Goal: Information Seeking & Learning: Learn about a topic

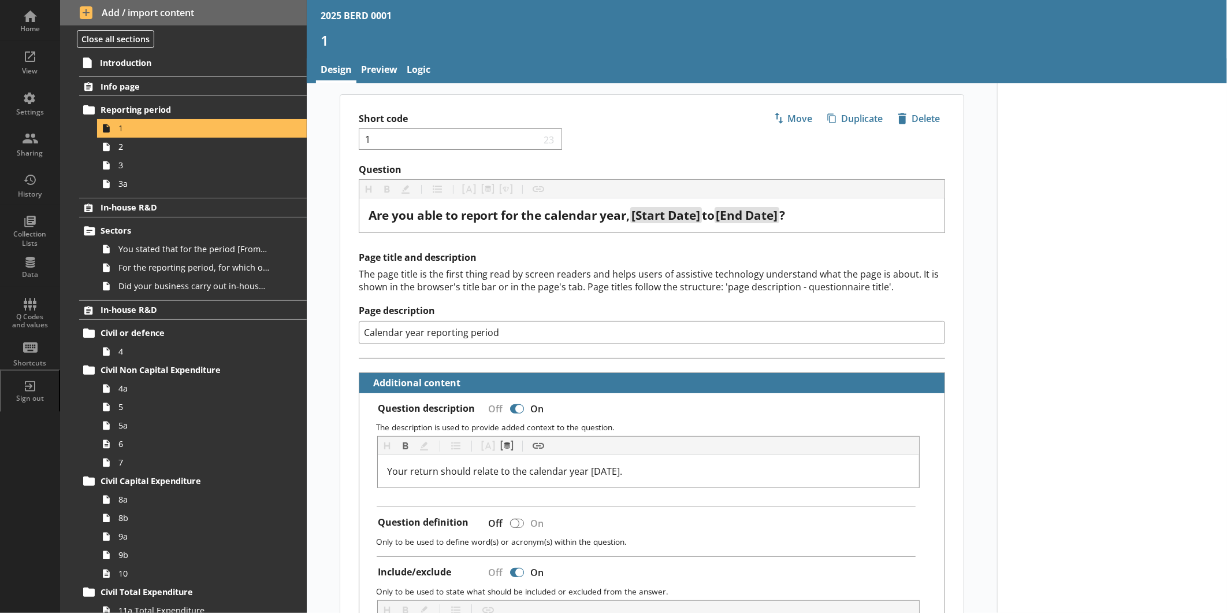
scroll to position [135, 0]
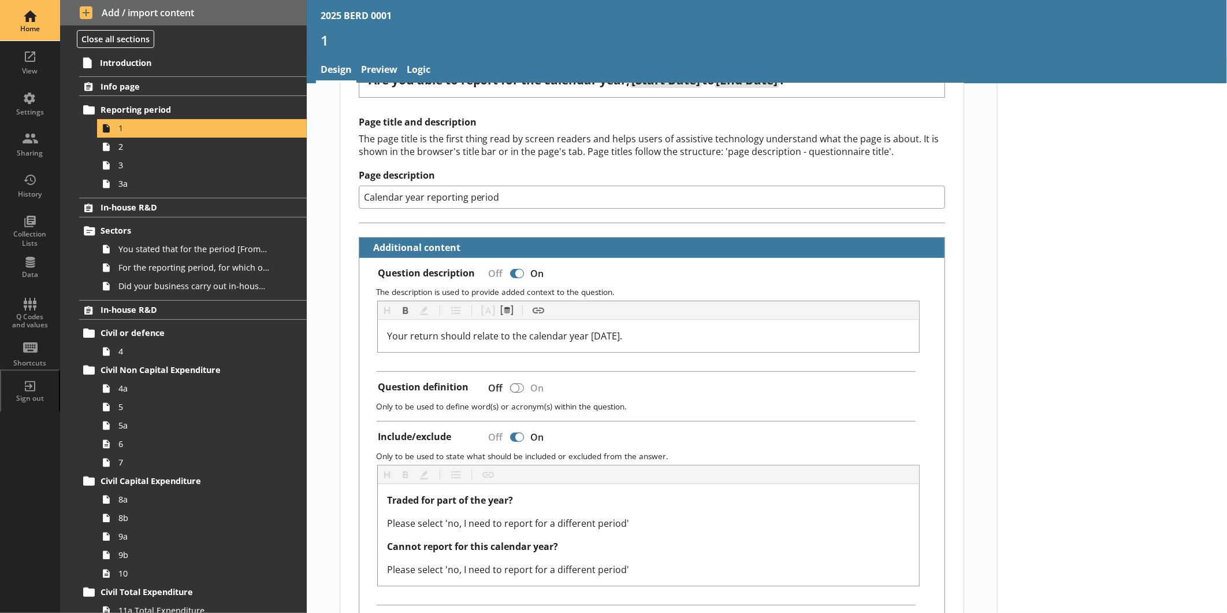
click at [18, 31] on div "Home" at bounding box center [30, 28] width 40 height 9
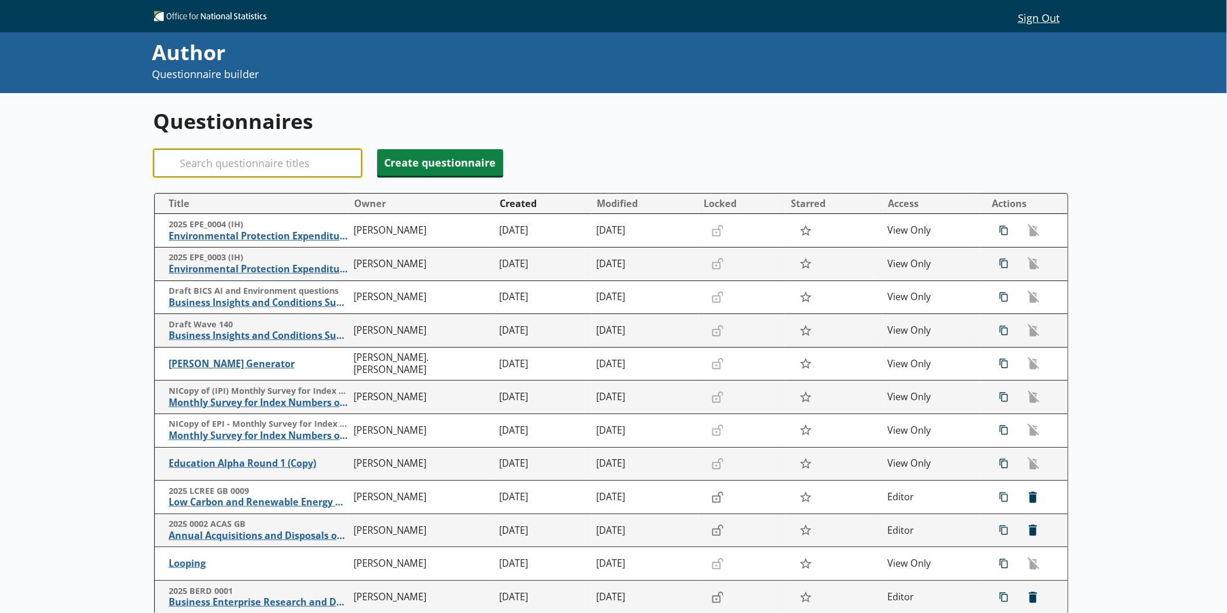
click at [314, 158] on input "Search" at bounding box center [258, 163] width 208 height 28
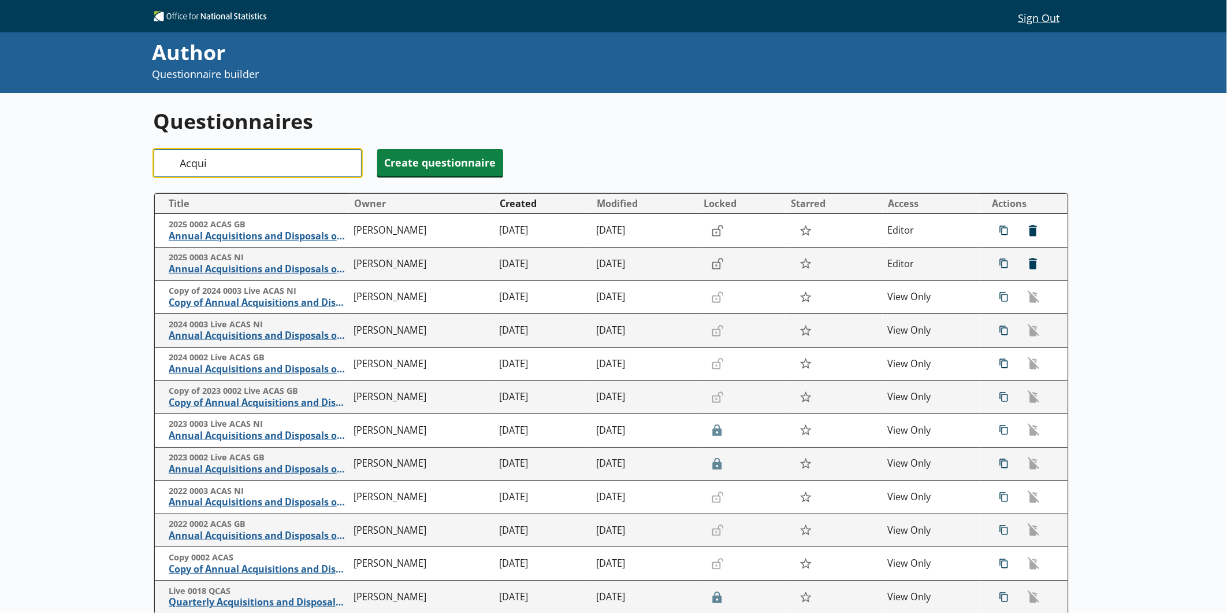
type input "Acqui"
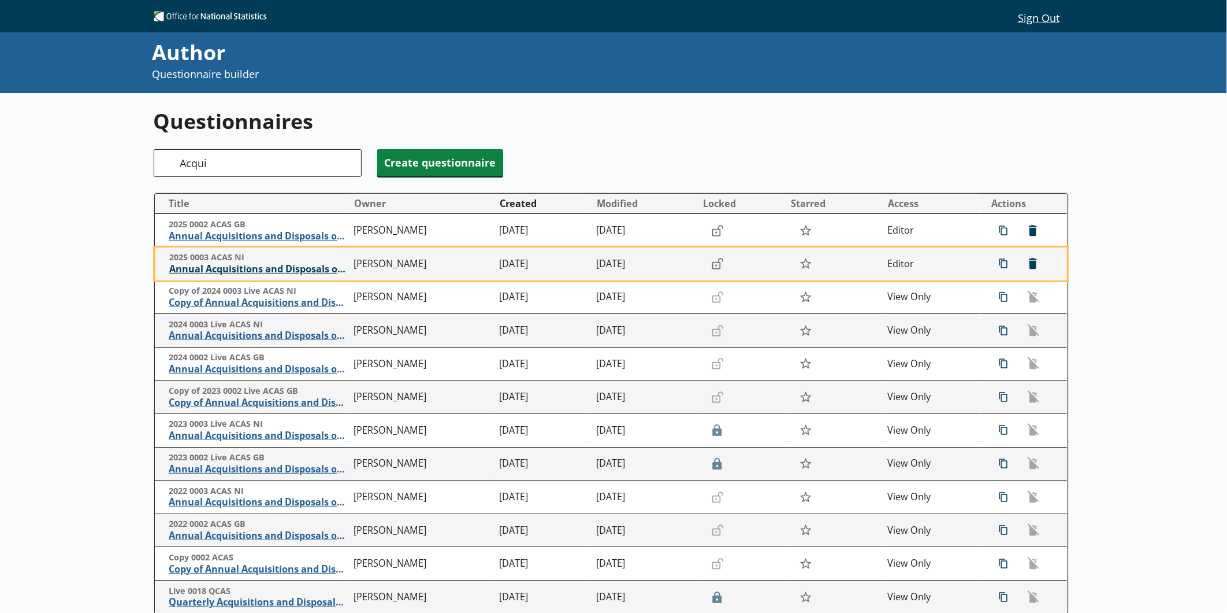
click at [291, 272] on span "Annual Acquisitions and Disposals of Capital Assets" at bounding box center [258, 269] width 179 height 12
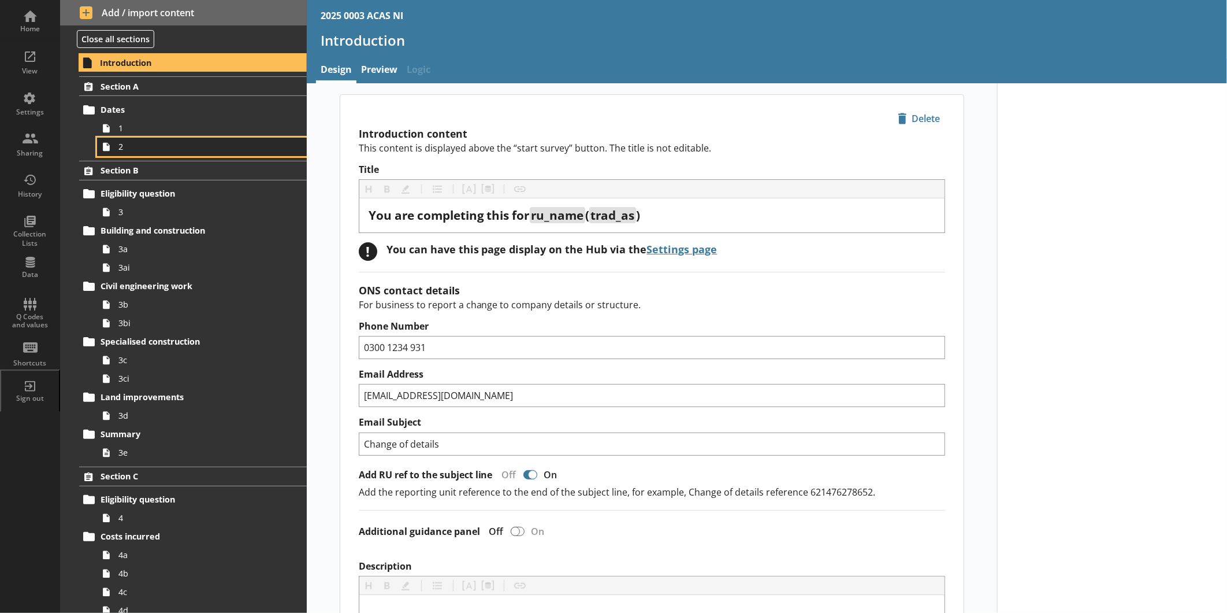
click at [149, 147] on span "2" at bounding box center [193, 146] width 151 height 11
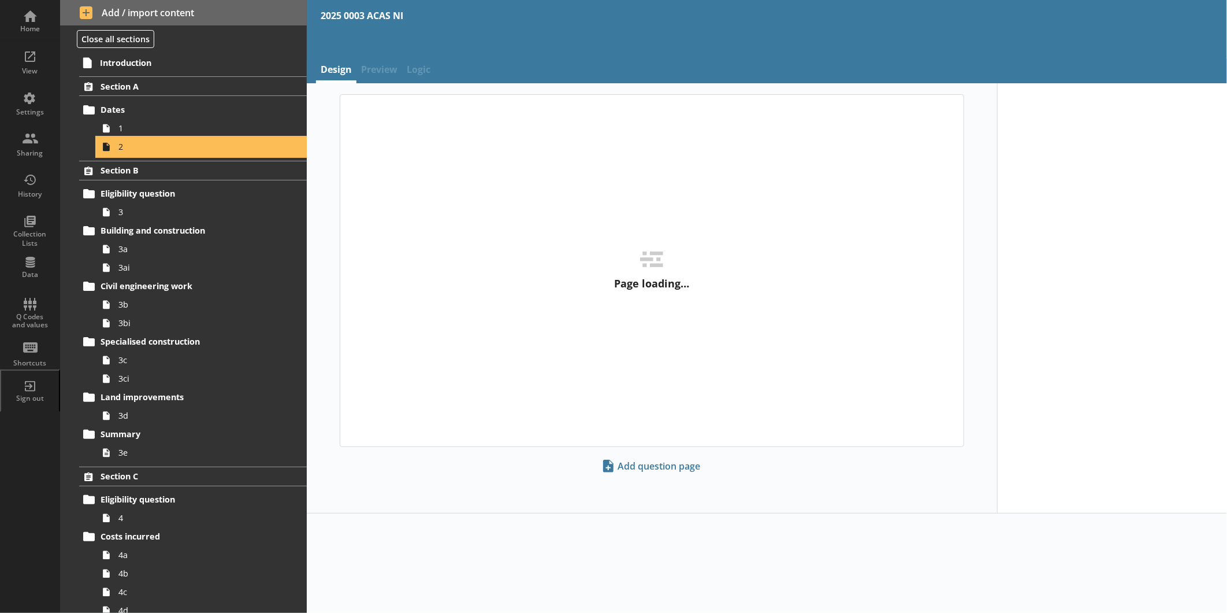
type textarea "x"
select select "ref_p_end_date"
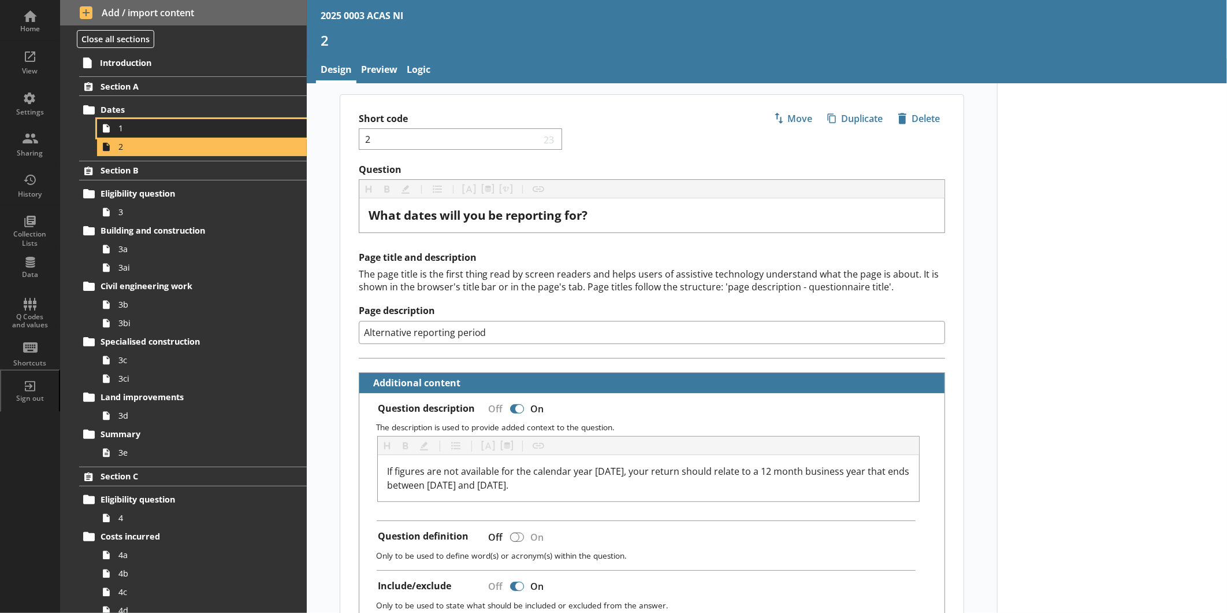
click at [146, 129] on span "1" at bounding box center [193, 128] width 151 height 11
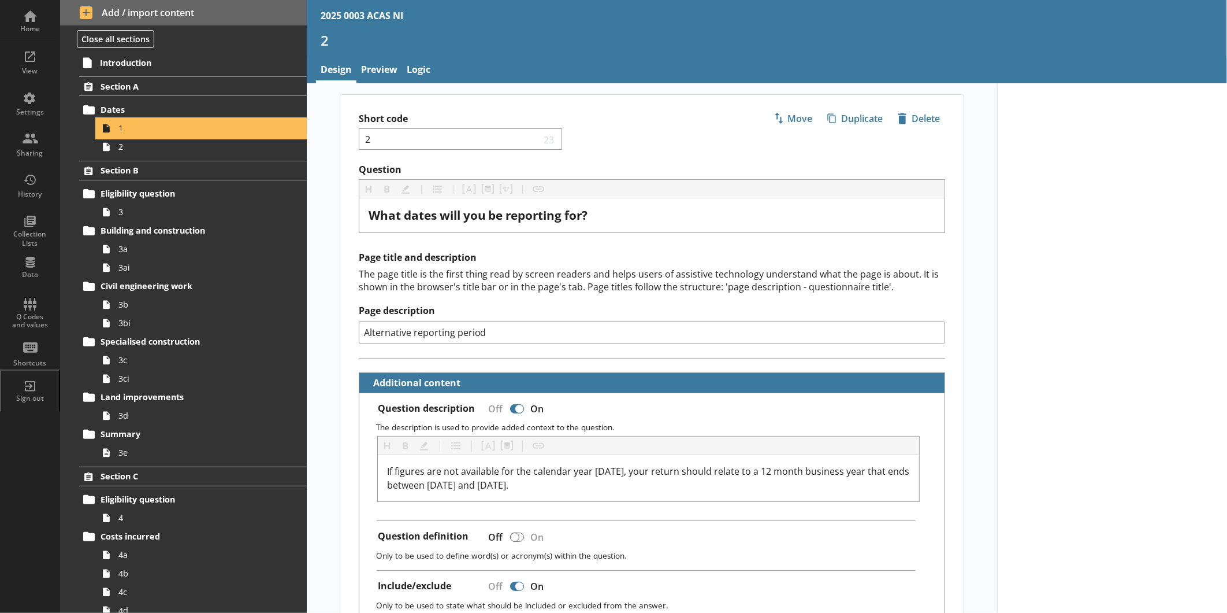
type textarea "x"
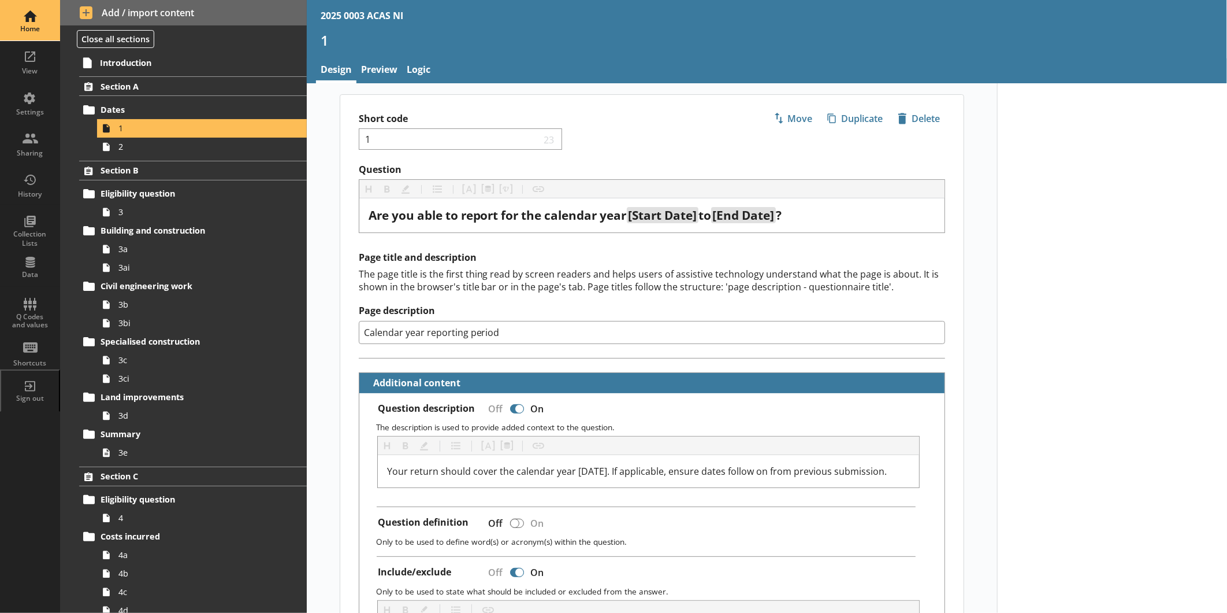
click at [27, 28] on div "Home" at bounding box center [30, 28] width 40 height 9
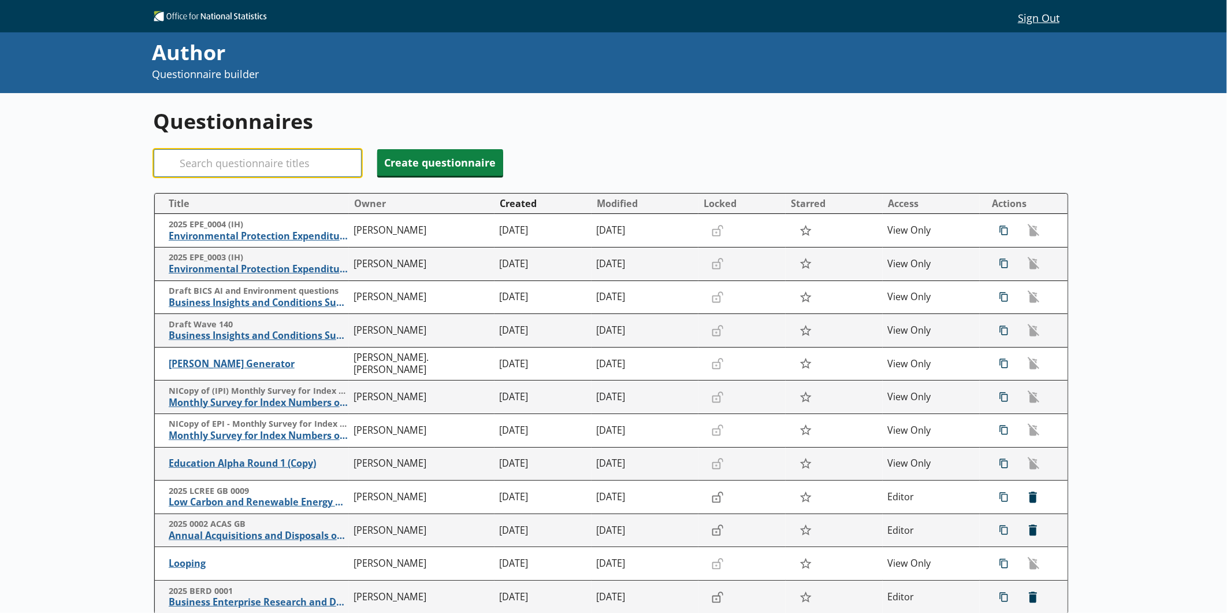
click at [218, 151] on input "Search" at bounding box center [258, 163] width 208 height 28
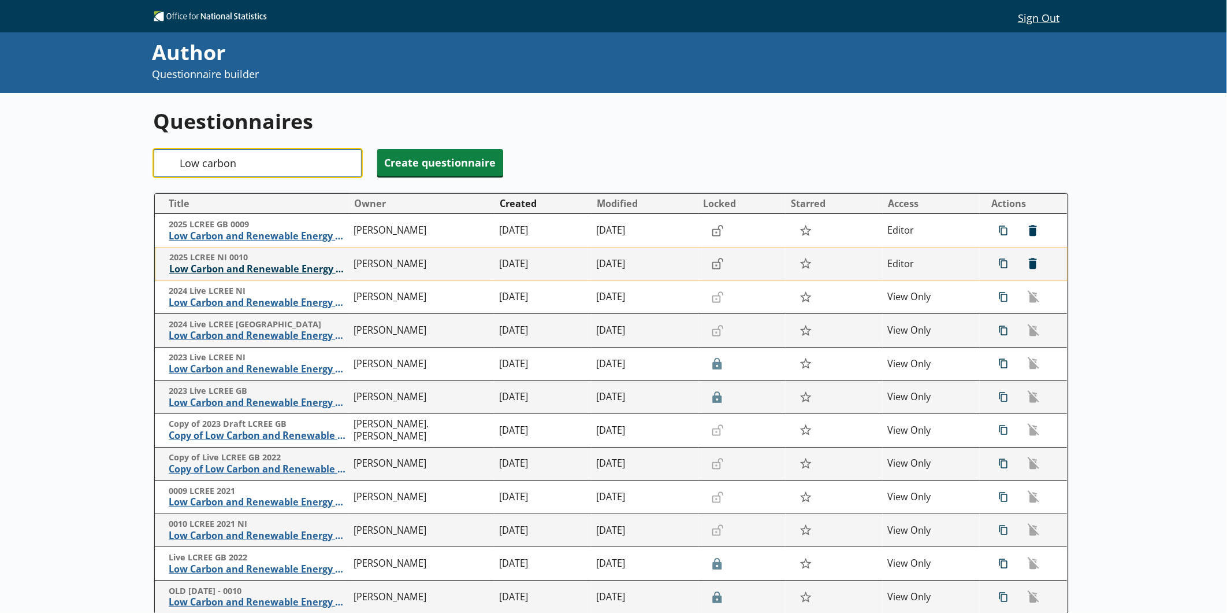
type input "Low carbon"
click at [270, 269] on span "Low Carbon and Renewable Energy Economy Survey" at bounding box center [258, 269] width 179 height 12
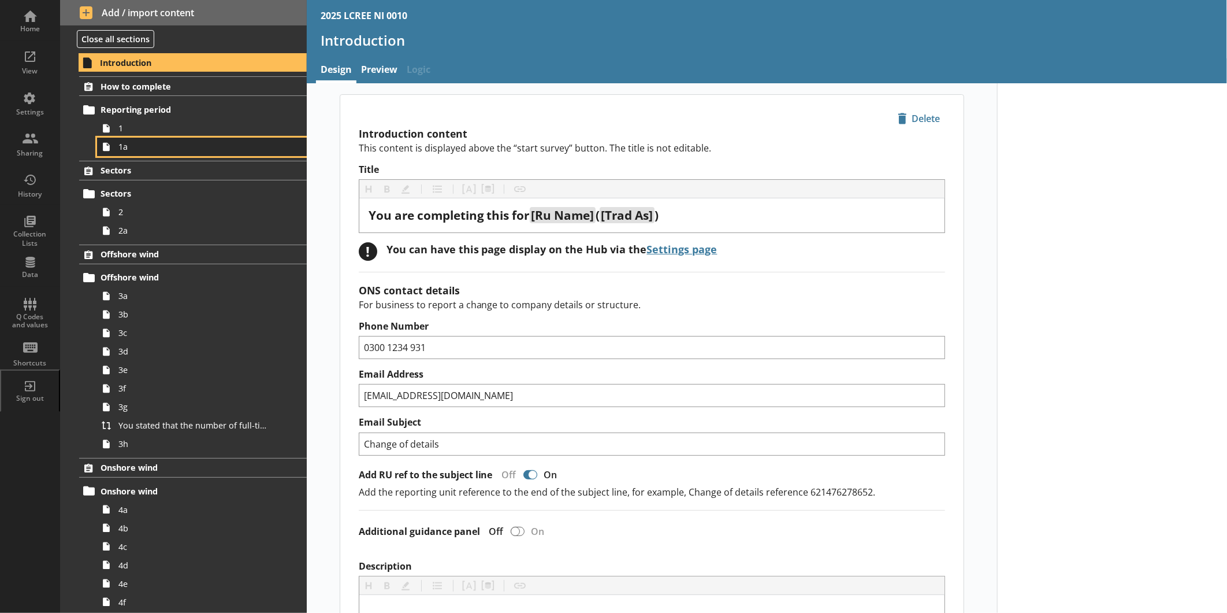
click at [153, 147] on span "1a" at bounding box center [193, 146] width 151 height 11
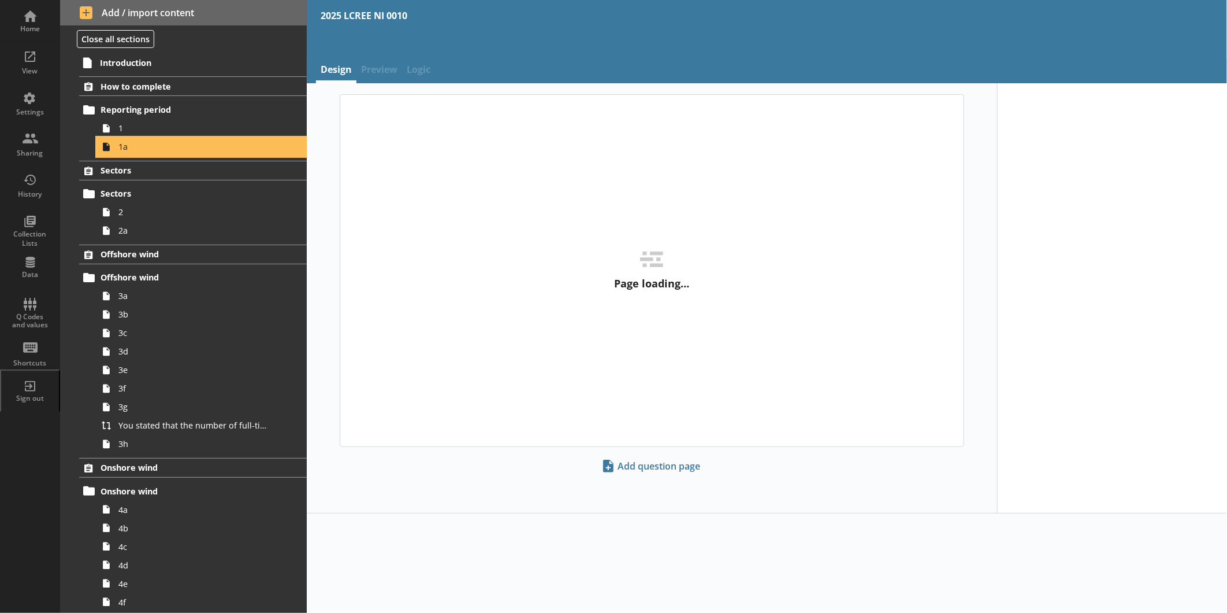
type textarea "x"
select select "ref_p_end_date"
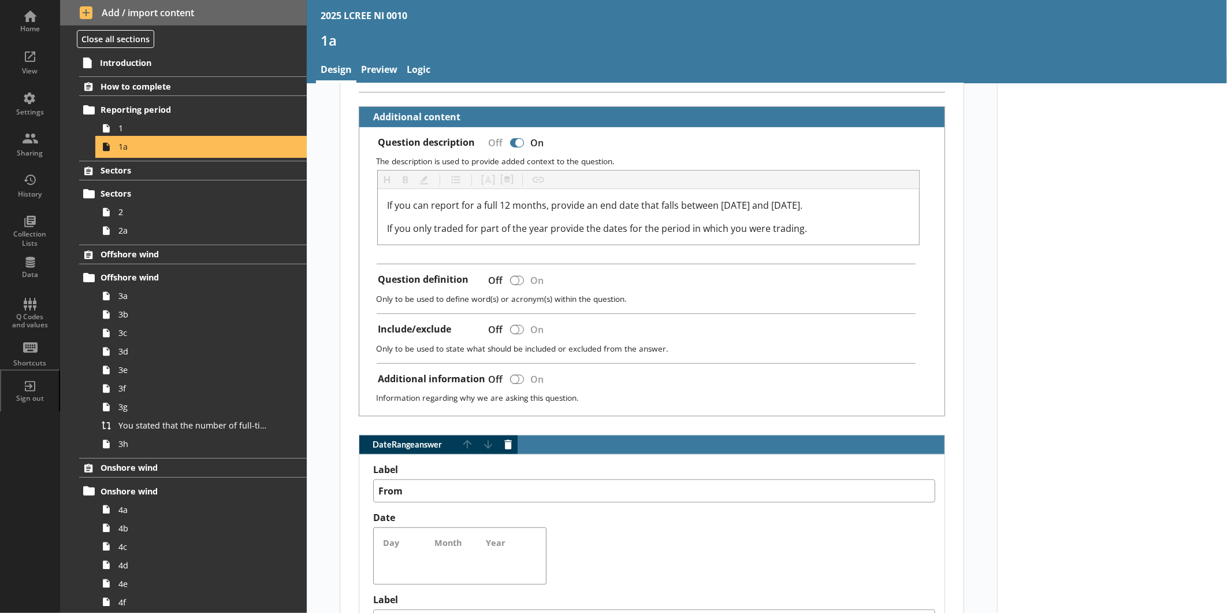
scroll to position [257, 0]
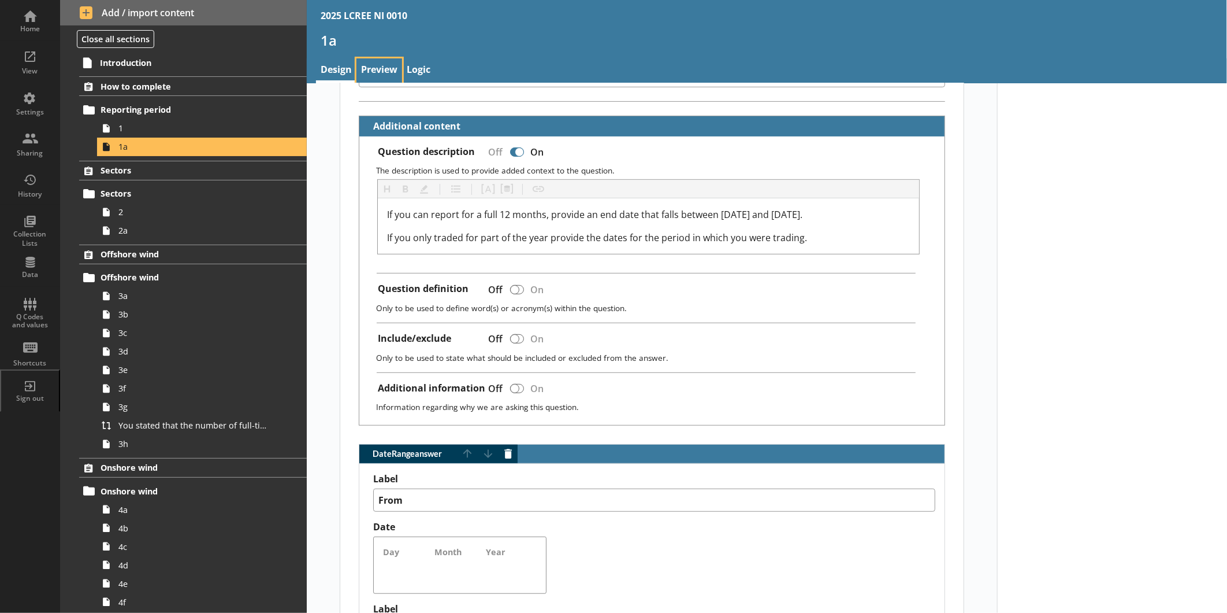
click at [388, 76] on link "Preview" at bounding box center [380, 70] width 46 height 25
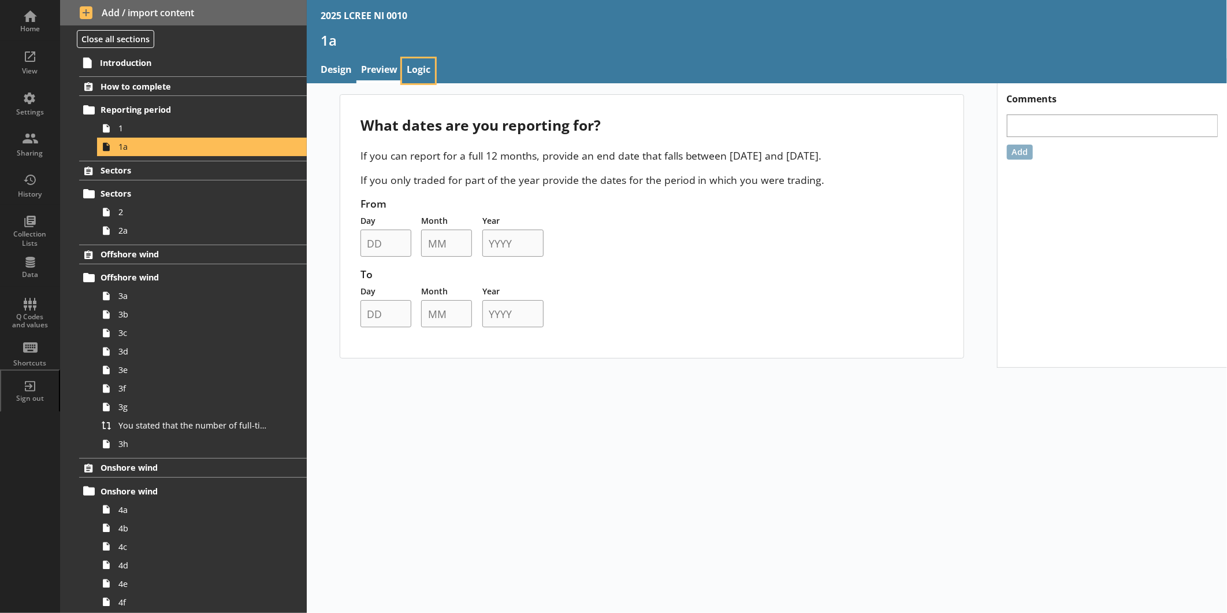
click at [411, 60] on link "Logic" at bounding box center [418, 70] width 33 height 25
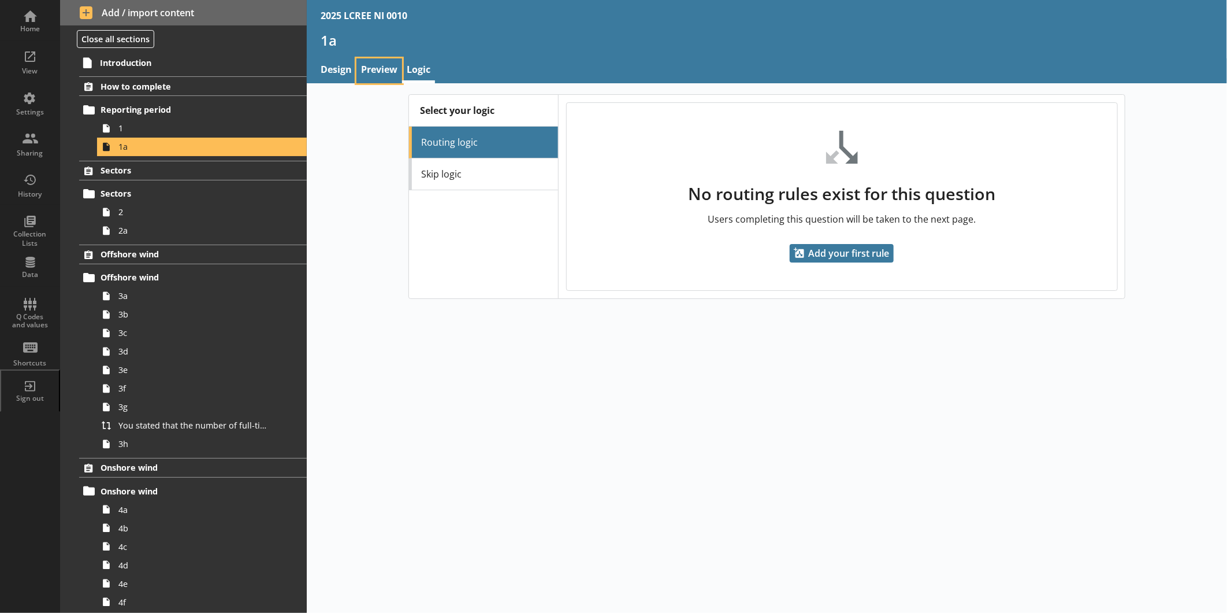
click at [376, 68] on link "Preview" at bounding box center [380, 70] width 46 height 25
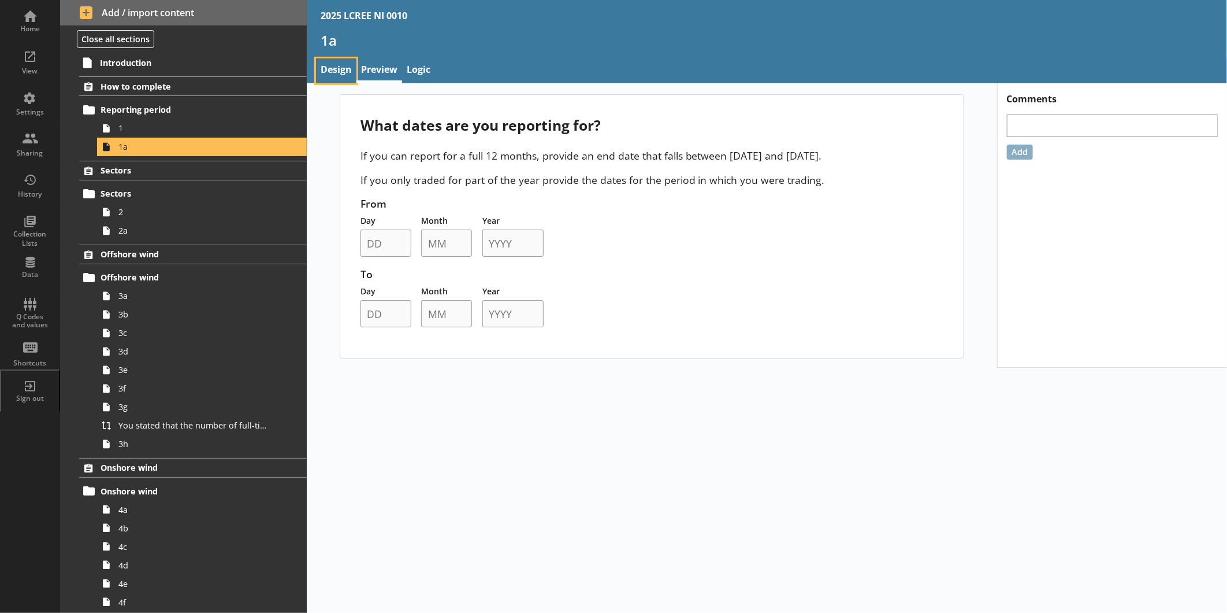
click at [350, 70] on link "Design" at bounding box center [336, 70] width 40 height 25
type textarea "x"
select select "ref_p_end_date"
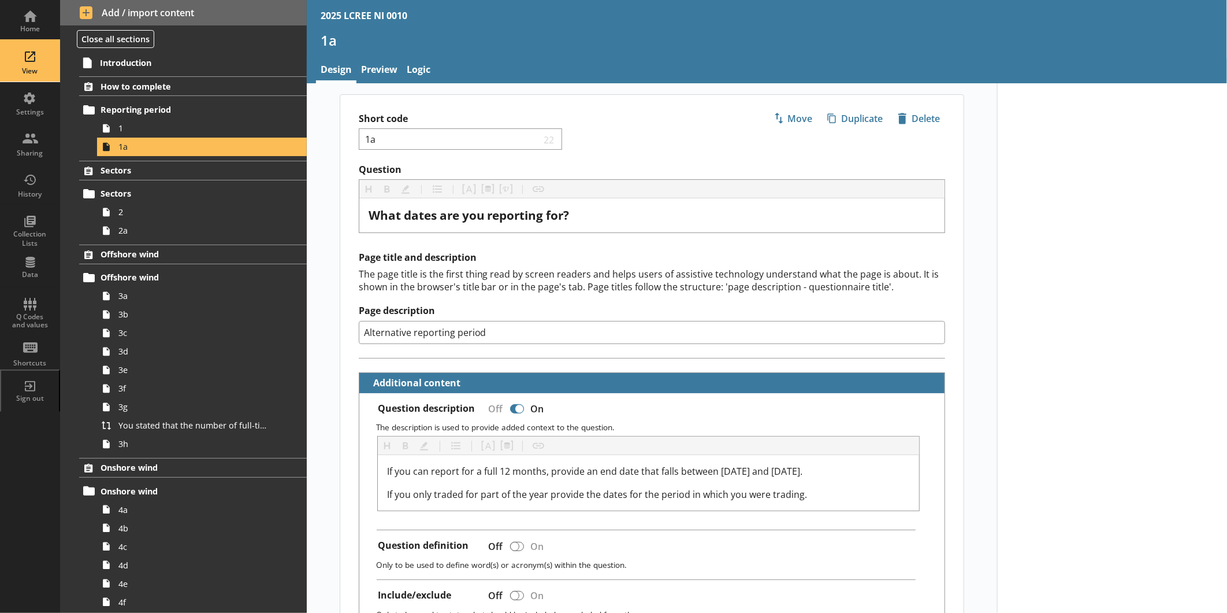
click at [31, 52] on div "View" at bounding box center [30, 61] width 40 height 40
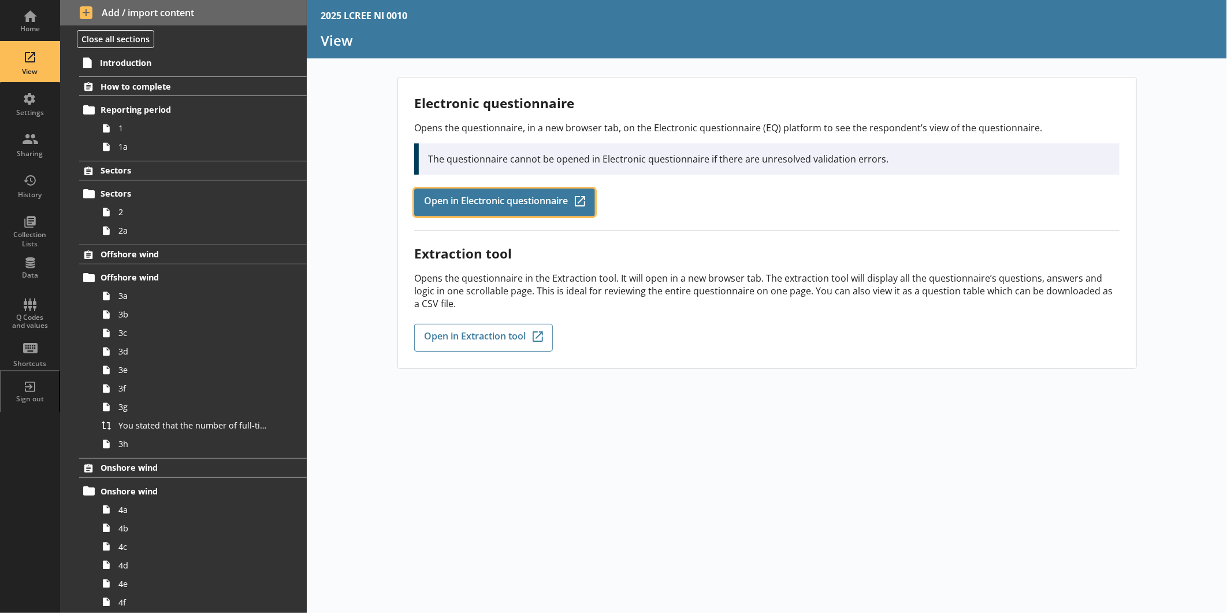
click at [486, 207] on link "Open in Electronic questionnaire Q-Codes_Icon Created with Sketch." at bounding box center [504, 202] width 181 height 28
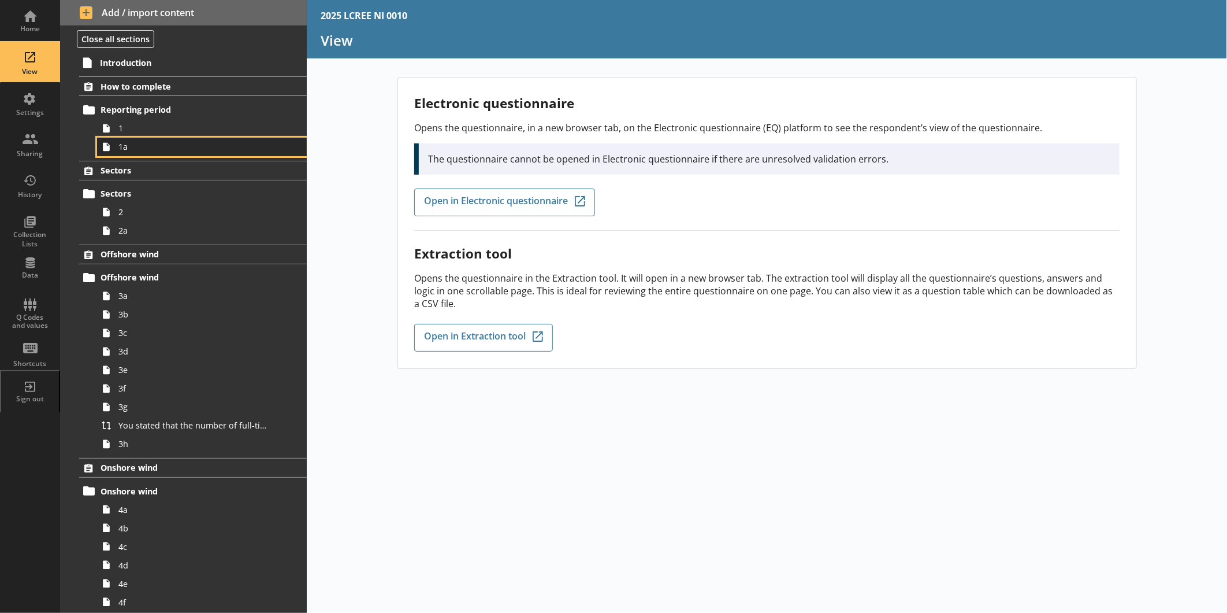
click at [154, 149] on span "1a" at bounding box center [193, 146] width 151 height 11
type textarea "x"
select select "ref_p_end_date"
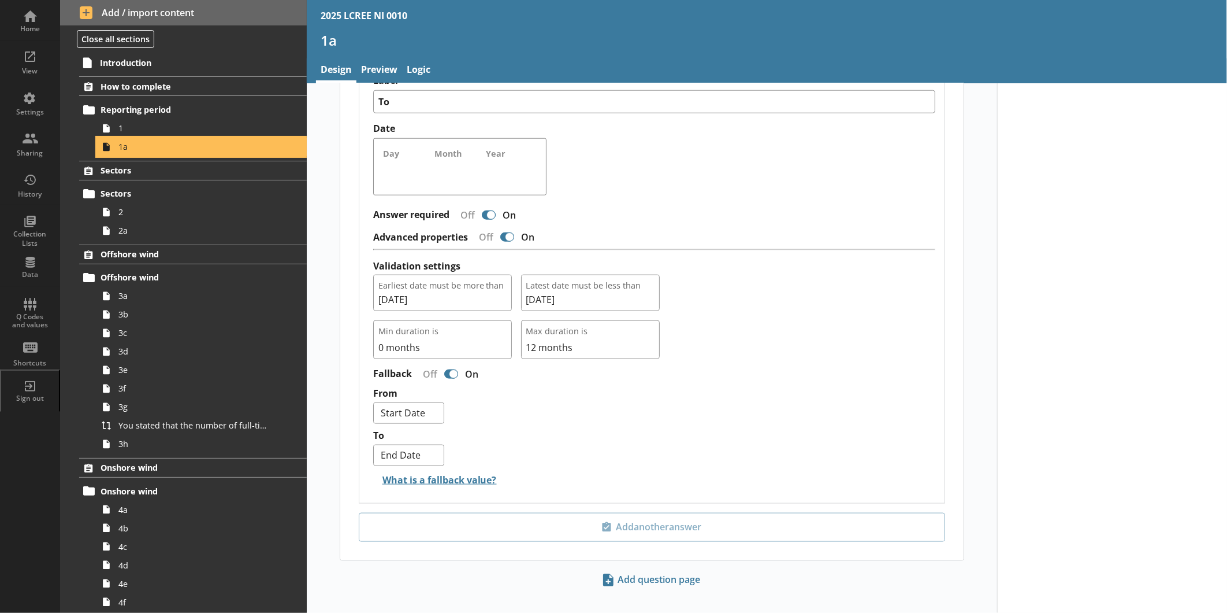
scroll to position [799, 0]
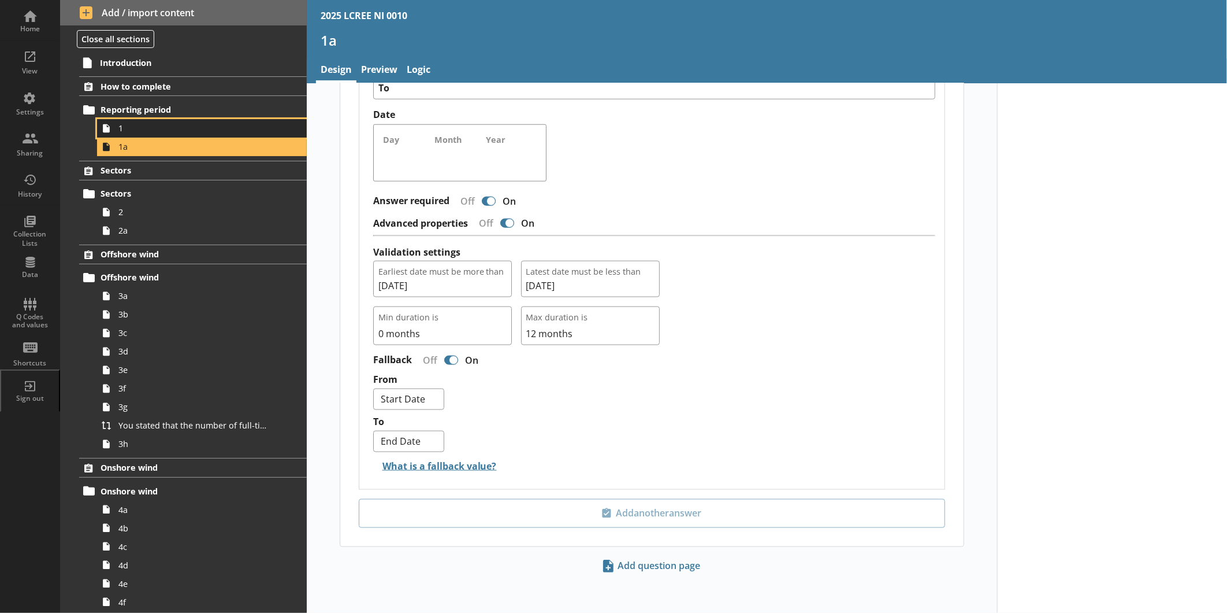
click at [174, 130] on span "1" at bounding box center [193, 128] width 151 height 11
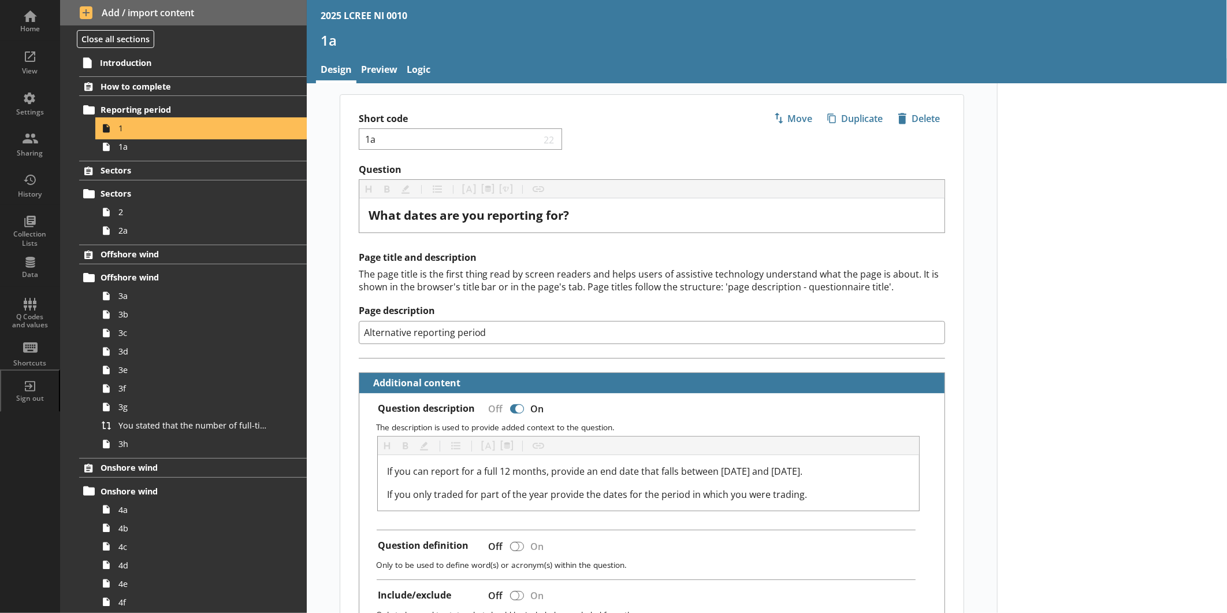
type textarea "x"
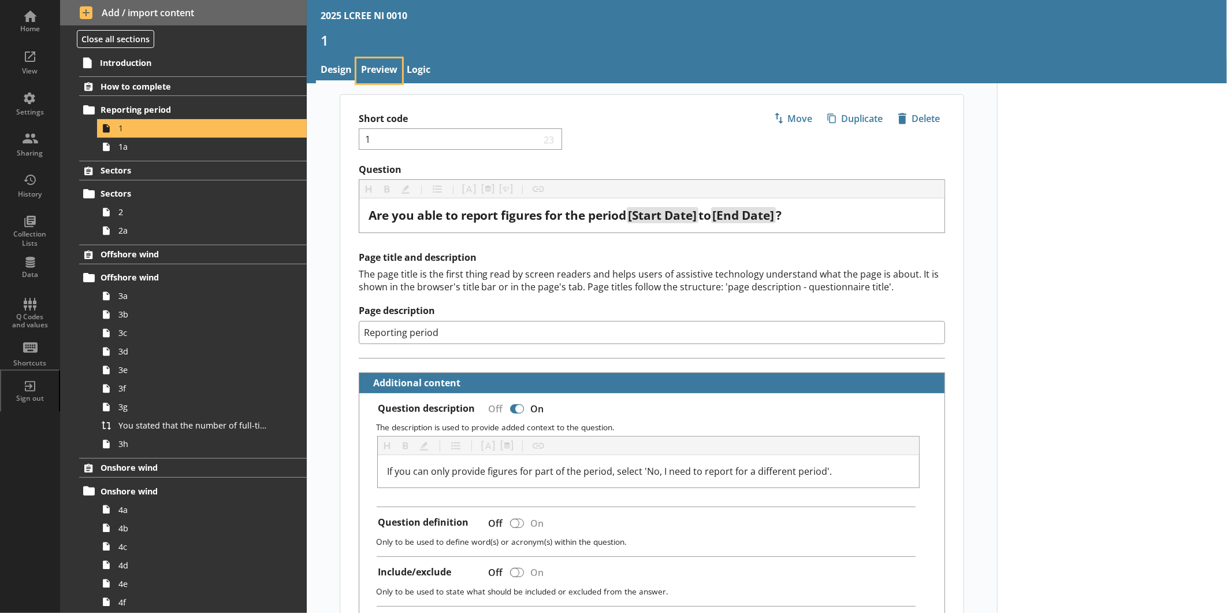
click at [370, 73] on link "Preview" at bounding box center [380, 70] width 46 height 25
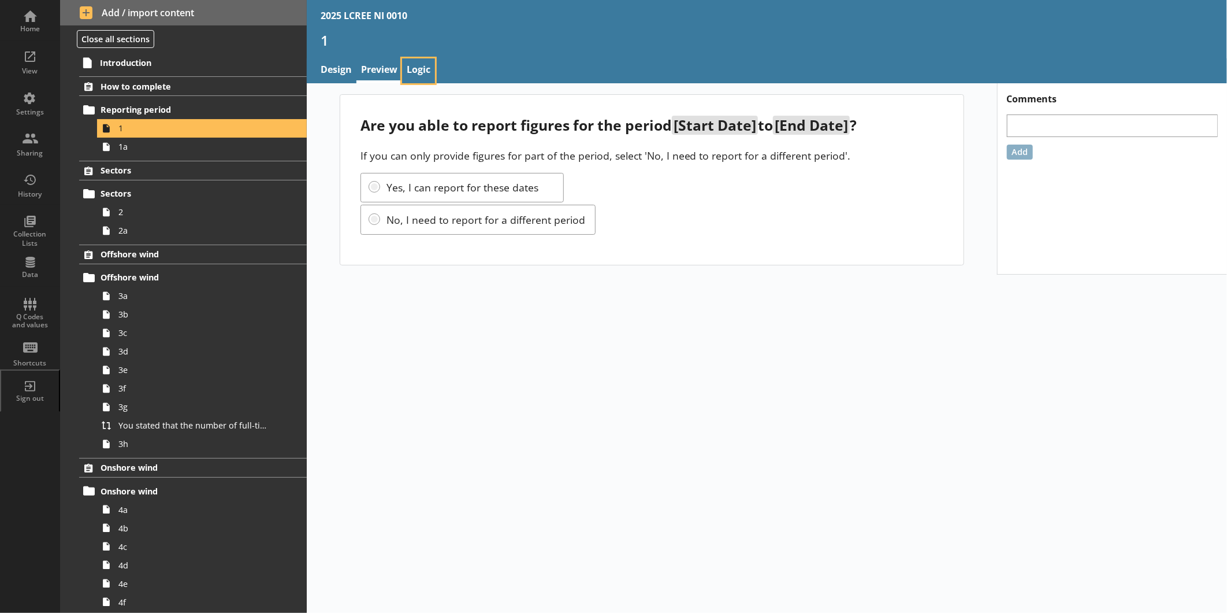
click at [416, 68] on link "Logic" at bounding box center [418, 70] width 33 height 25
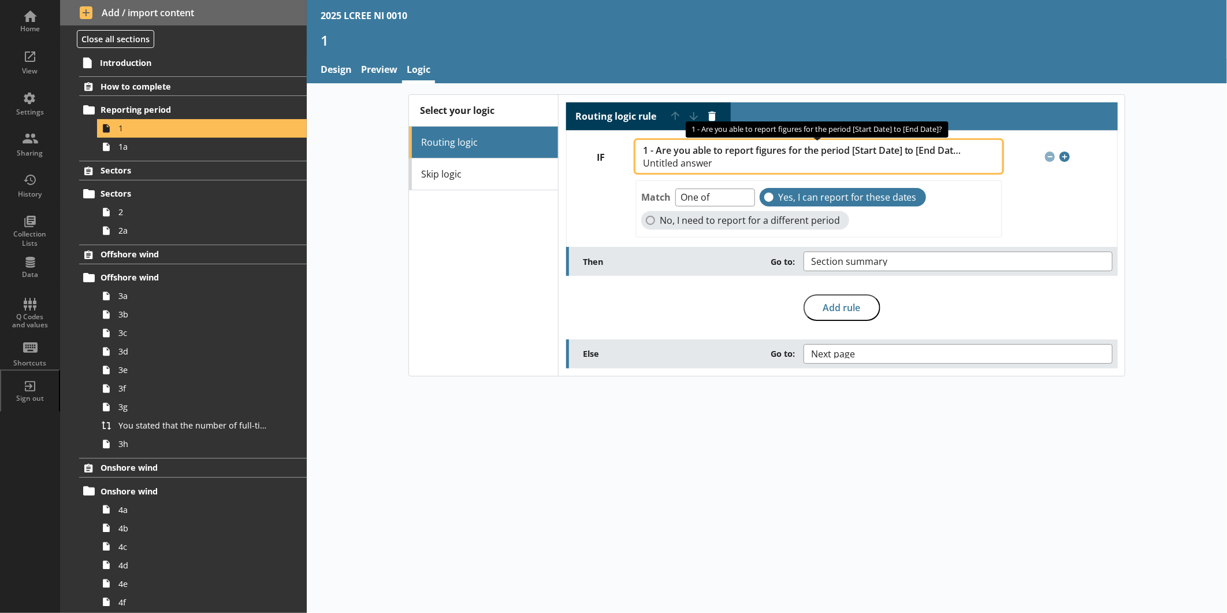
click at [991, 157] on button "1 - Are you able to report figures for the period [Start Date] to [End Date]? U…" at bounding box center [819, 156] width 367 height 33
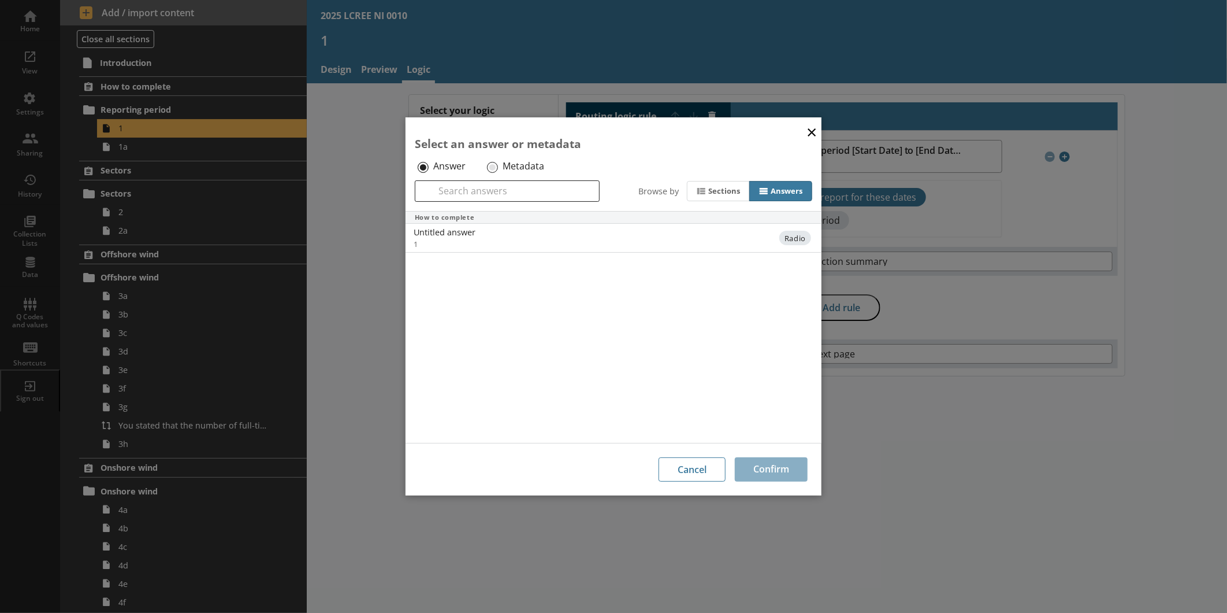
click at [812, 135] on button "×" at bounding box center [811, 131] width 17 height 26
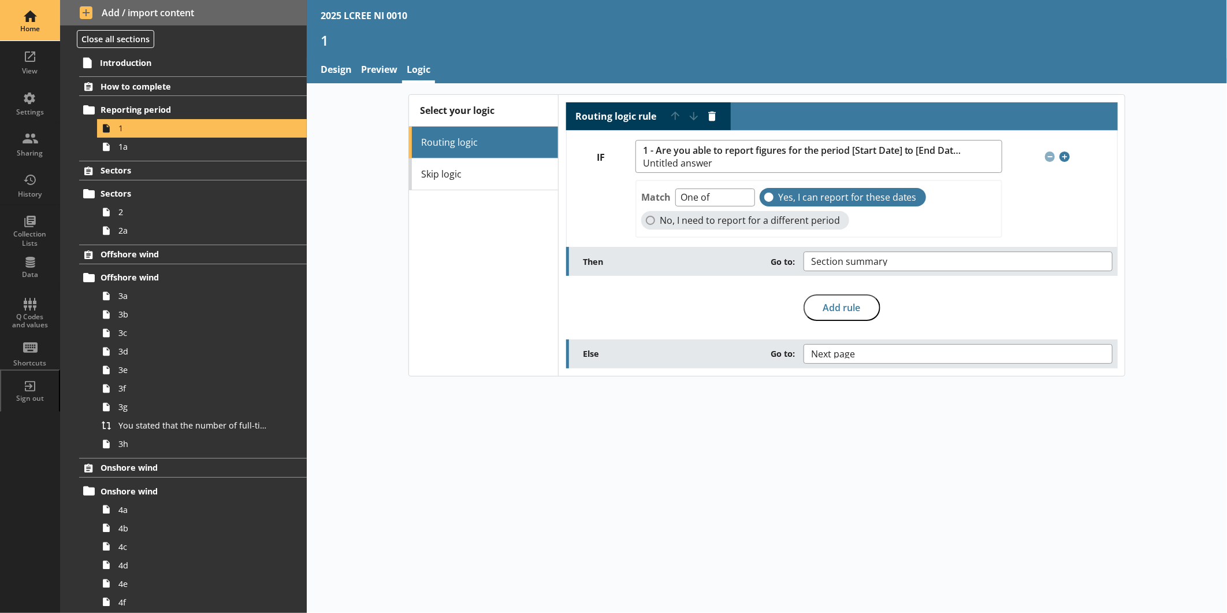
click at [19, 24] on div "Home" at bounding box center [30, 20] width 40 height 40
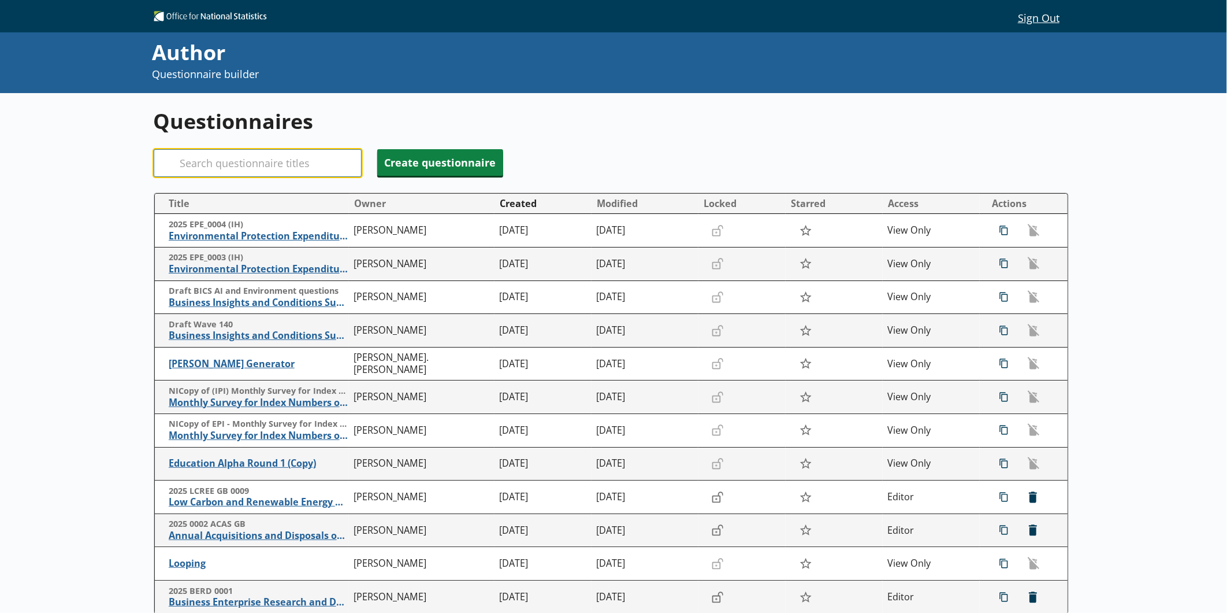
click at [285, 160] on input "Search" at bounding box center [258, 163] width 208 height 28
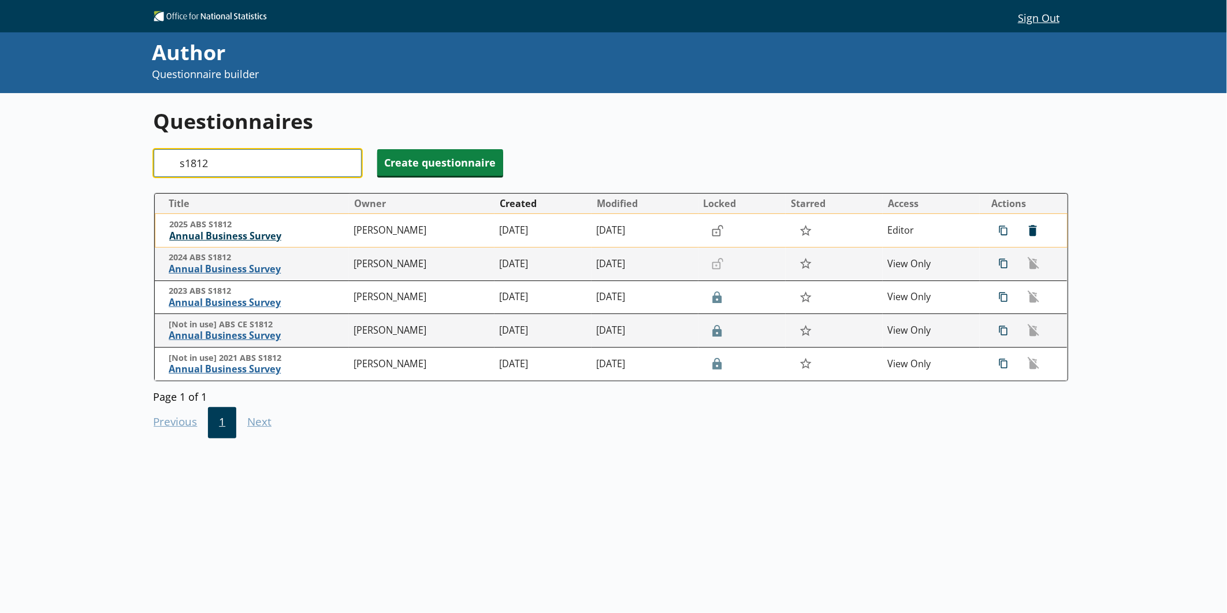
type input "s1812"
click at [270, 241] on span "Annual Business Survey" at bounding box center [258, 236] width 179 height 12
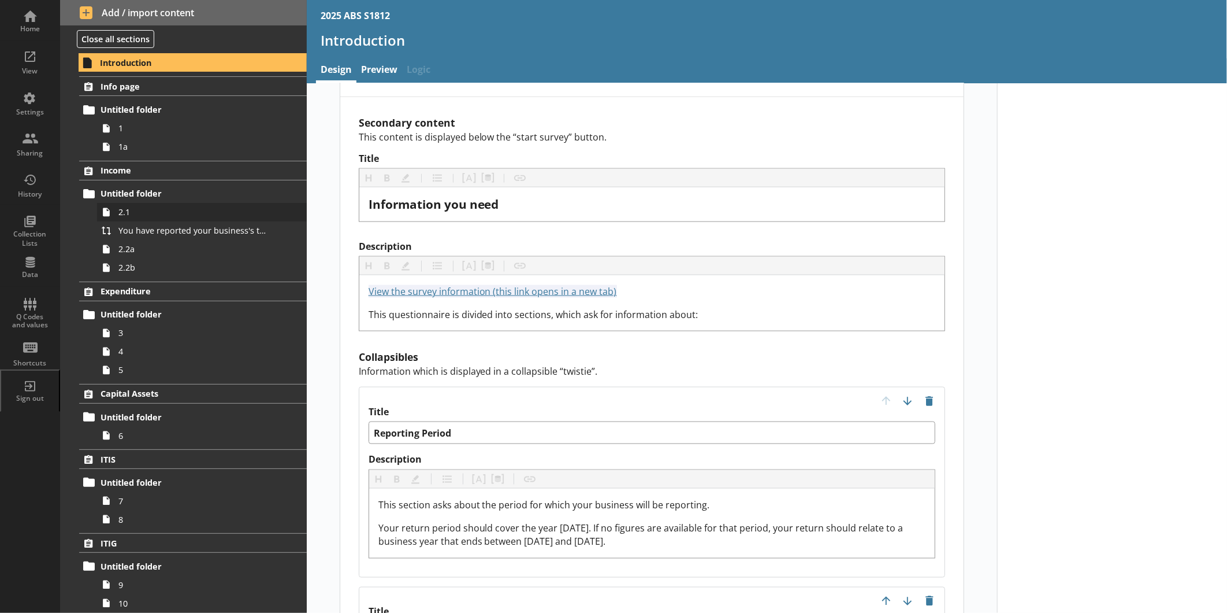
scroll to position [770, 0]
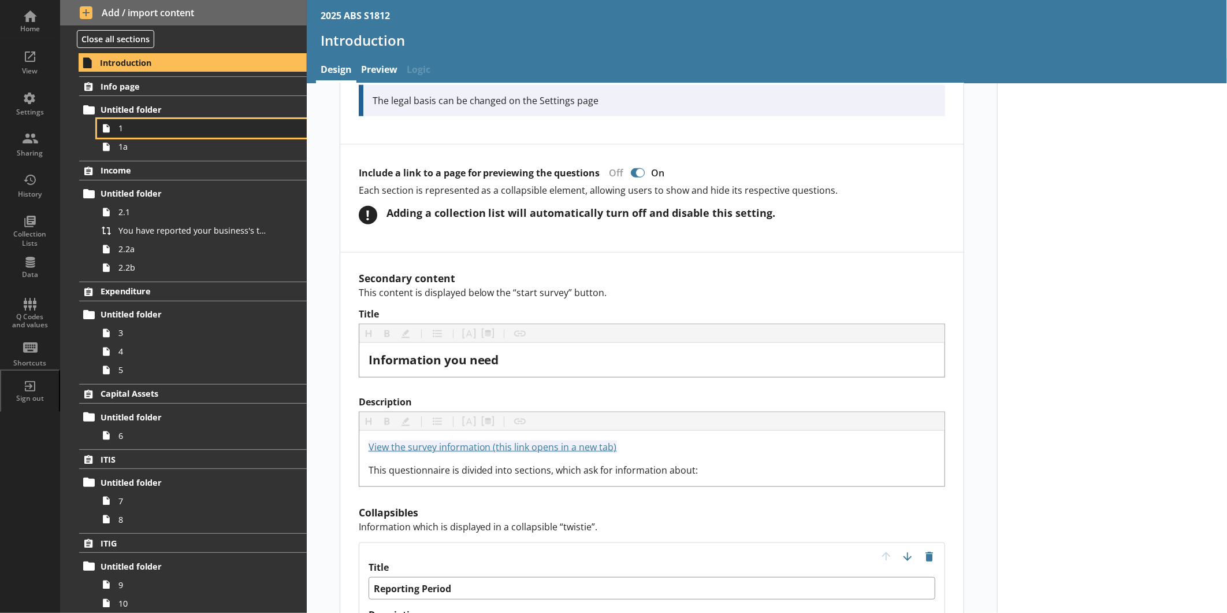
click at [185, 133] on span "1" at bounding box center [193, 128] width 151 height 11
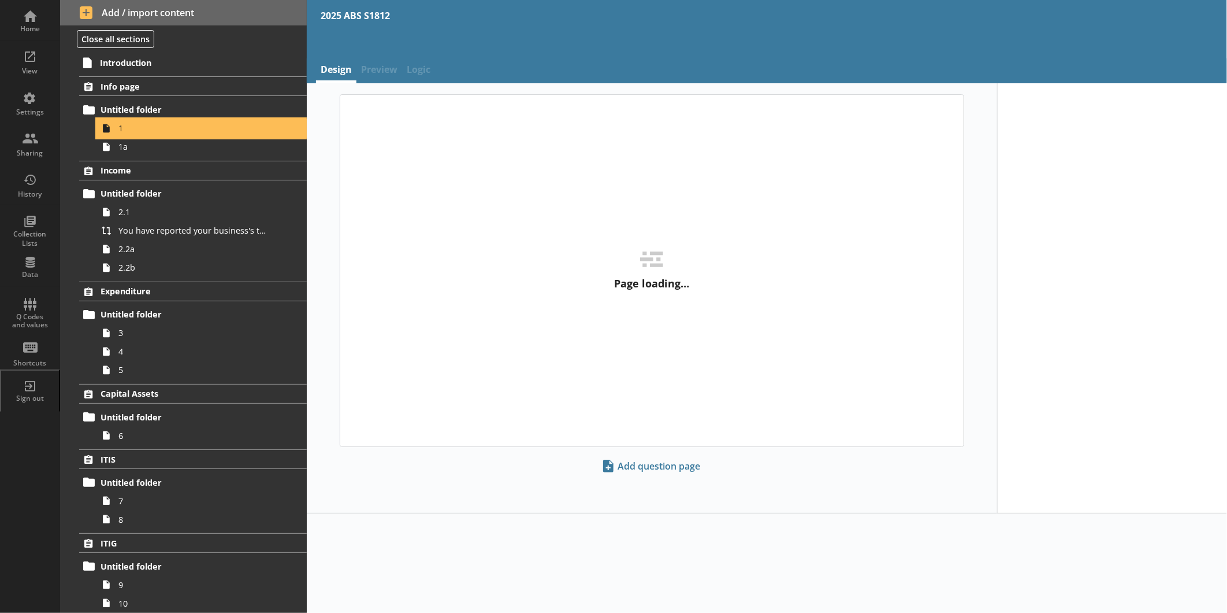
type textarea "x"
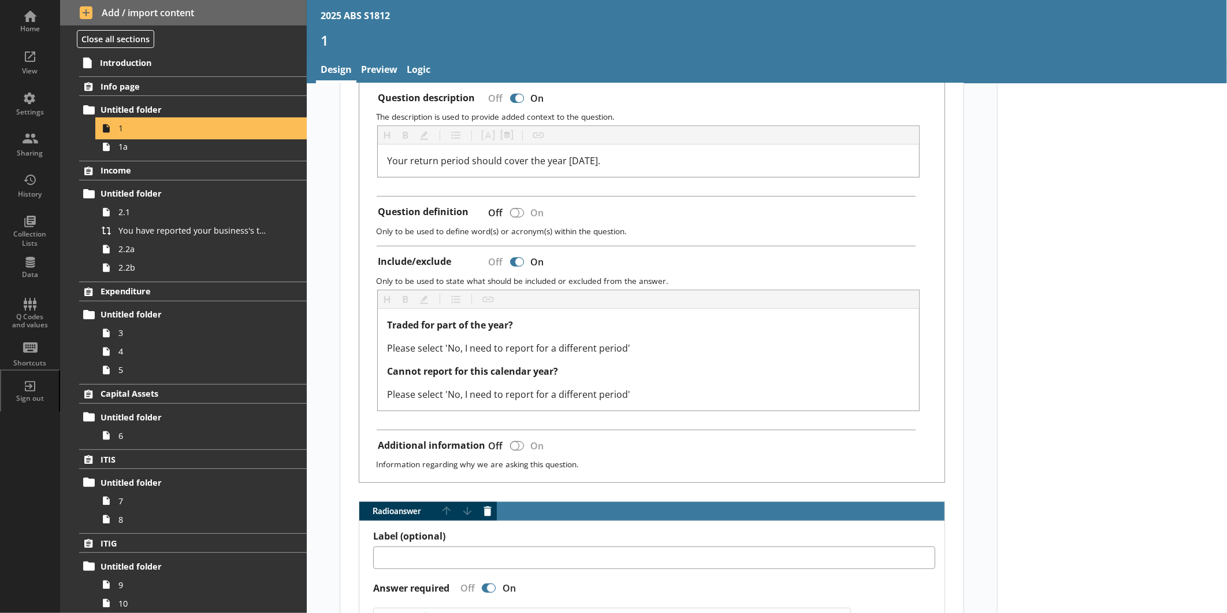
scroll to position [321, 0]
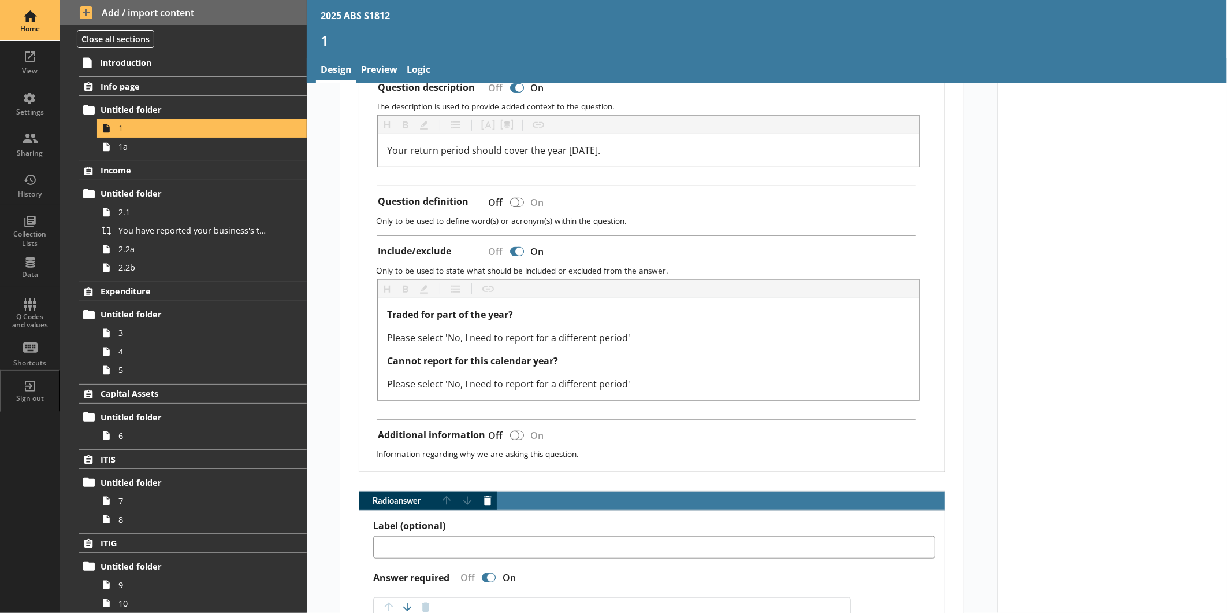
click at [7, 13] on link "Home" at bounding box center [30, 20] width 60 height 41
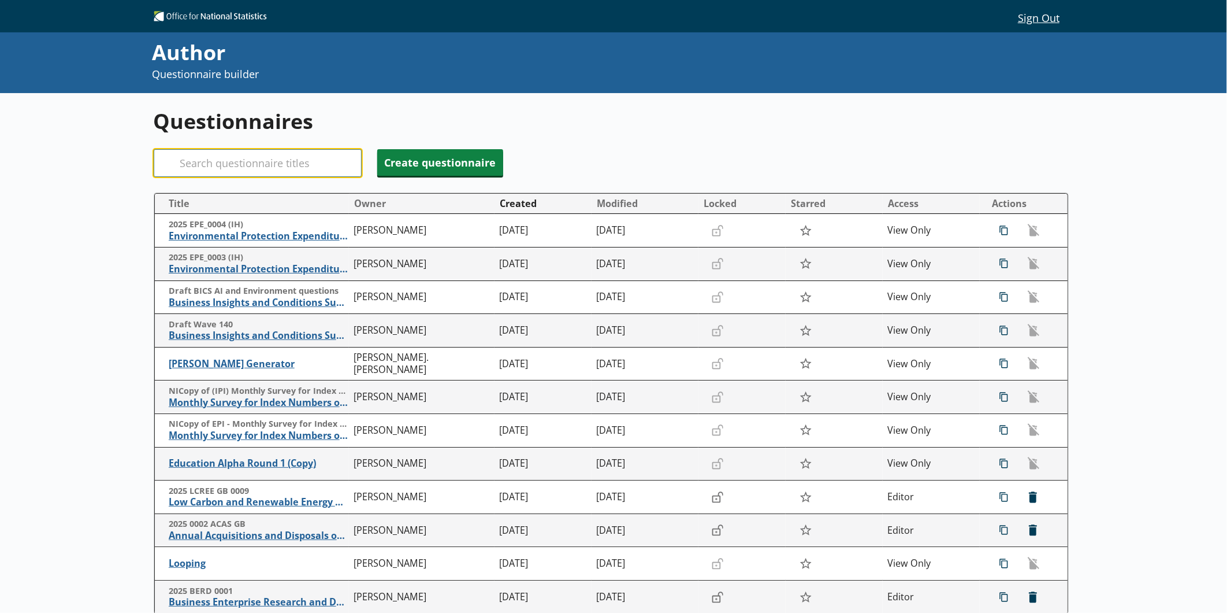
click at [191, 170] on input "Search" at bounding box center [258, 163] width 208 height 28
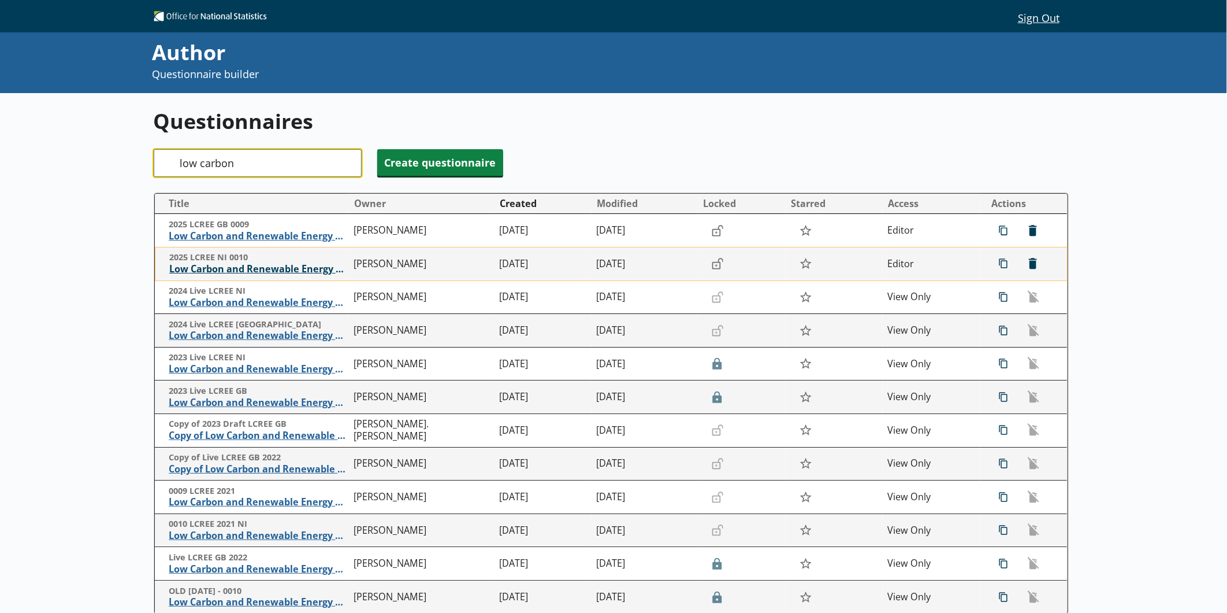
type input "low carbon"
click at [223, 273] on span "Low Carbon and Renewable Energy Economy Survey" at bounding box center [258, 269] width 179 height 12
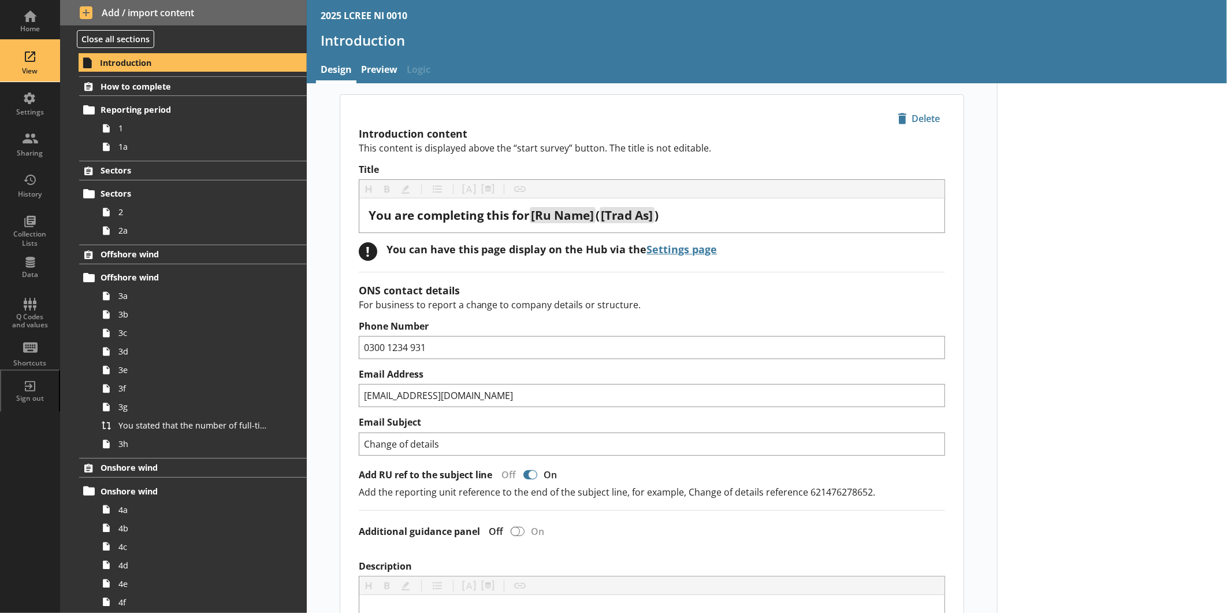
click at [38, 80] on div "View" at bounding box center [30, 61] width 40 height 40
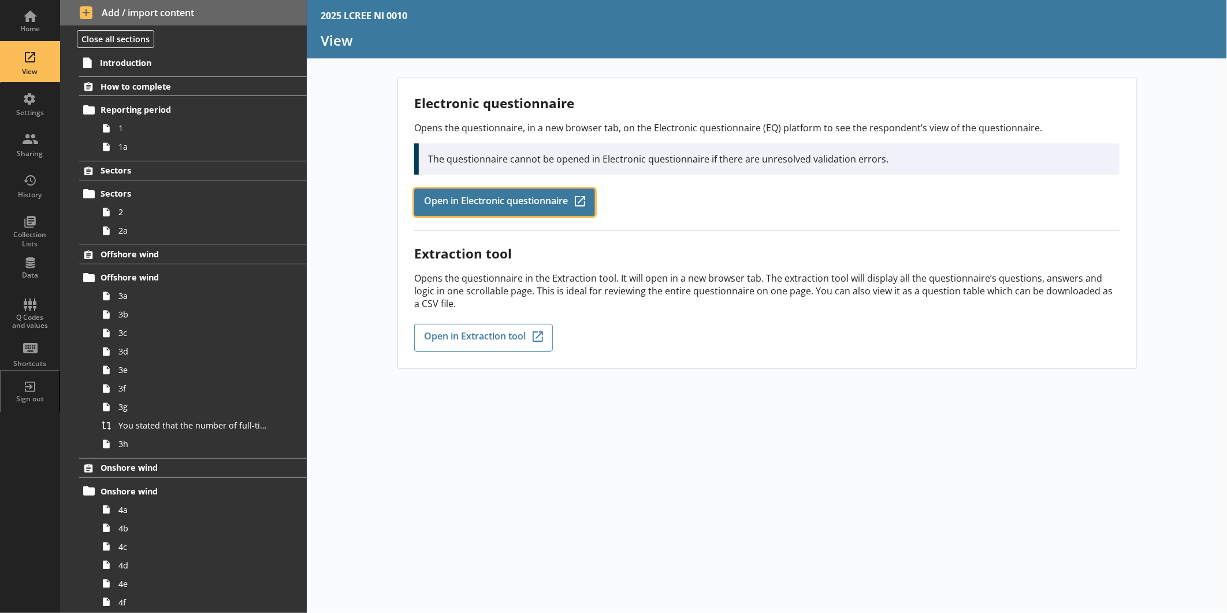
click at [431, 199] on span "Open in Electronic questionnaire" at bounding box center [496, 202] width 144 height 13
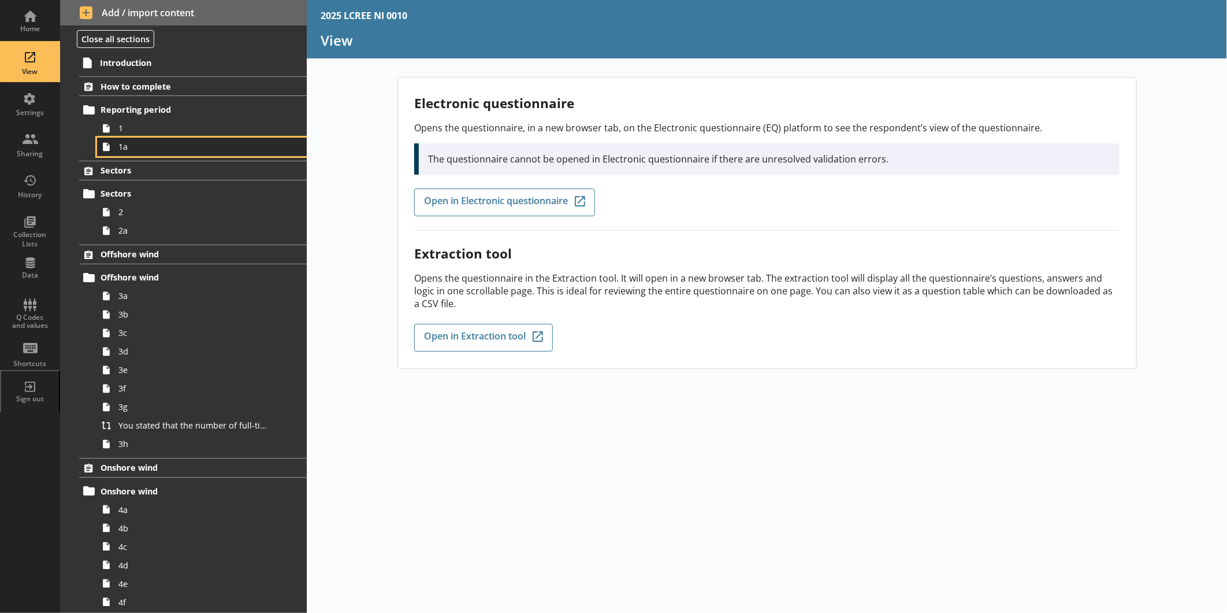
click at [158, 151] on span "1a" at bounding box center [193, 146] width 151 height 11
type textarea "x"
select select "ref_p_end_date"
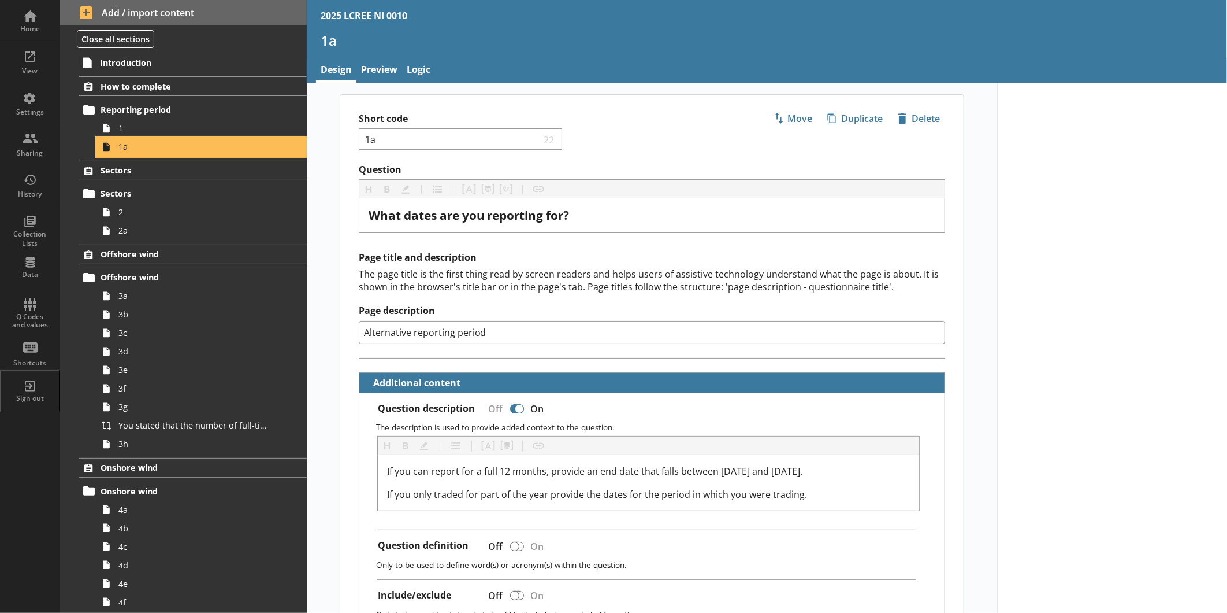
type textarea "x"
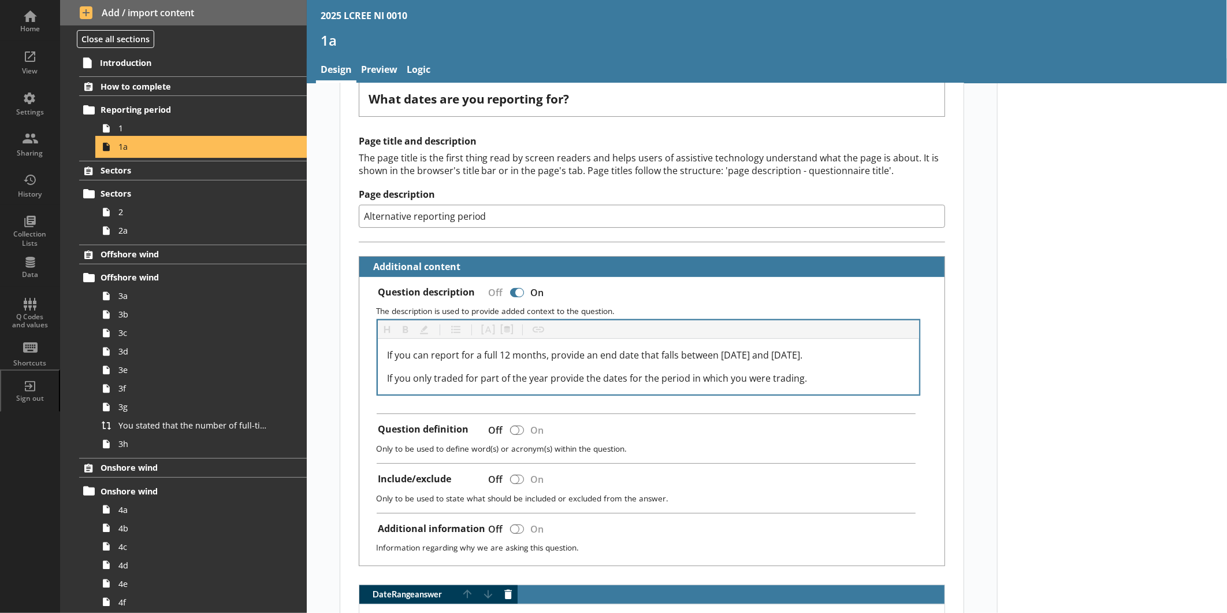
scroll to position [128, 0]
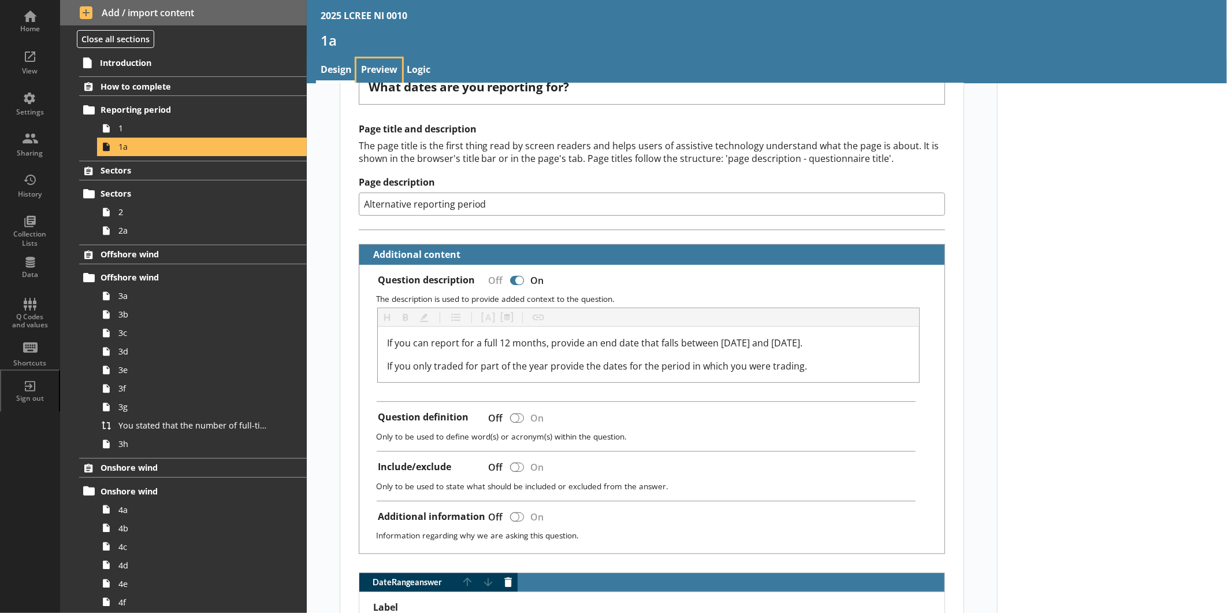
click at [379, 61] on link "Preview" at bounding box center [380, 70] width 46 height 25
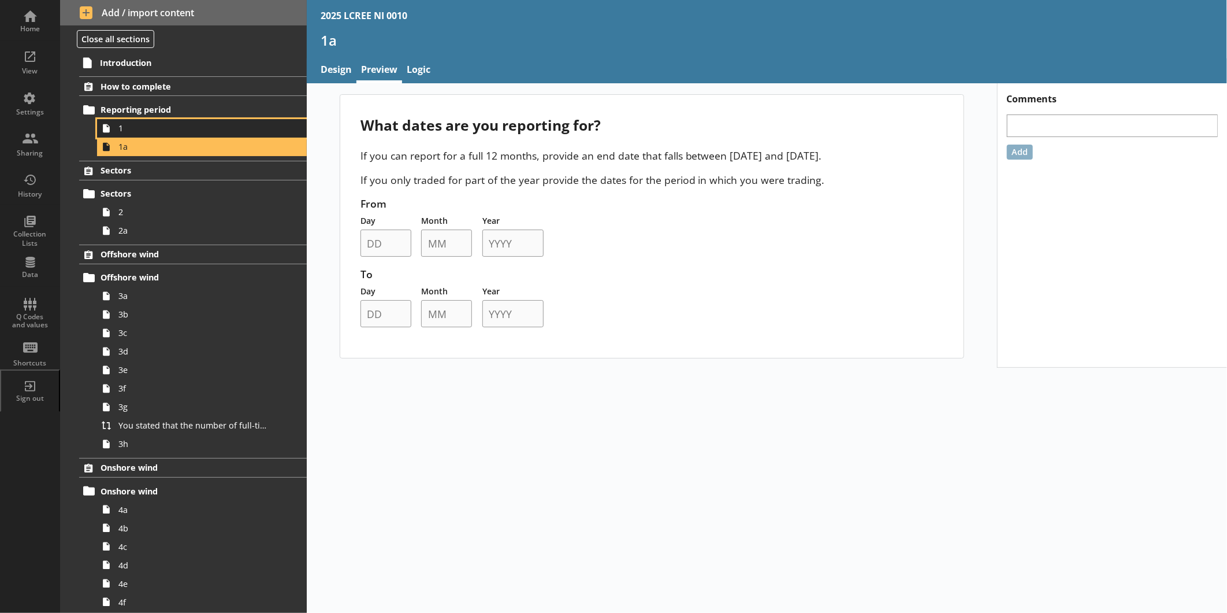
click at [136, 131] on span "1" at bounding box center [193, 128] width 151 height 11
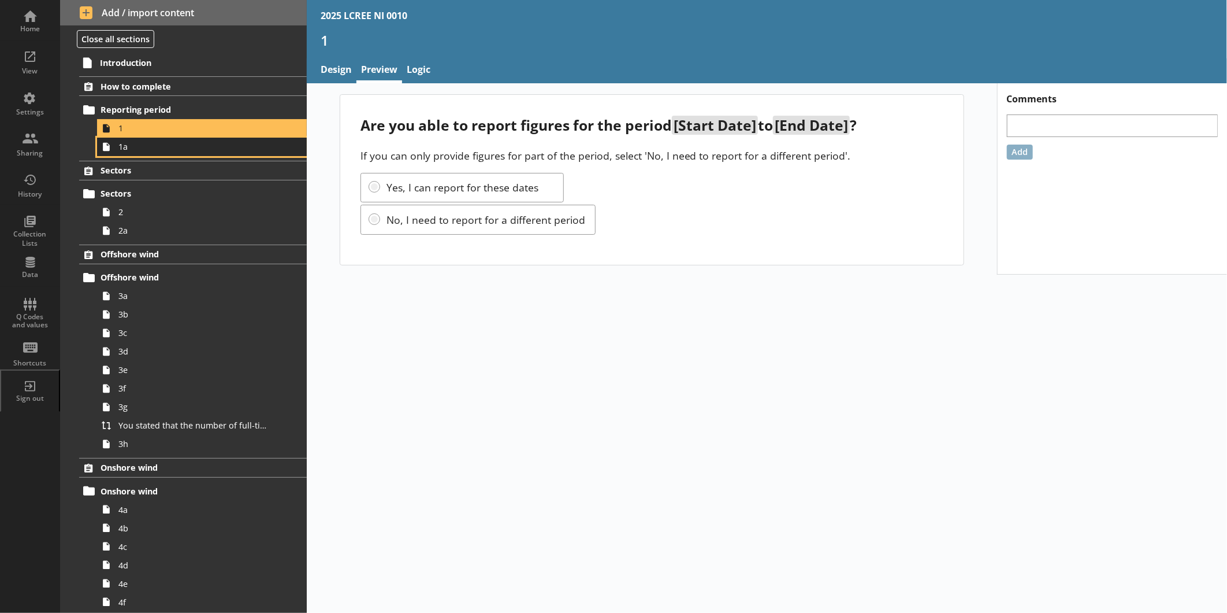
click at [157, 149] on span "1a" at bounding box center [193, 146] width 151 height 11
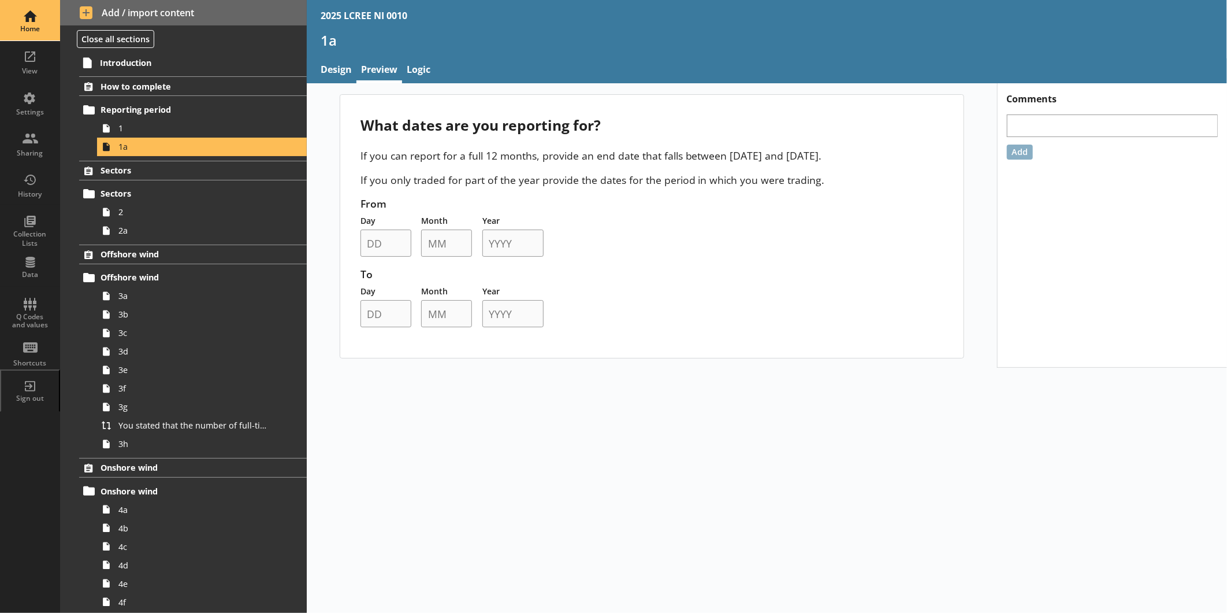
click at [29, 24] on div "Home" at bounding box center [30, 20] width 40 height 40
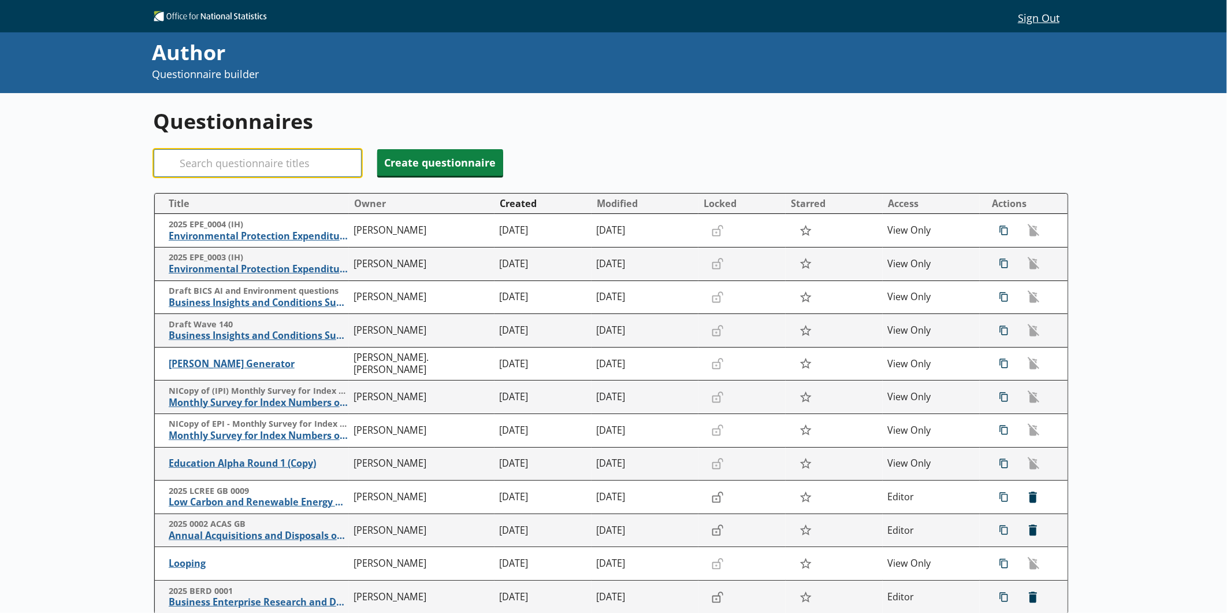
click at [246, 156] on input "Search" at bounding box center [258, 163] width 208 height 28
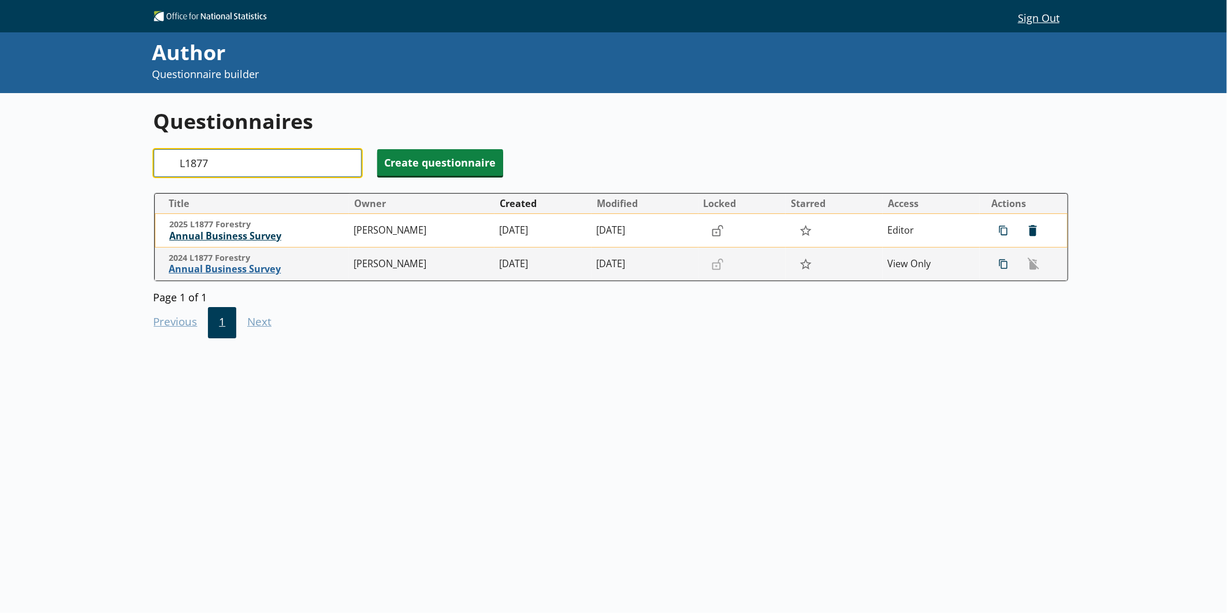
type input "L1877"
click at [253, 240] on span "Annual Business Survey" at bounding box center [258, 236] width 179 height 12
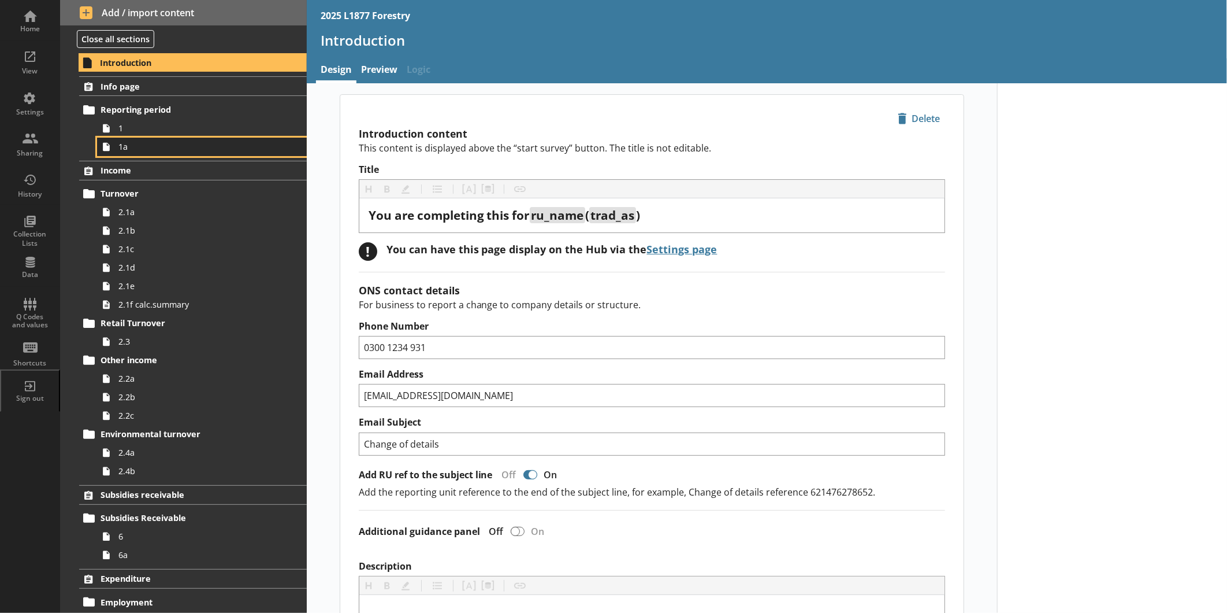
click at [176, 144] on span "1a" at bounding box center [193, 146] width 151 height 11
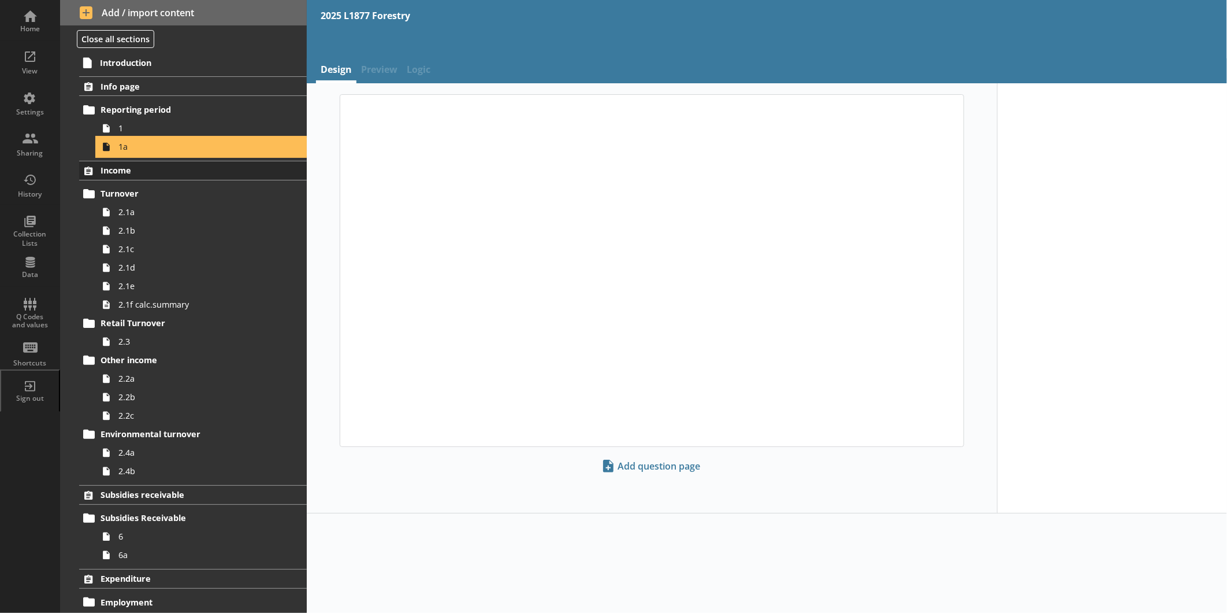
type textarea "x"
select select "ref_p_end_date"
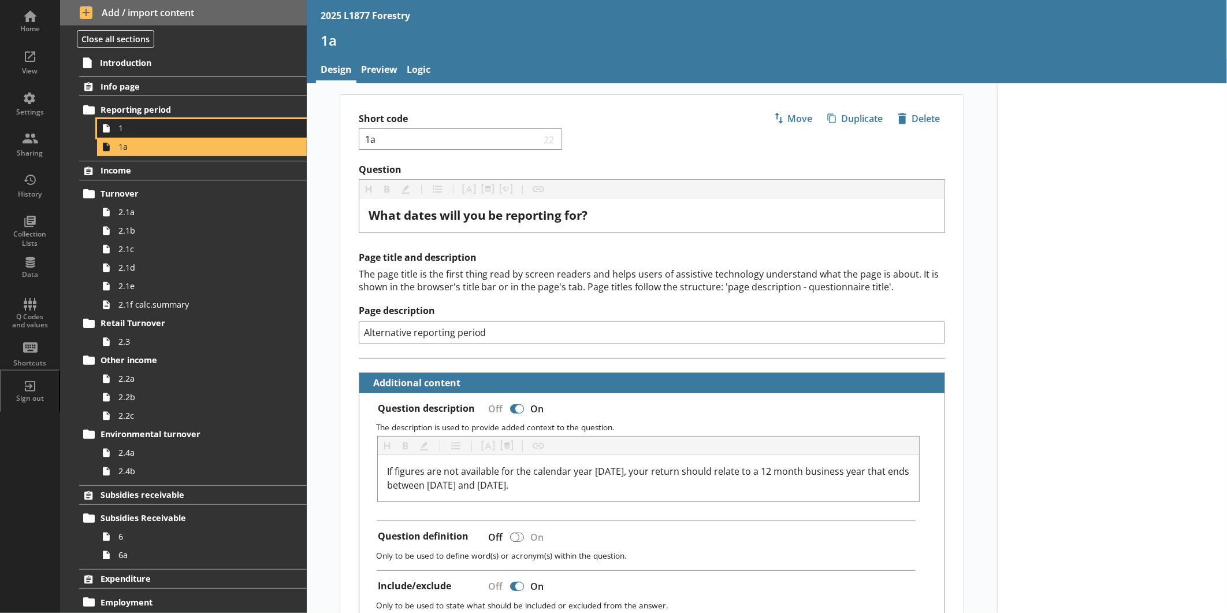
click at [132, 132] on span "1" at bounding box center [193, 128] width 151 height 11
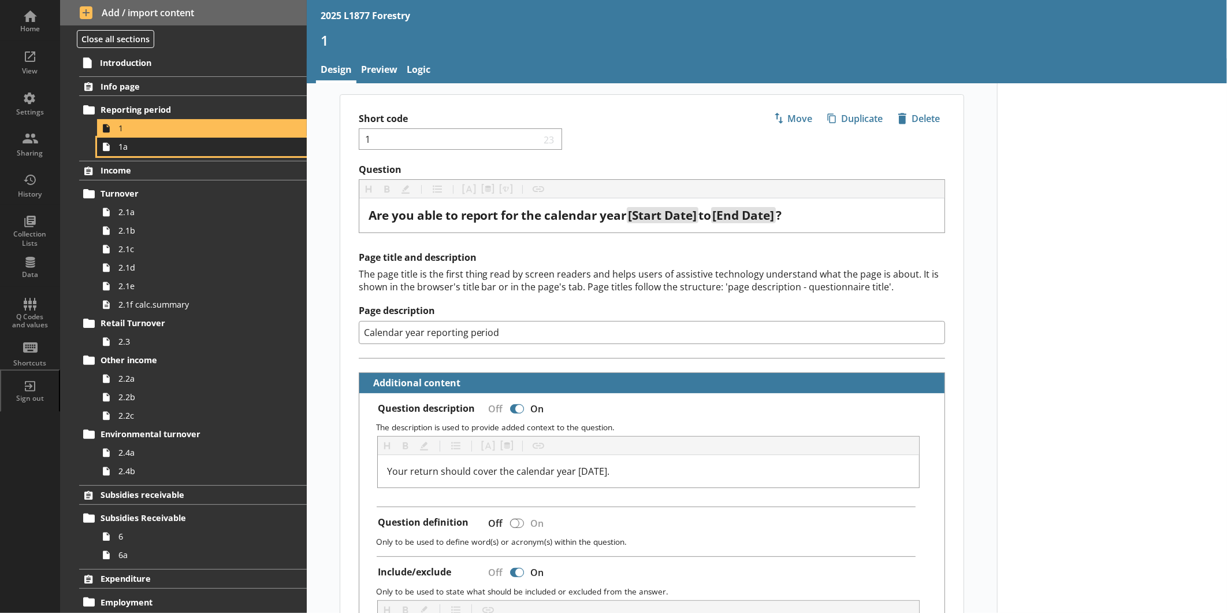
click at [169, 154] on link "1a" at bounding box center [202, 147] width 210 height 18
type textarea "x"
select select "ref_p_end_date"
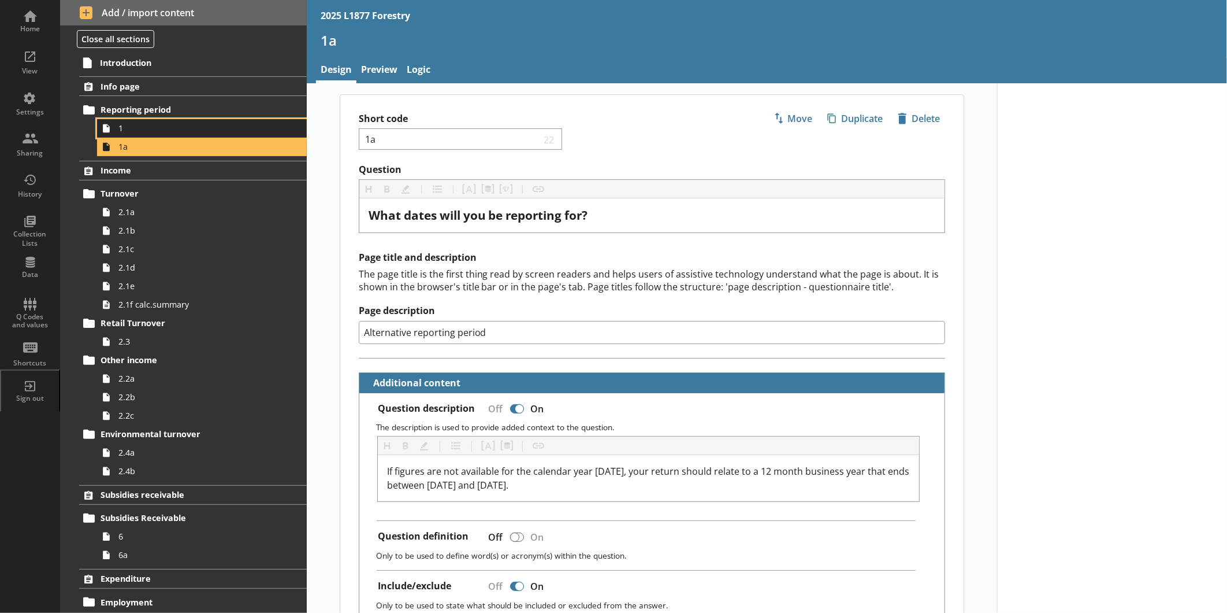
click at [136, 132] on span "1" at bounding box center [193, 128] width 151 height 11
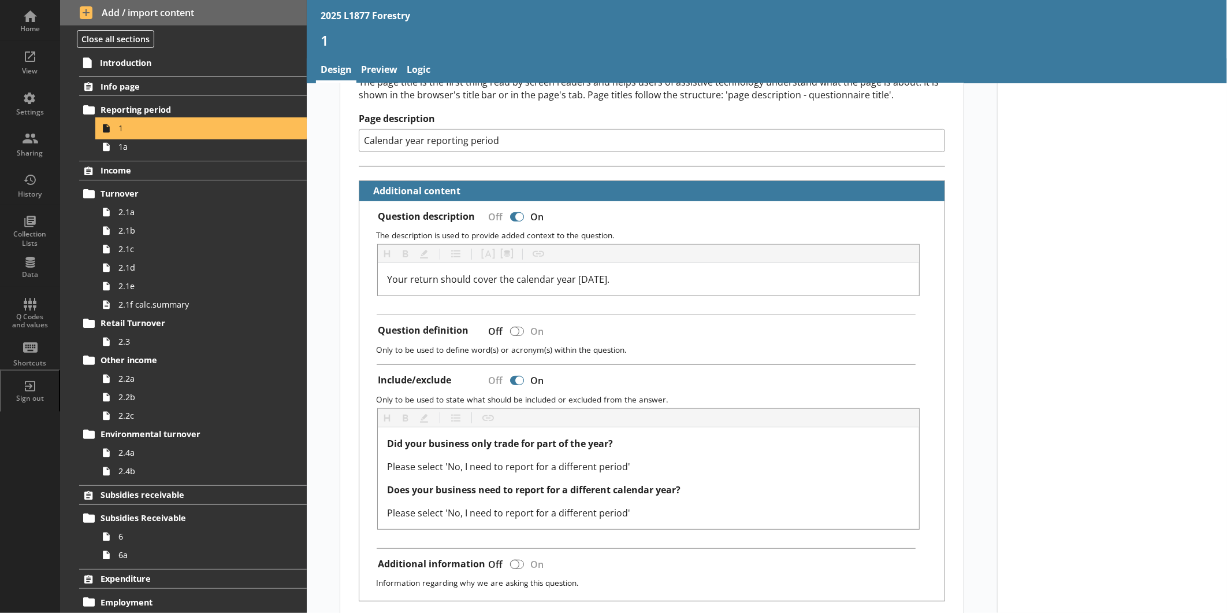
scroll to position [192, 0]
click at [175, 154] on link "1a" at bounding box center [202, 147] width 210 height 18
type textarea "x"
select select "ref_p_end_date"
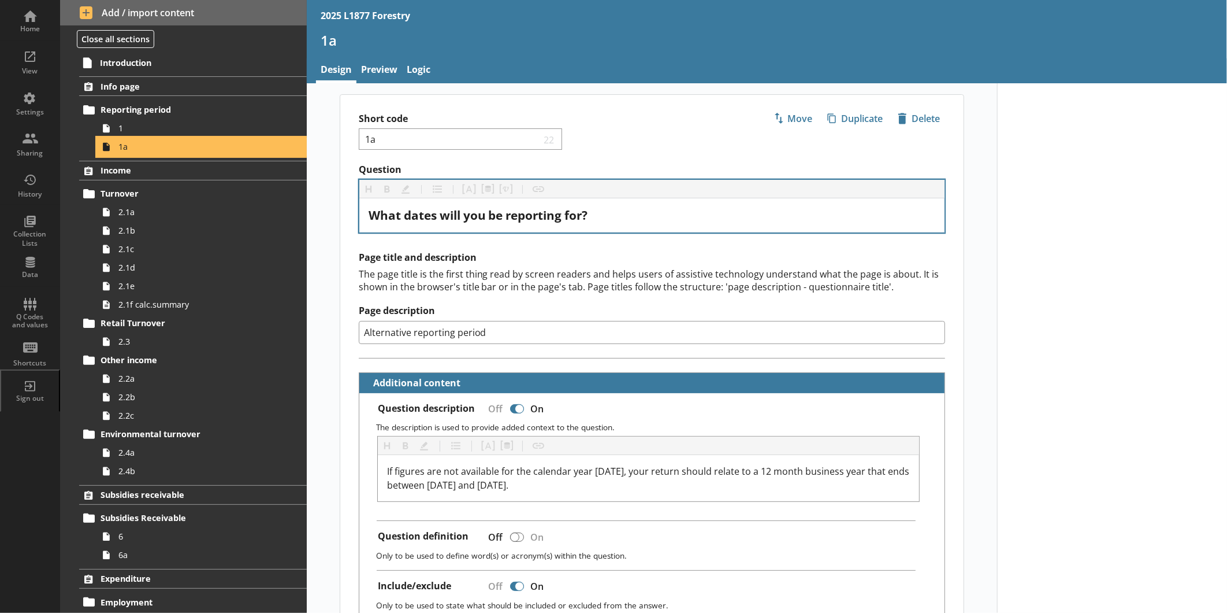
type textarea "x"
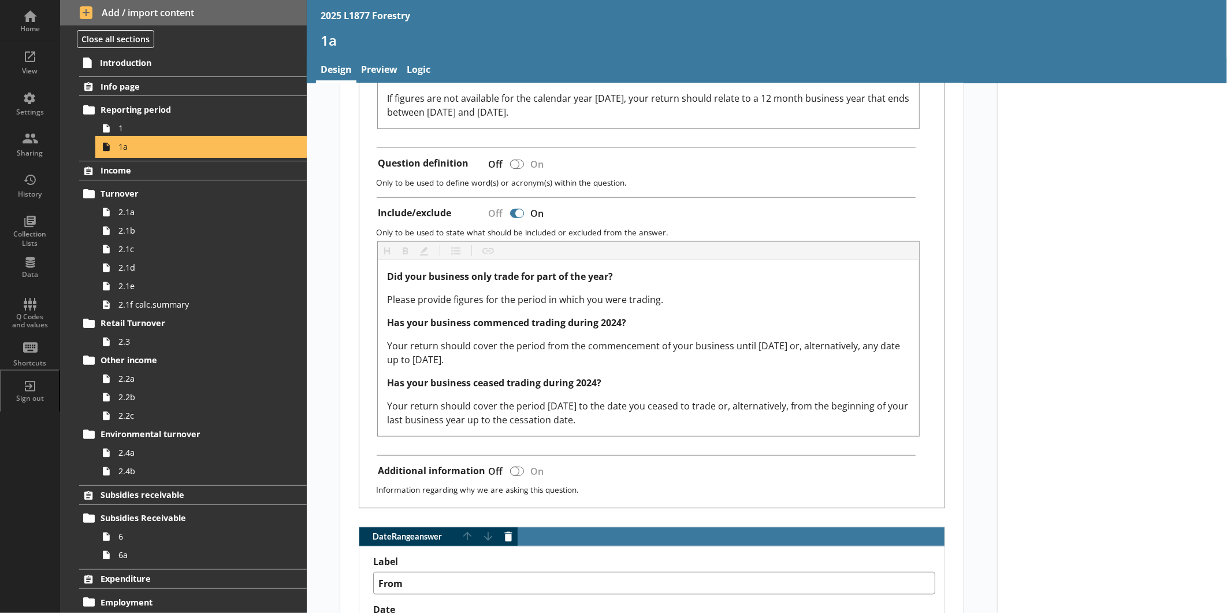
scroll to position [385, 0]
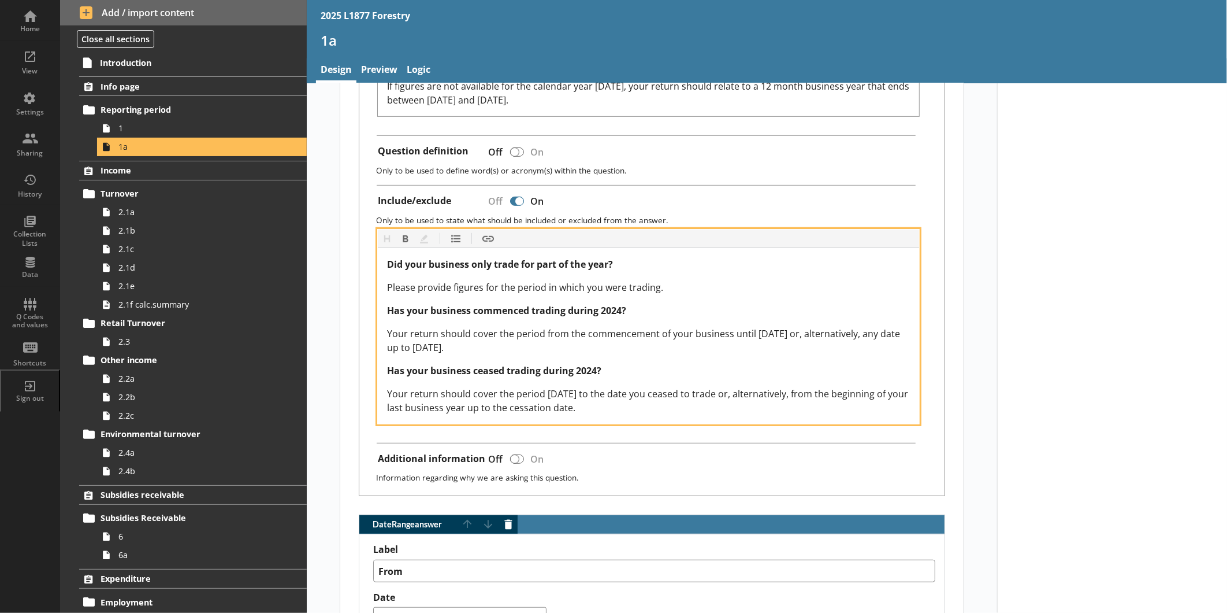
click at [616, 310] on span "Has your business commenced trading during 2024?" at bounding box center [506, 310] width 239 height 13
click at [829, 332] on span "Your return should cover the period from the commencement of your business unti…" at bounding box center [644, 340] width 515 height 27
click at [498, 347] on span "Your return should cover the period from the commencement of your business unti…" at bounding box center [644, 340] width 515 height 27
click at [594, 365] on span "Has your business ceased trading during 2024?" at bounding box center [494, 370] width 214 height 13
click at [603, 388] on span "Your return should cover the period [DATE] to the date you ceased to trade or, …" at bounding box center [649, 400] width 524 height 27
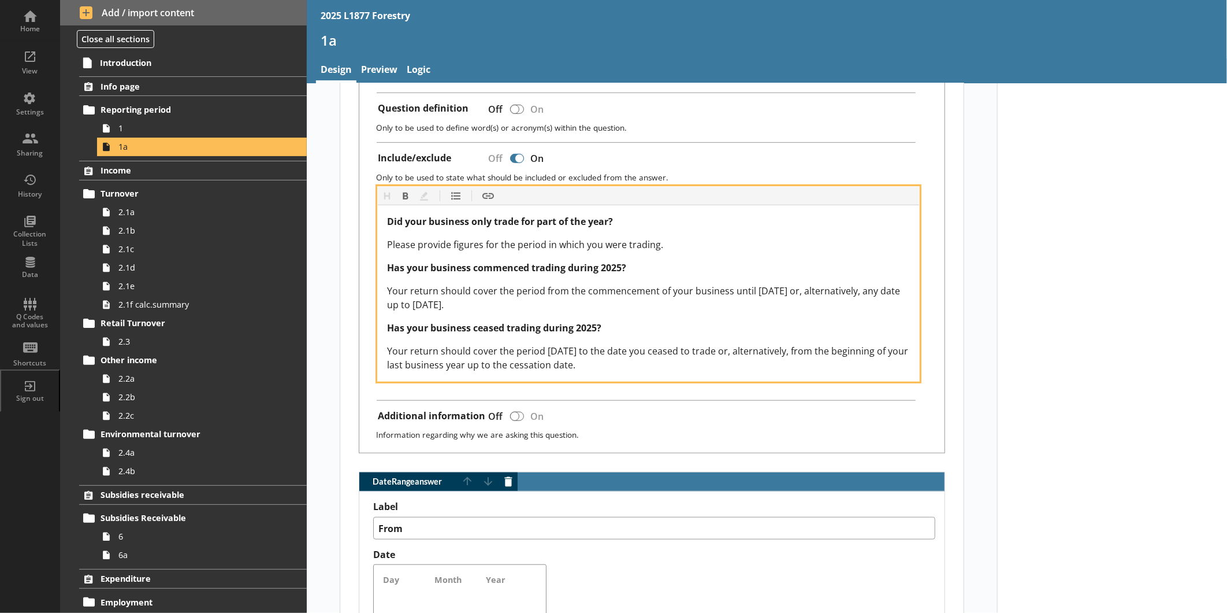
scroll to position [420, 0]
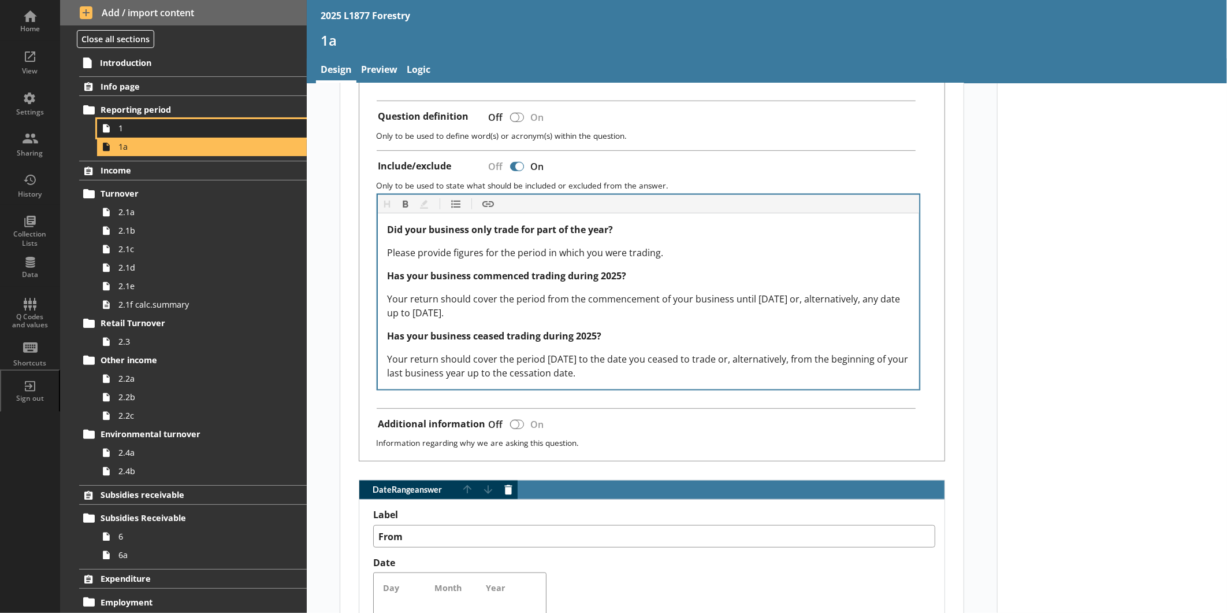
click at [135, 125] on span "1" at bounding box center [193, 128] width 151 height 11
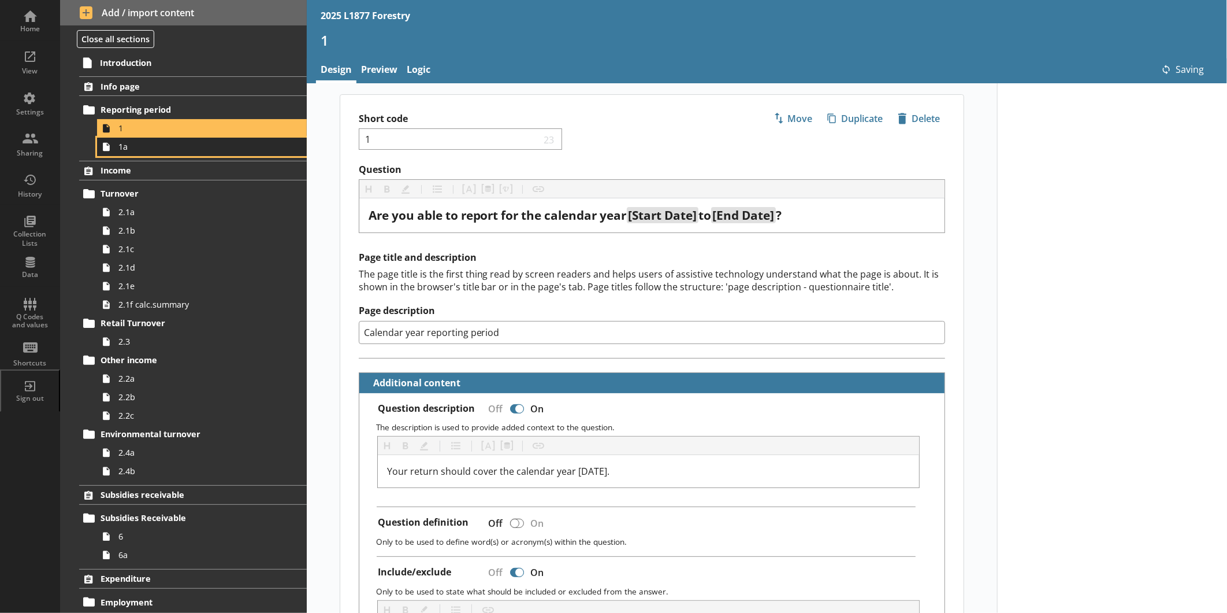
click at [143, 145] on span "1a" at bounding box center [193, 146] width 151 height 11
type textarea "x"
select select "ref_p_end_date"
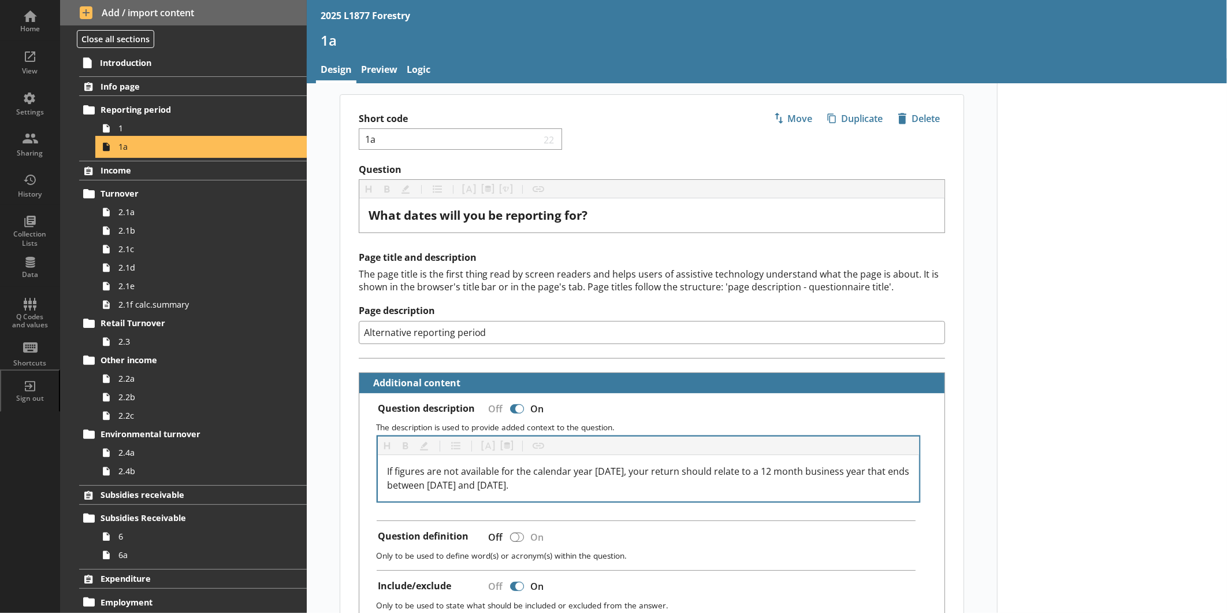
type textarea "x"
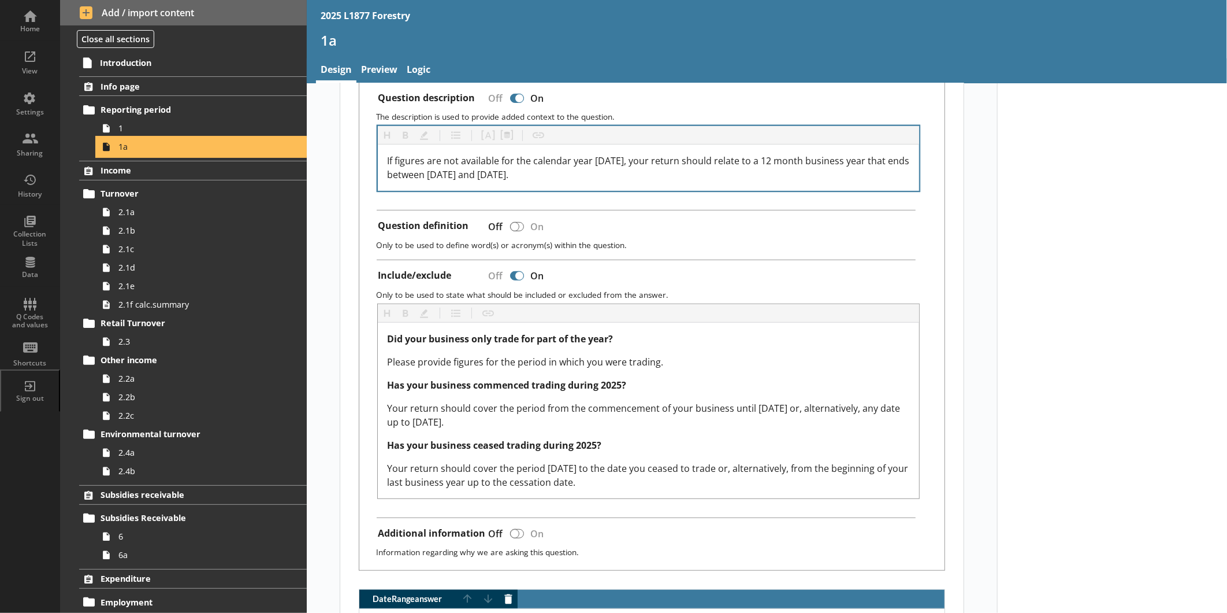
scroll to position [291, 0]
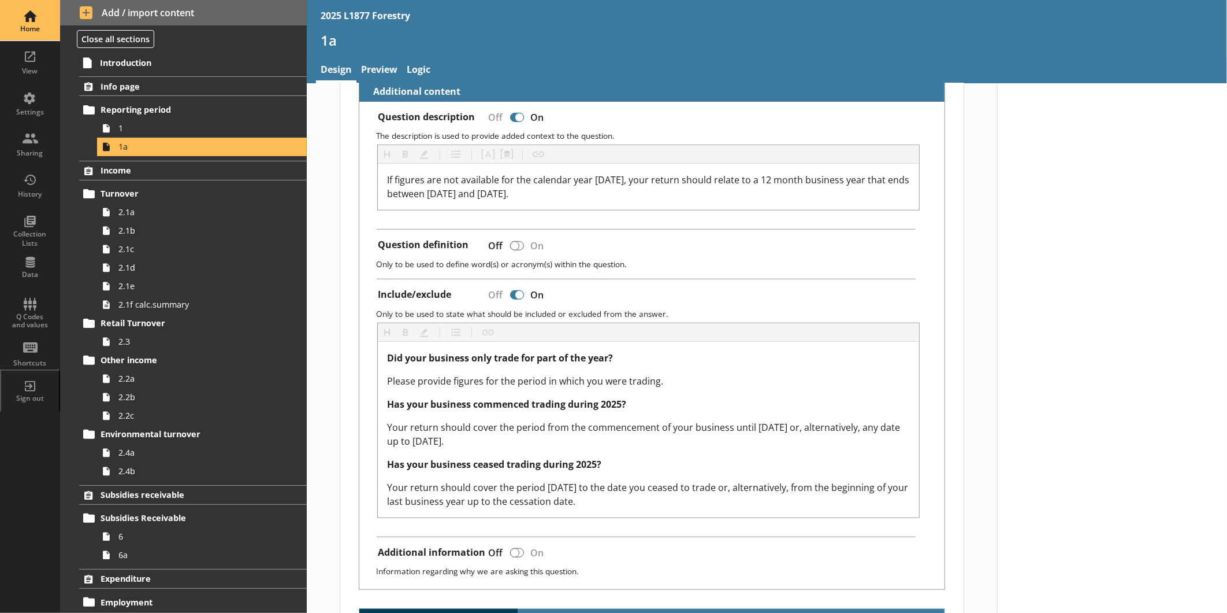
click at [25, 26] on div "Home" at bounding box center [30, 28] width 40 height 9
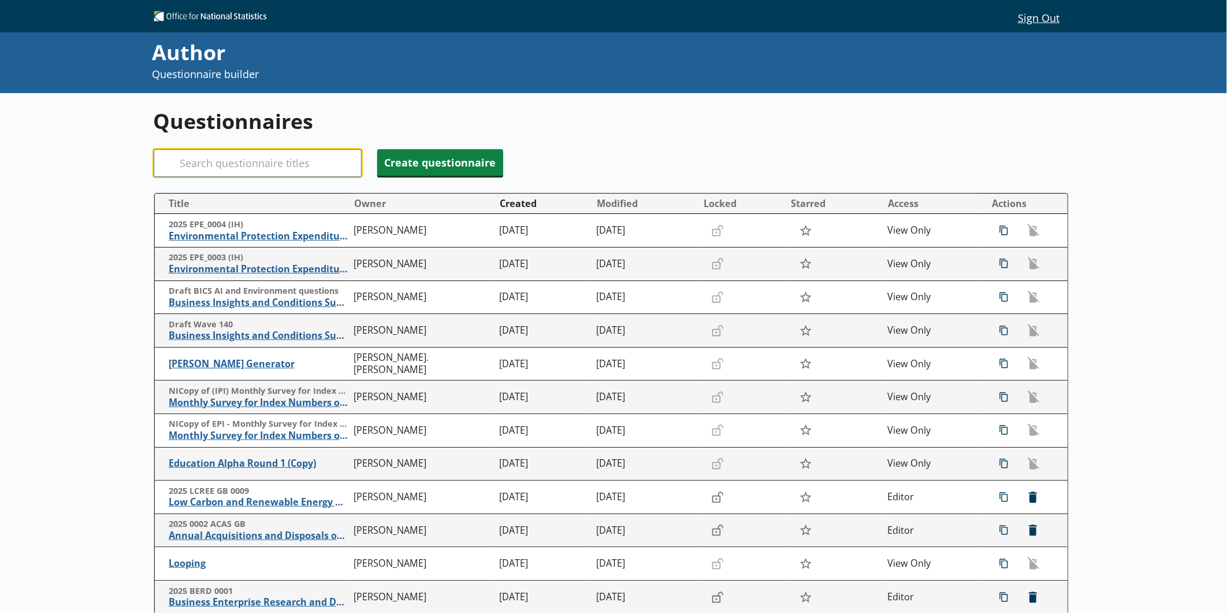
click at [272, 161] on input "Search" at bounding box center [258, 163] width 208 height 28
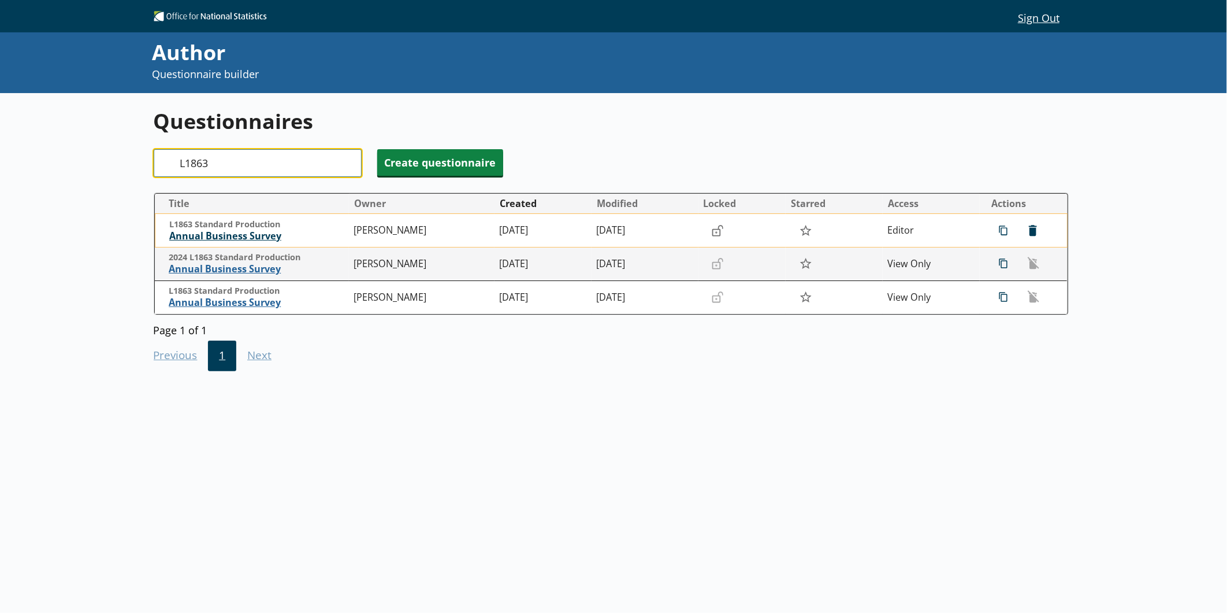
type input "L1863"
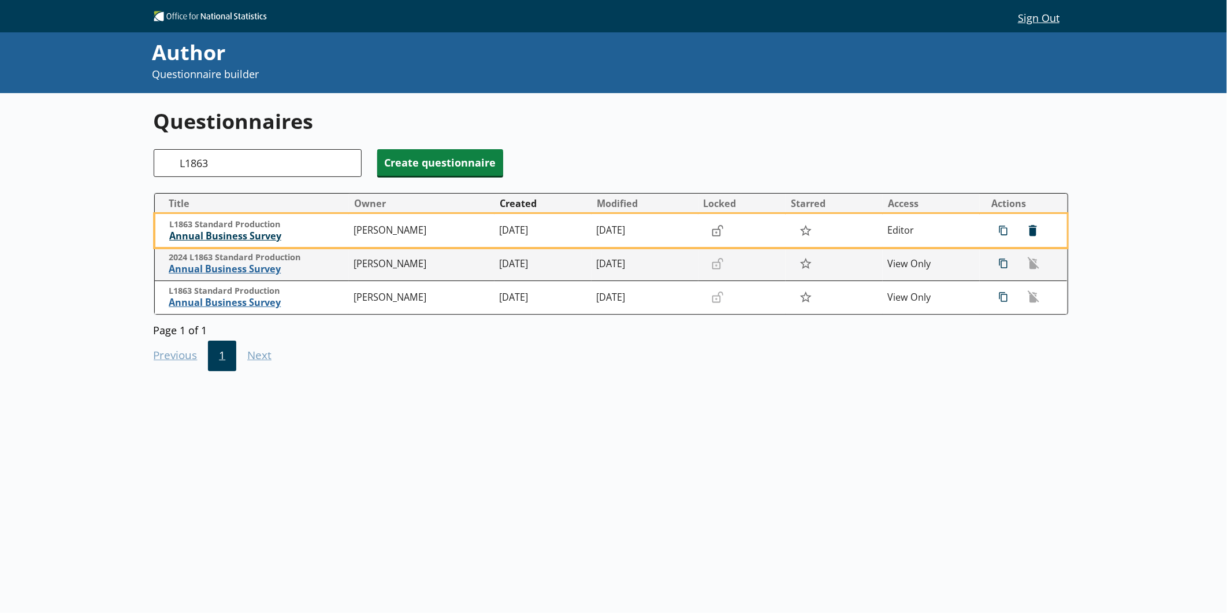
click at [257, 238] on span "Annual Business Survey" at bounding box center [258, 236] width 179 height 12
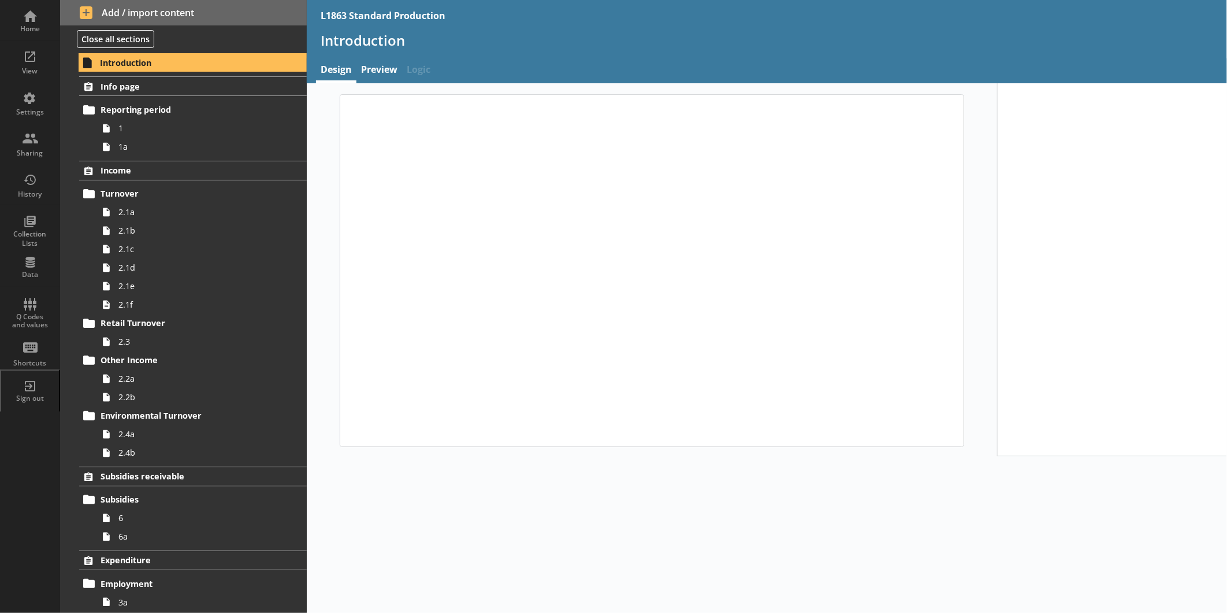
type textarea "x"
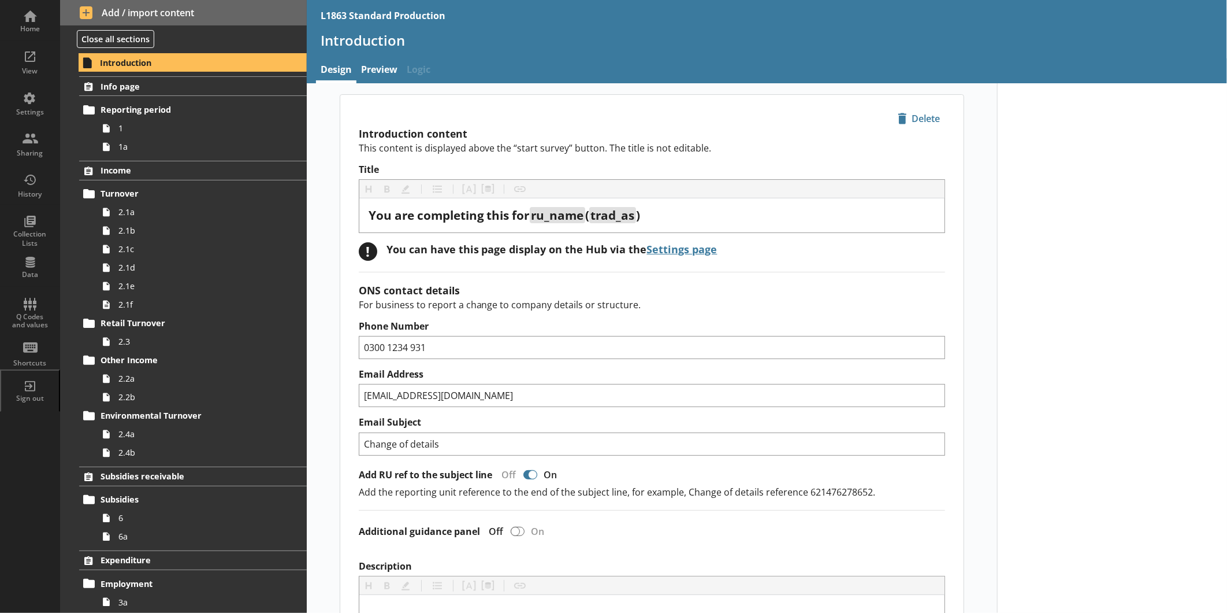
click at [344, 12] on div "L1863 Standard Production" at bounding box center [383, 15] width 125 height 13
click at [51, 111] on link "Settings" at bounding box center [30, 102] width 60 height 41
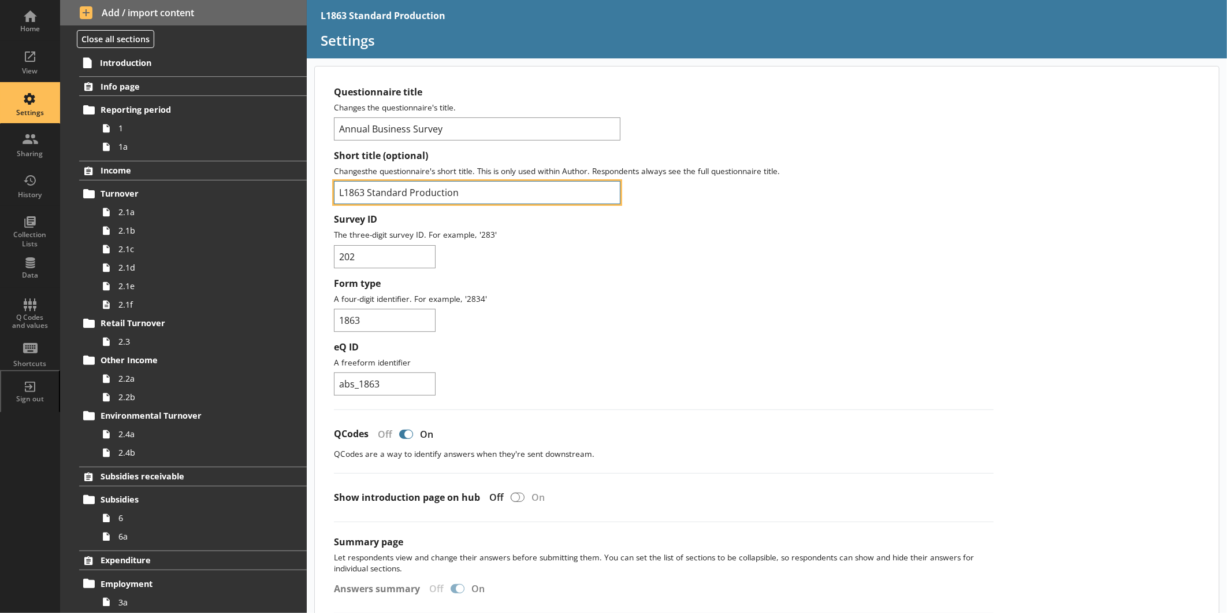
click at [339, 192] on input "L1863 Standard Production" at bounding box center [477, 192] width 287 height 23
type input "2025 L1863 Standard Production"
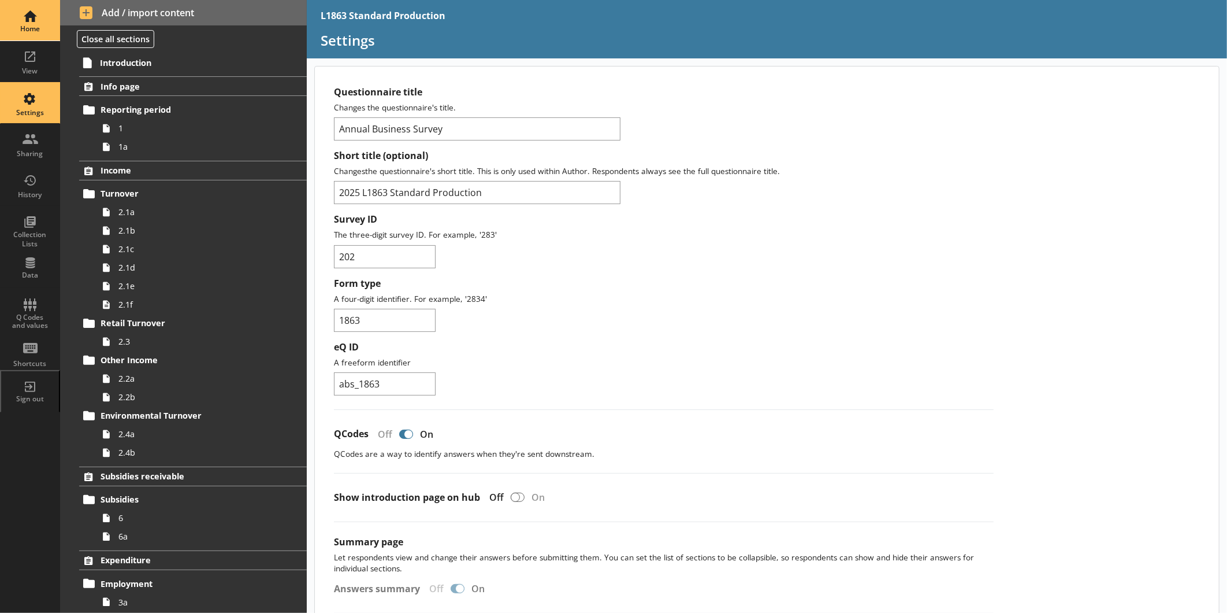
click at [44, 36] on div "Home" at bounding box center [30, 20] width 40 height 40
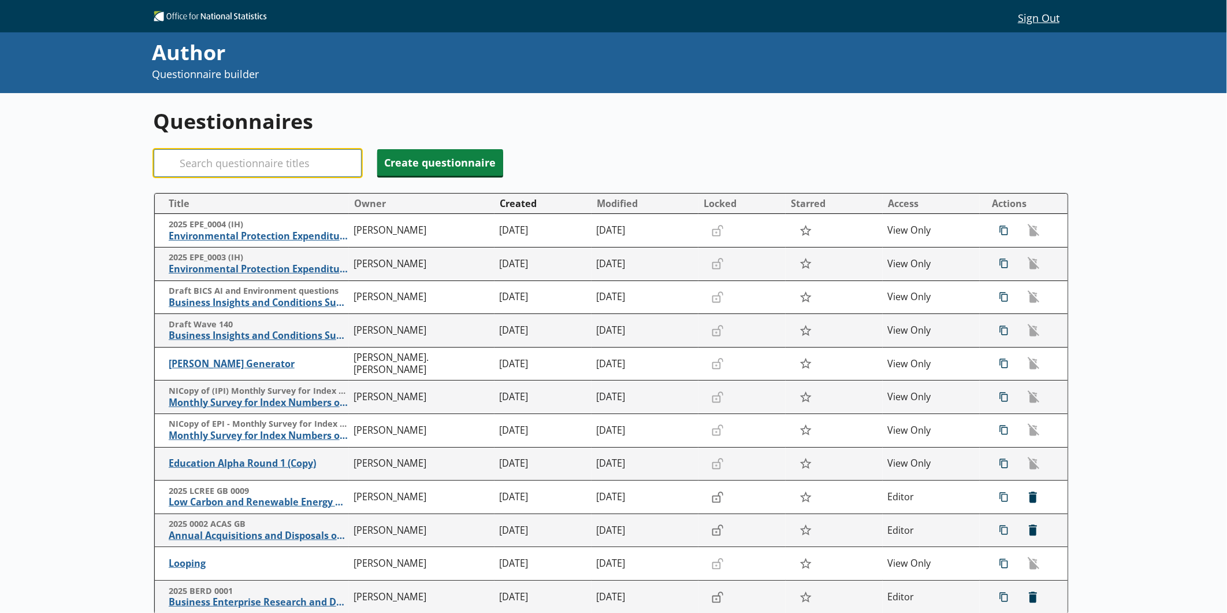
click at [246, 162] on input "Search" at bounding box center [258, 163] width 208 height 28
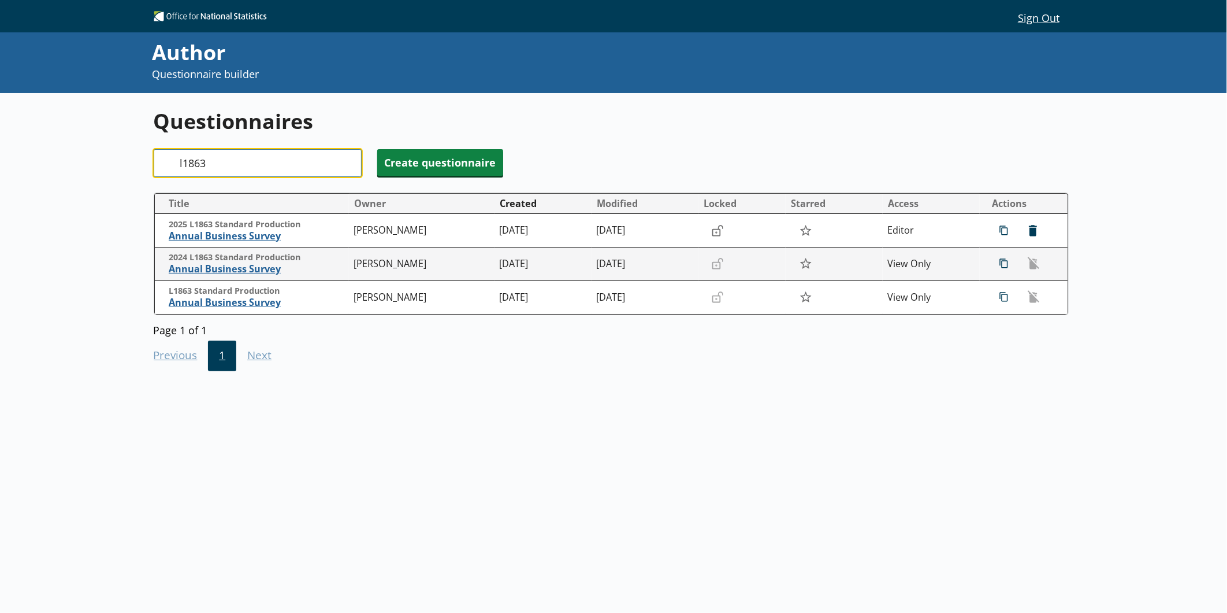
type input "l1863"
click at [258, 157] on input "l1863" at bounding box center [258, 163] width 208 height 28
click at [347, 165] on input "l1863" at bounding box center [258, 163] width 208 height 28
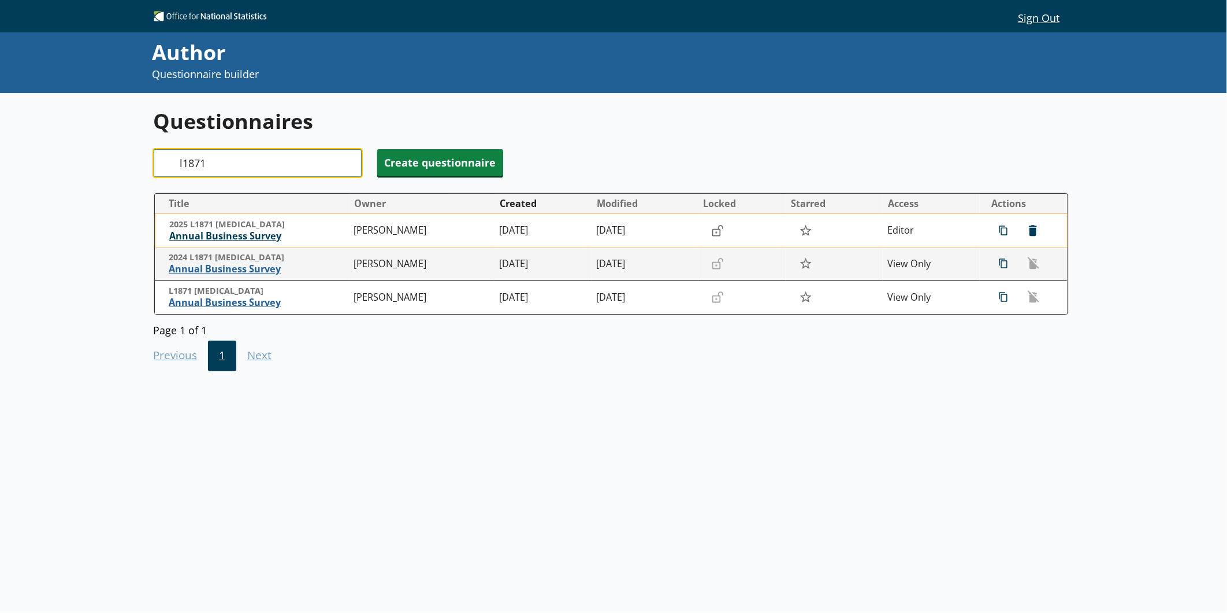
type input "l1871"
click at [268, 239] on span "Annual Business Survey" at bounding box center [258, 236] width 179 height 12
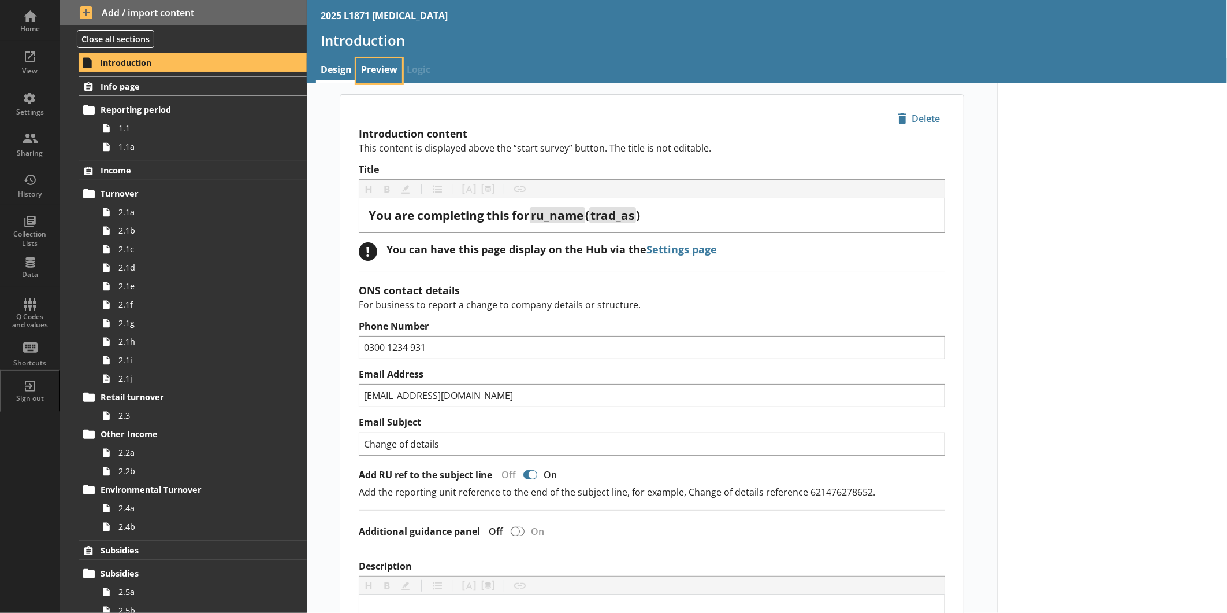
click at [378, 74] on link "Preview" at bounding box center [380, 70] width 46 height 25
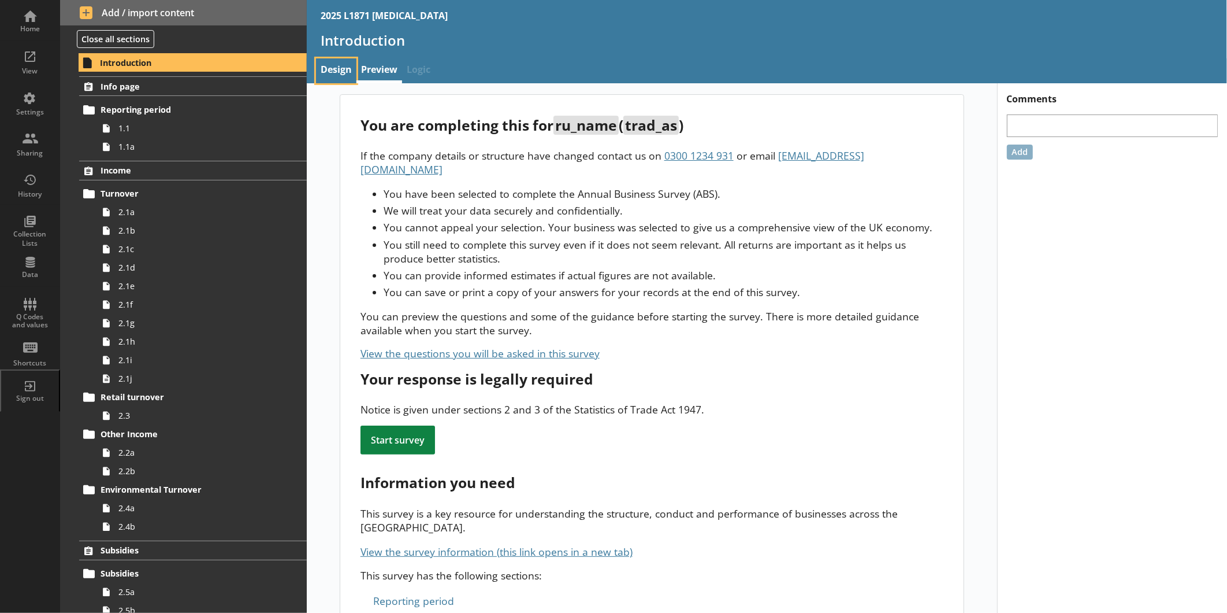
click at [337, 62] on link "Design" at bounding box center [336, 70] width 40 height 25
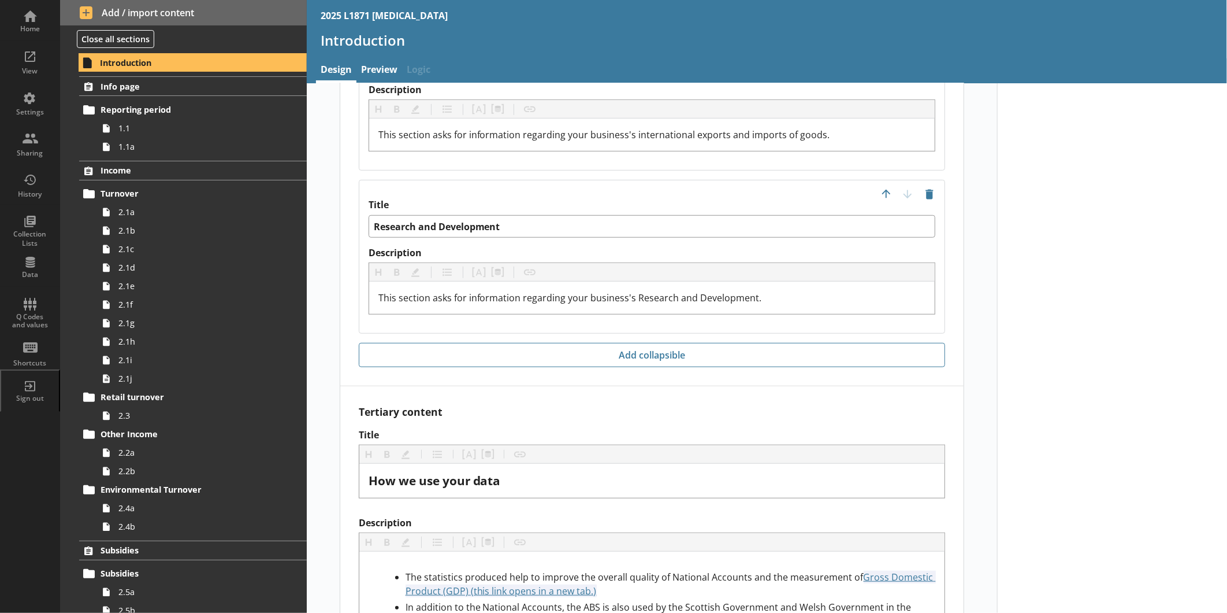
scroll to position [3210, 0]
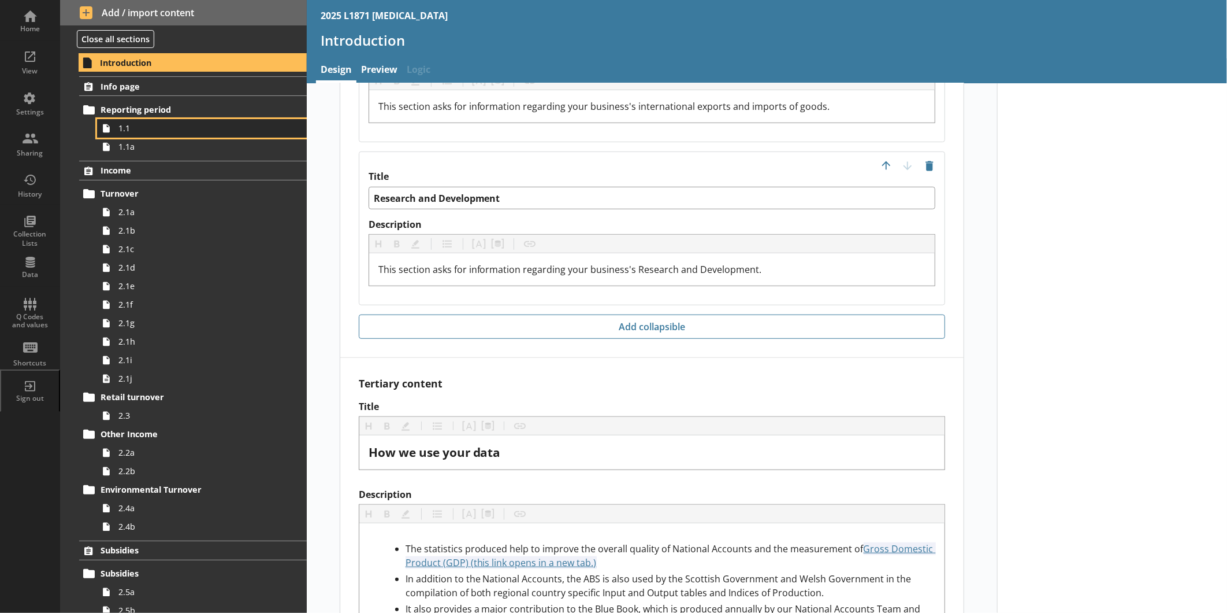
click at [116, 132] on link "1.1" at bounding box center [202, 128] width 210 height 18
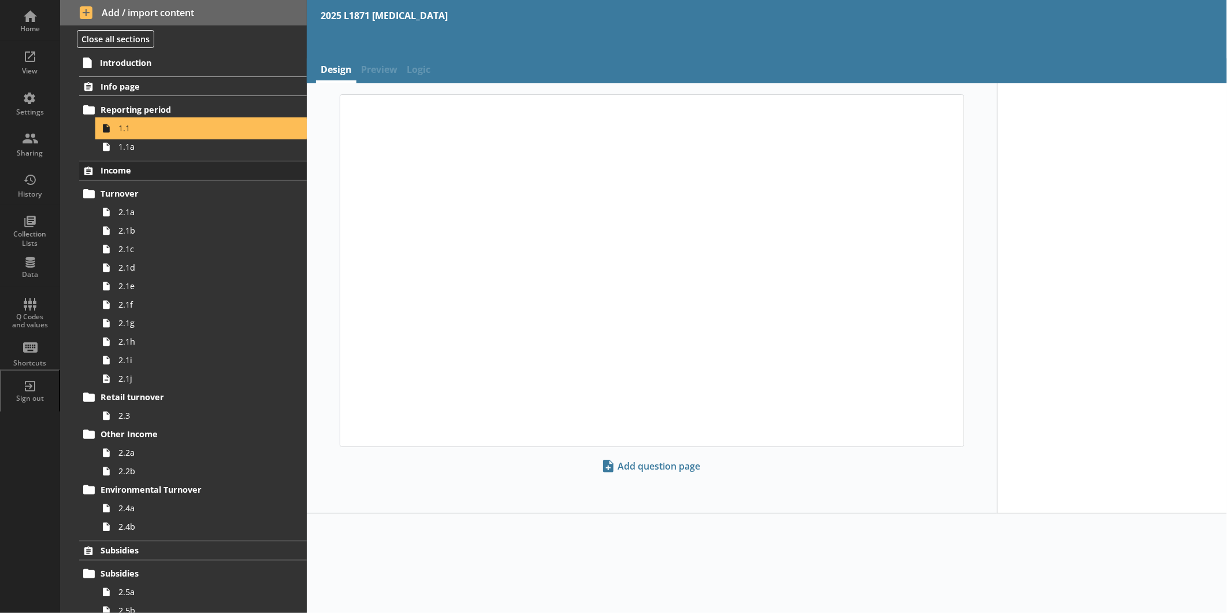
type textarea "x"
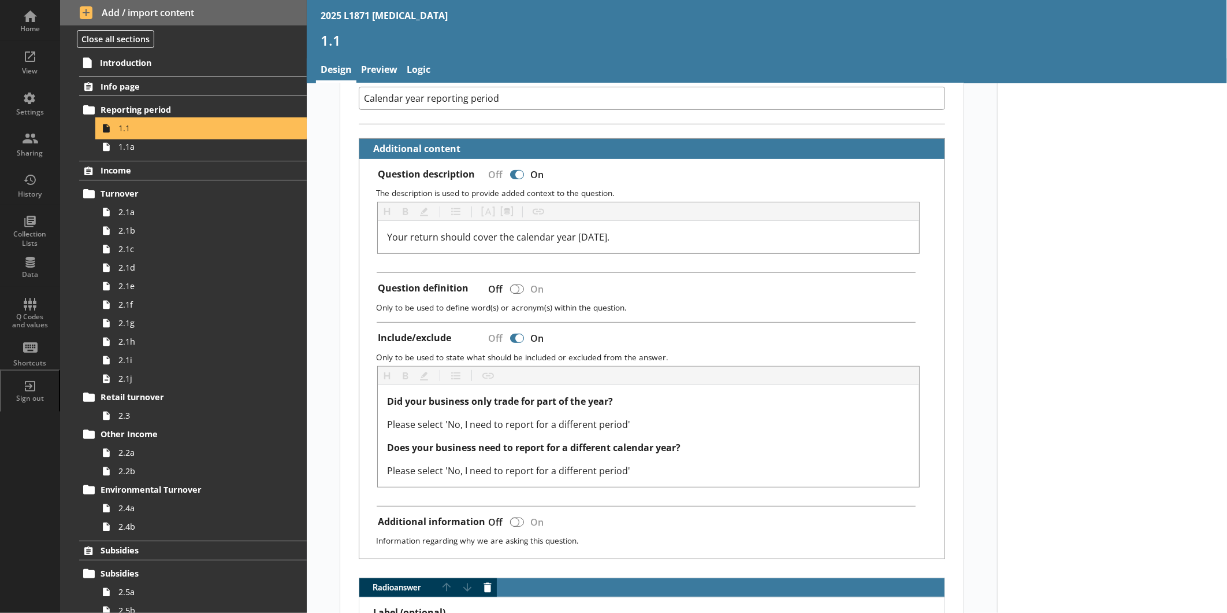
scroll to position [257, 0]
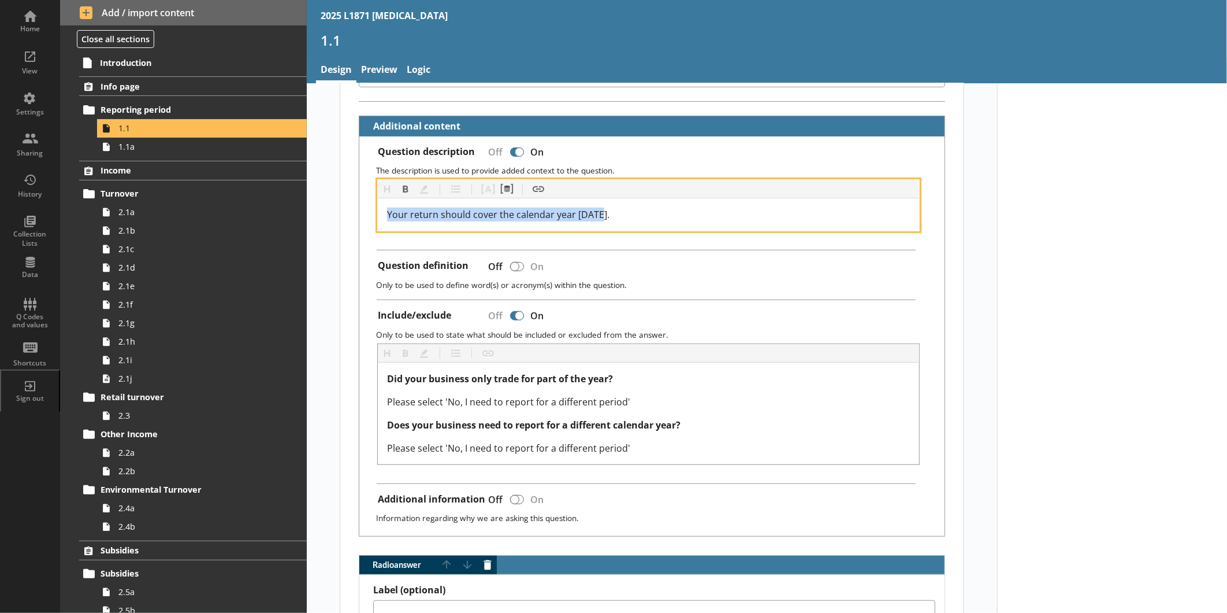
drag, startPoint x: 600, startPoint y: 210, endPoint x: 379, endPoint y: 216, distance: 220.8
click at [379, 216] on div "Your return should cover the calendar year [DATE]." at bounding box center [648, 214] width 541 height 32
copy span "Your return should cover the calendar year [DATE]."
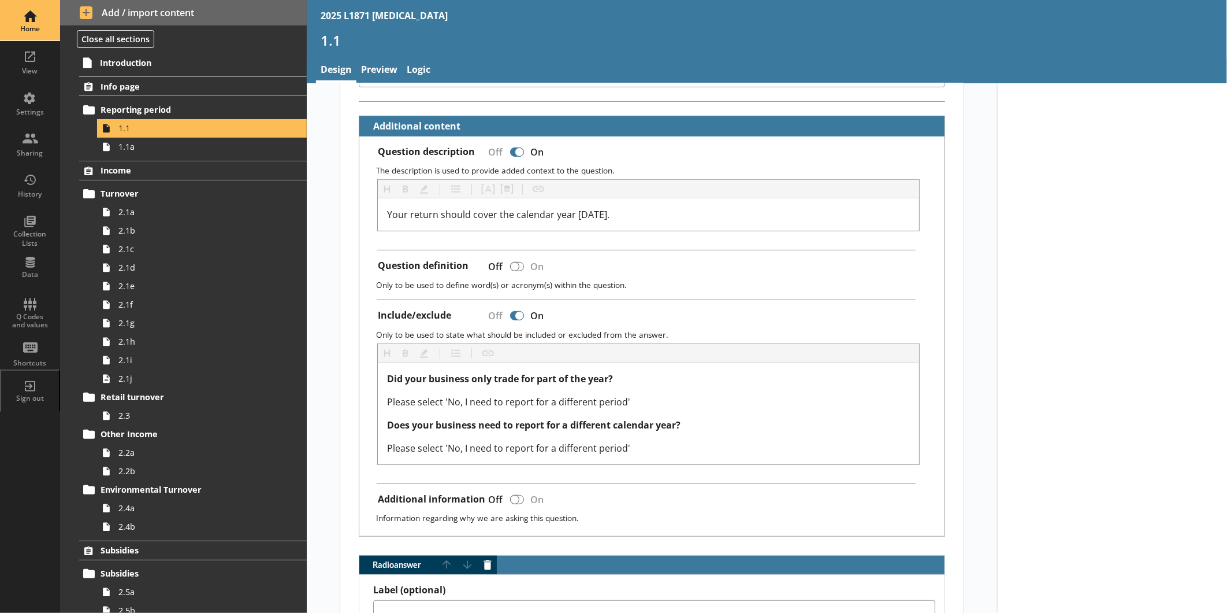
click at [39, 27] on div "Home" at bounding box center [30, 28] width 40 height 9
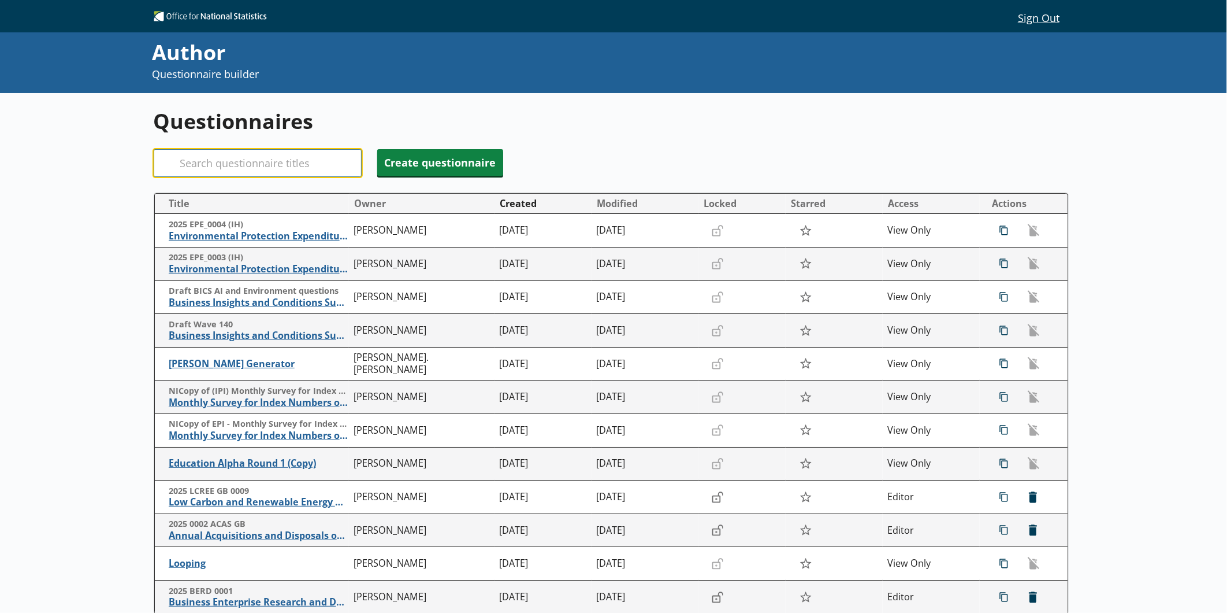
click at [245, 162] on input "Search" at bounding box center [258, 163] width 208 height 28
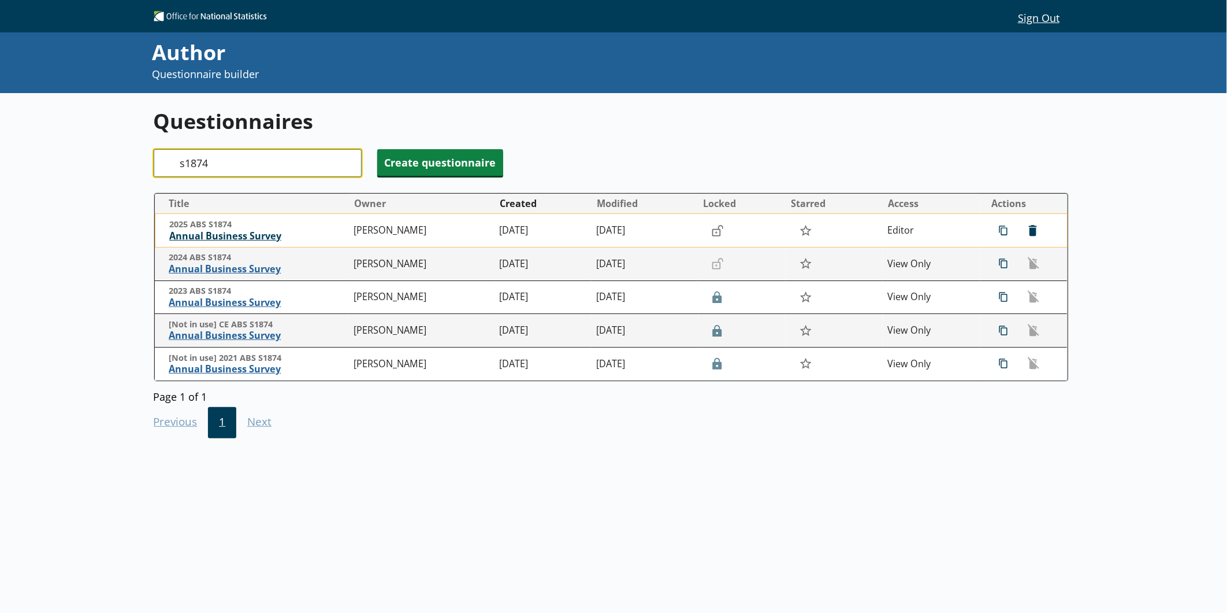
type input "s1874"
click at [226, 233] on span "Annual Business Survey" at bounding box center [258, 236] width 179 height 12
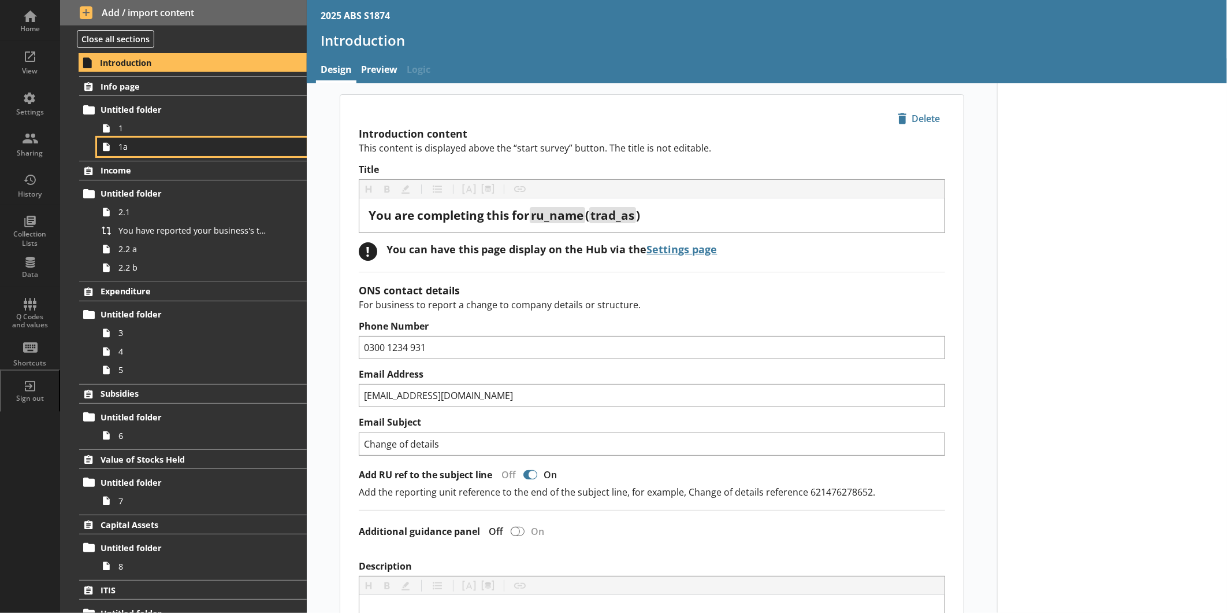
click at [166, 152] on span "1a" at bounding box center [193, 146] width 151 height 11
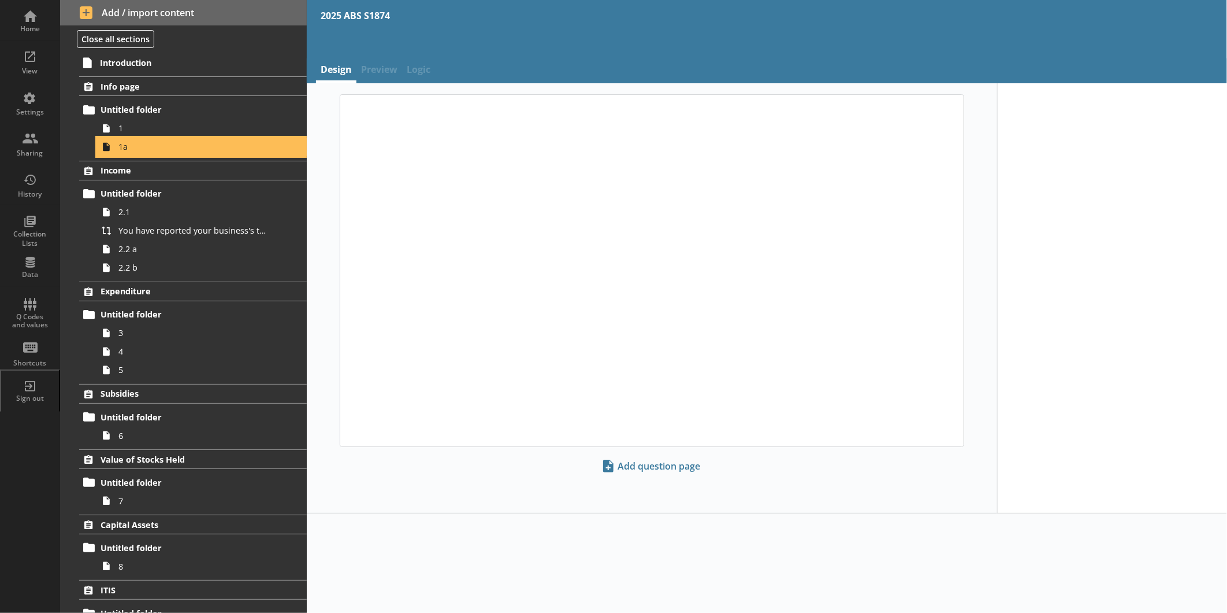
type textarea "x"
select select "ref_p_end_date"
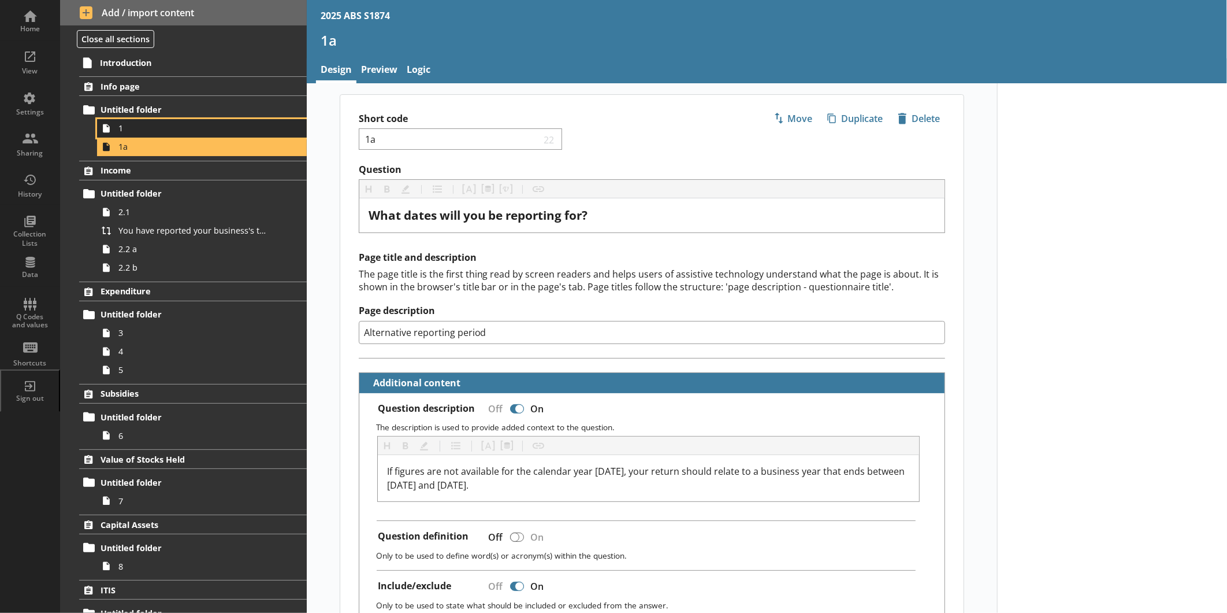
click at [206, 128] on span "1" at bounding box center [193, 128] width 151 height 11
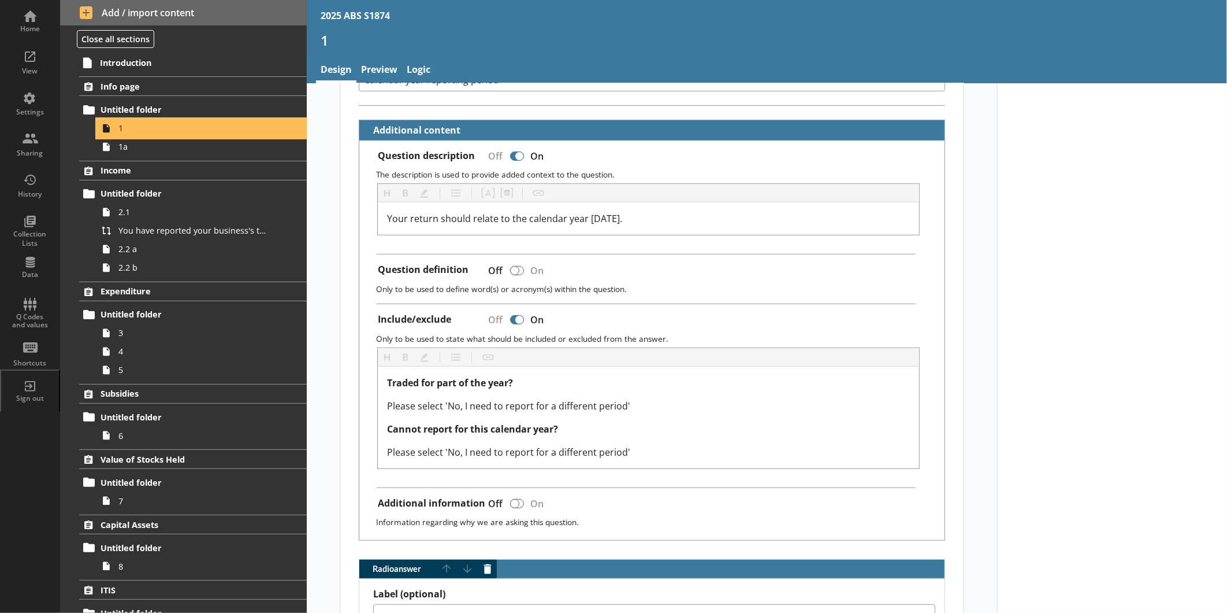
scroll to position [257, 0]
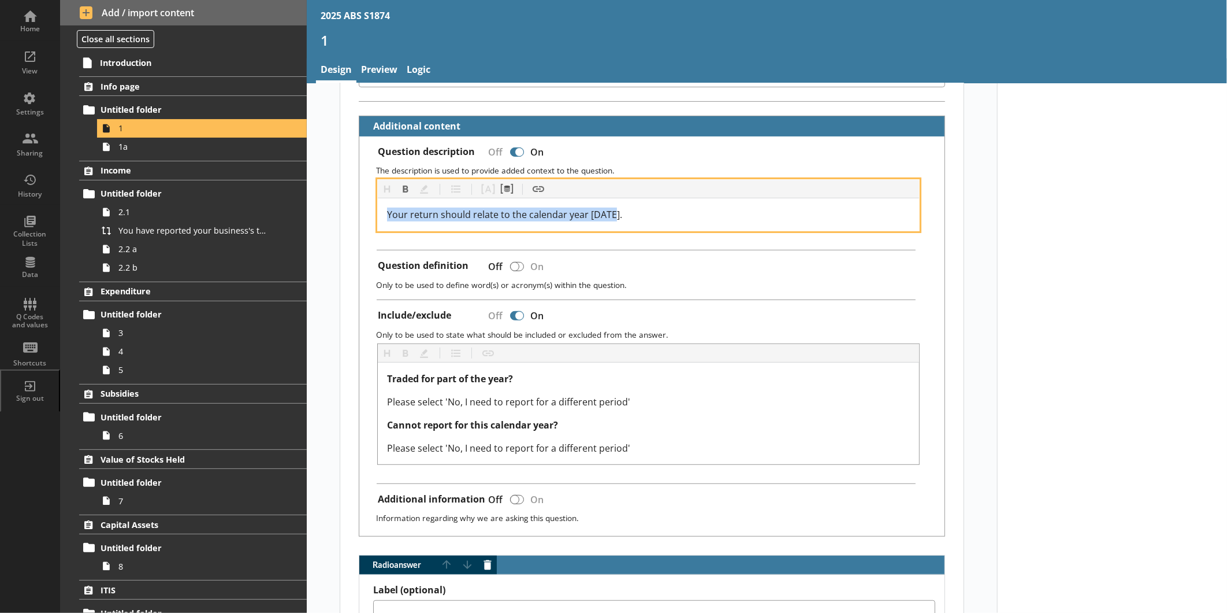
drag, startPoint x: 622, startPoint y: 210, endPoint x: 383, endPoint y: 218, distance: 238.8
click at [387, 218] on div "Your return should relate to the calendar year [DATE]." at bounding box center [648, 214] width 523 height 14
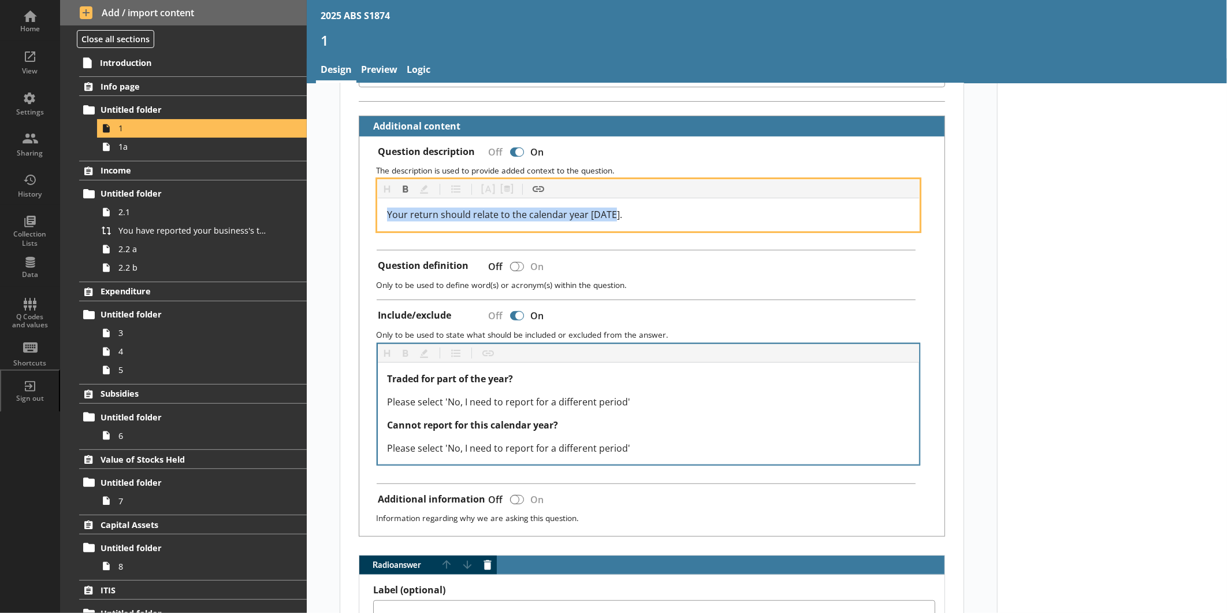
copy span "Your return should relate to the calendar year [DATE]."
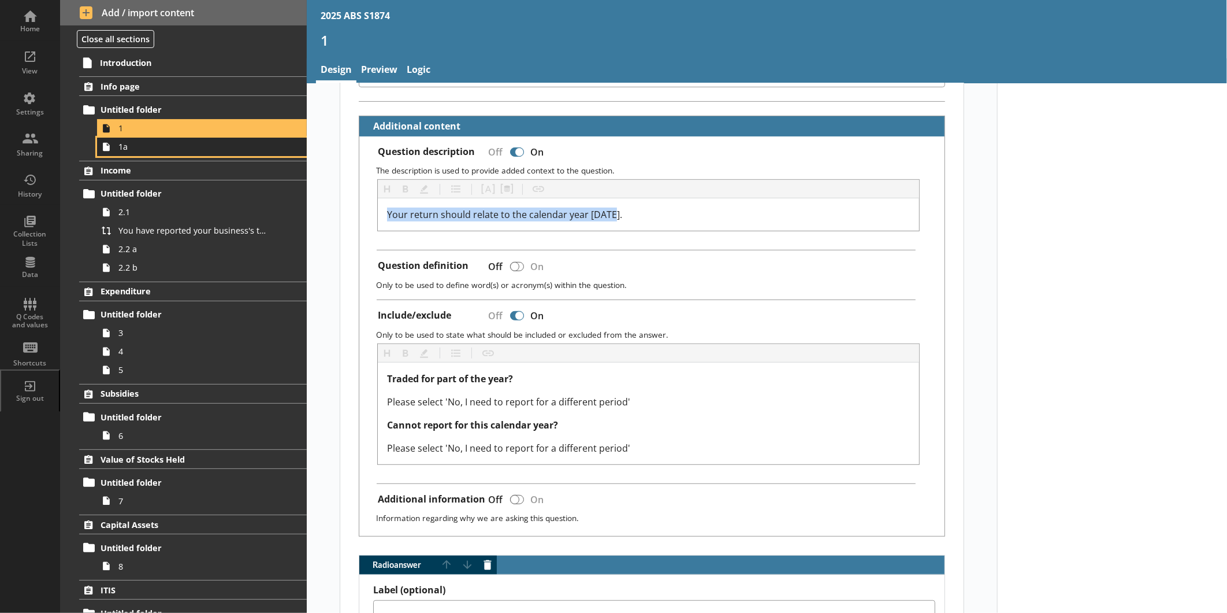
click at [186, 150] on span "1a" at bounding box center [193, 146] width 151 height 11
type textarea "x"
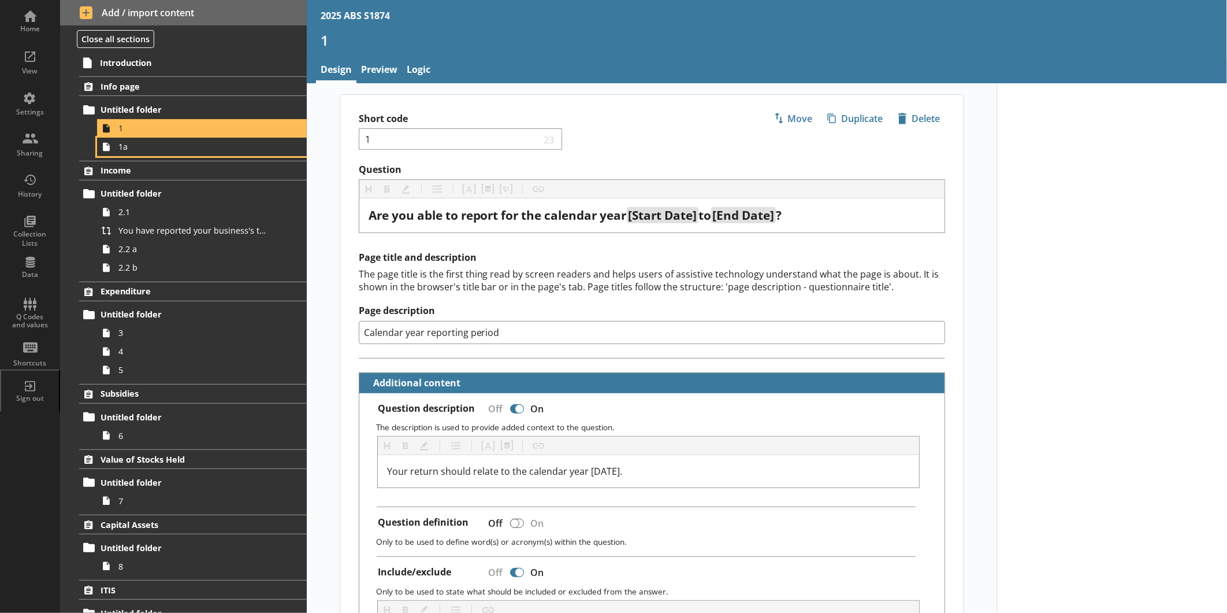
select select "ref_p_end_date"
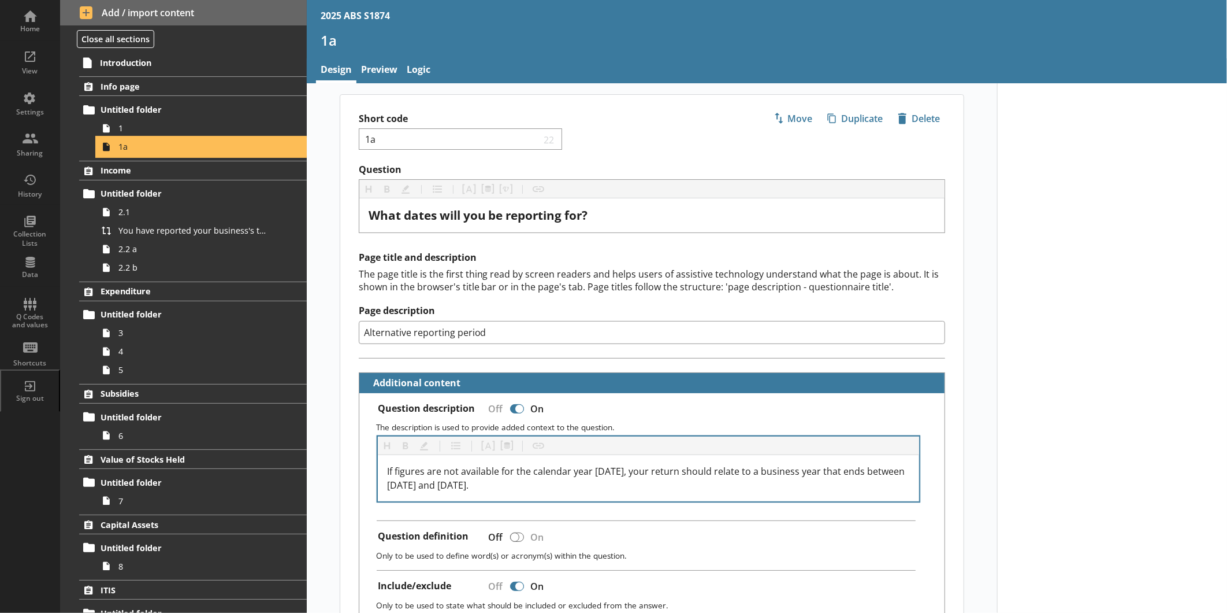
type textarea "x"
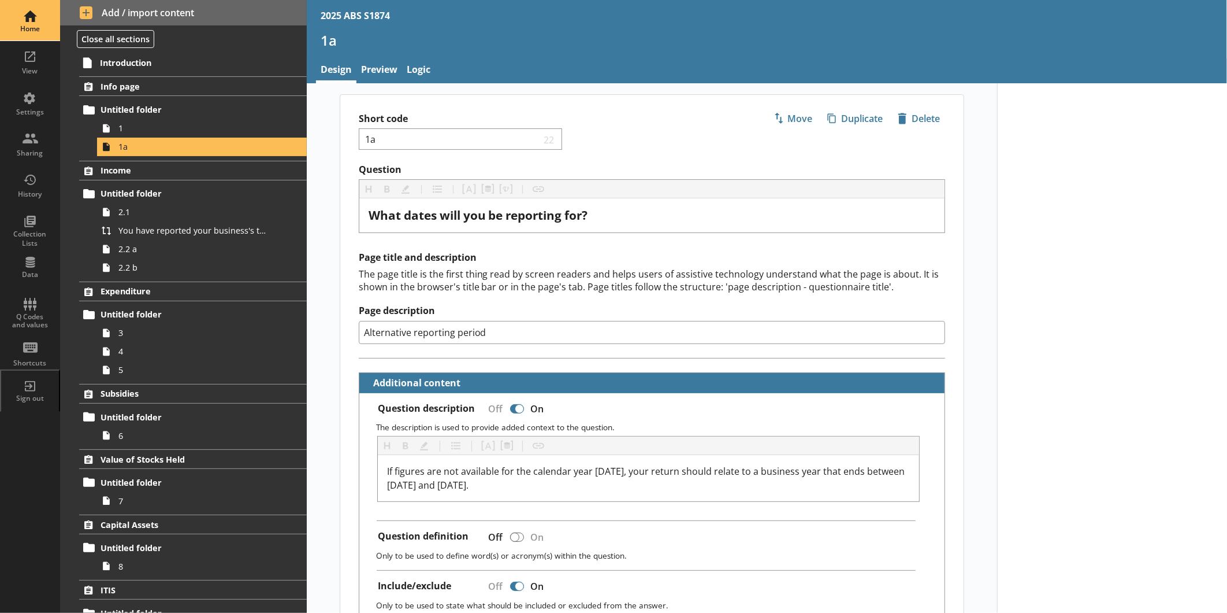
click at [52, 4] on link "Home" at bounding box center [30, 20] width 60 height 41
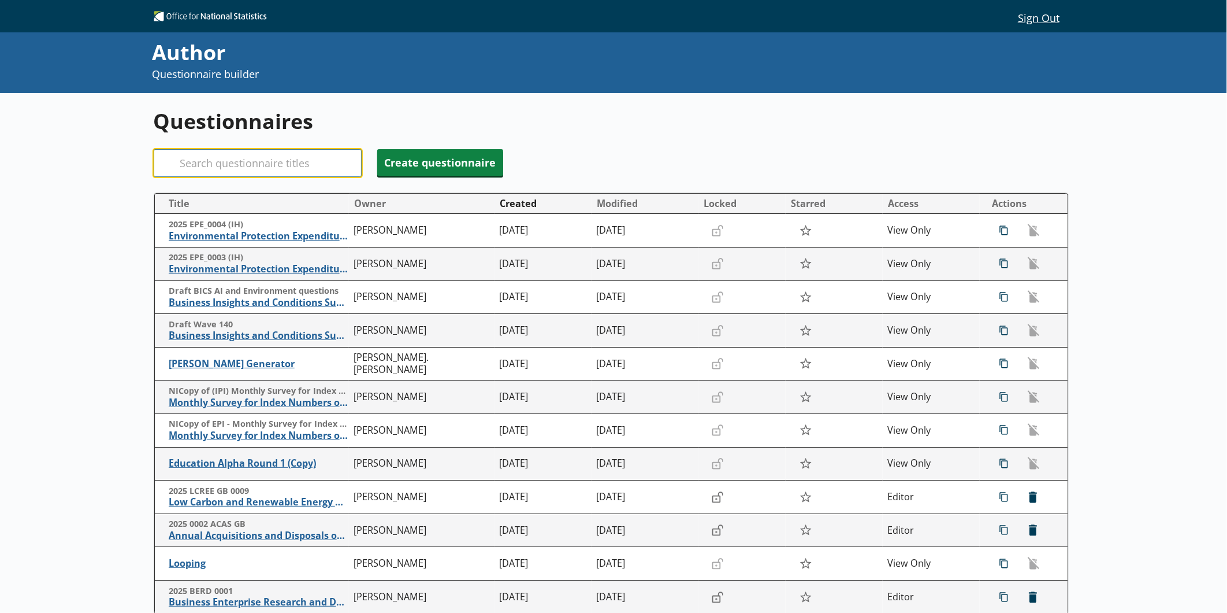
click at [320, 160] on input "Search" at bounding box center [258, 163] width 208 height 28
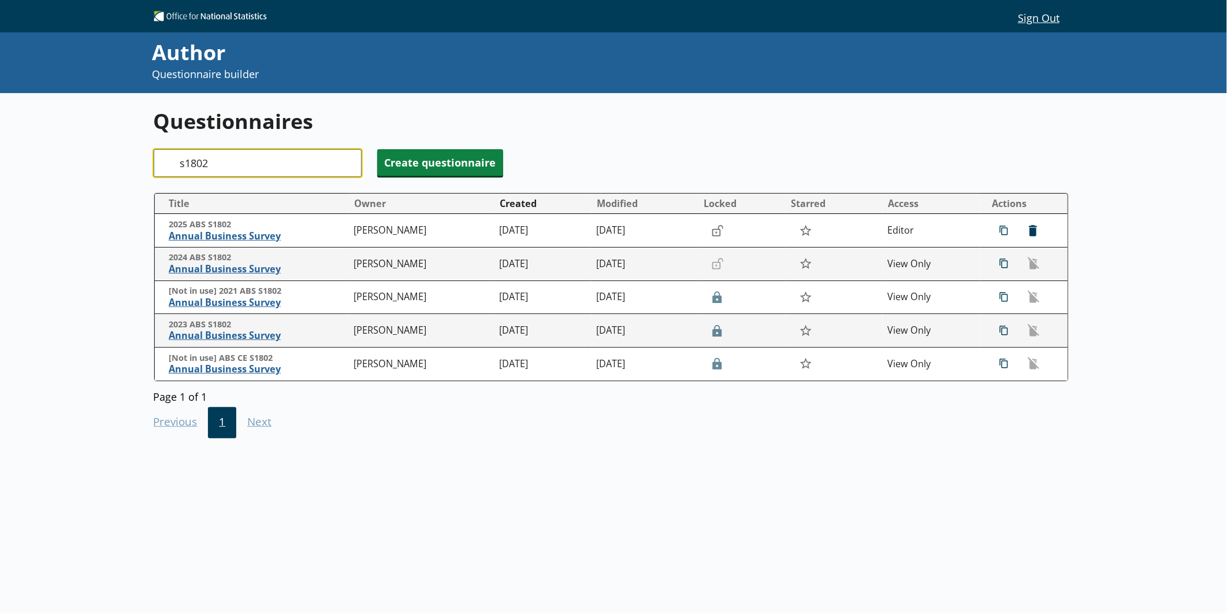
type input "s1802"
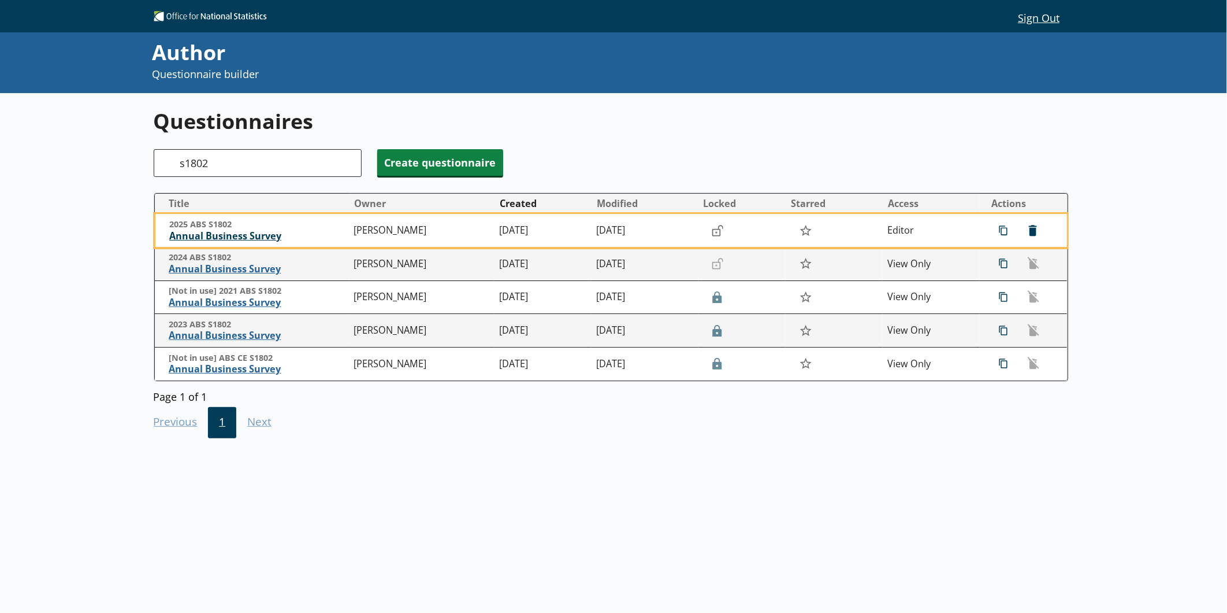
click at [205, 236] on span "Annual Business Survey" at bounding box center [258, 236] width 179 height 12
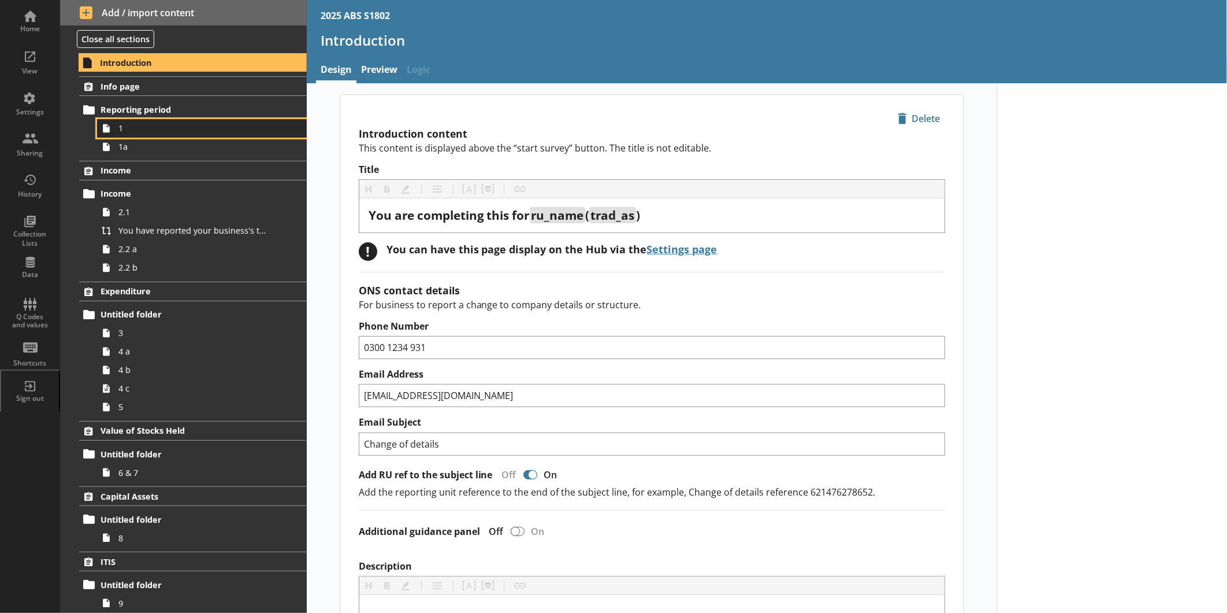
click at [228, 131] on span "1" at bounding box center [193, 128] width 151 height 11
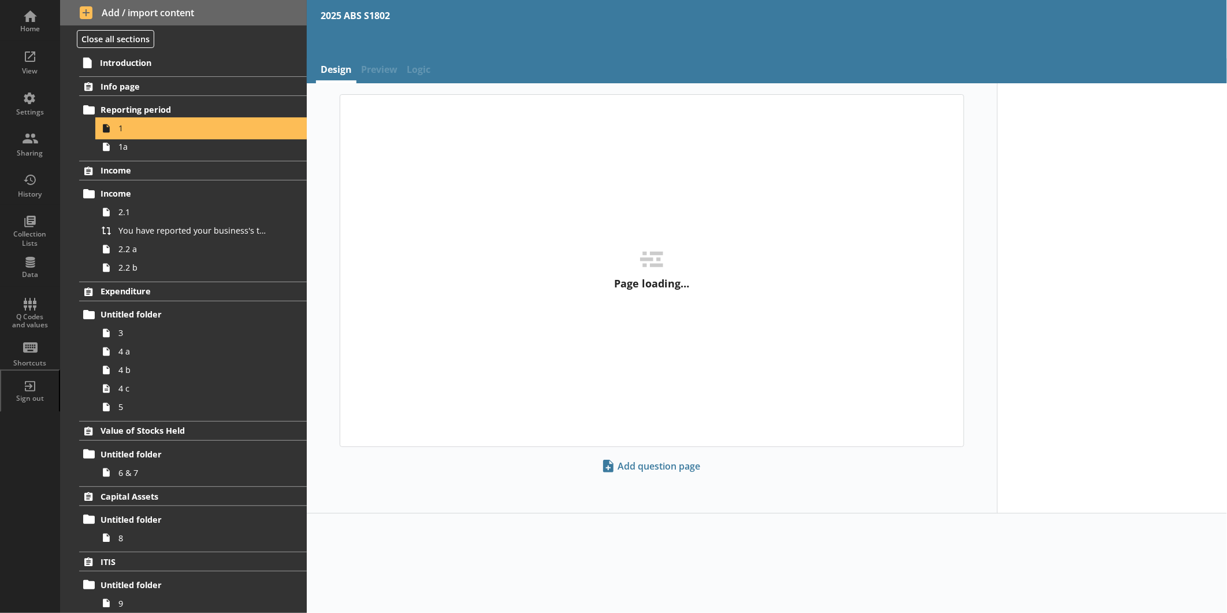
type textarea "x"
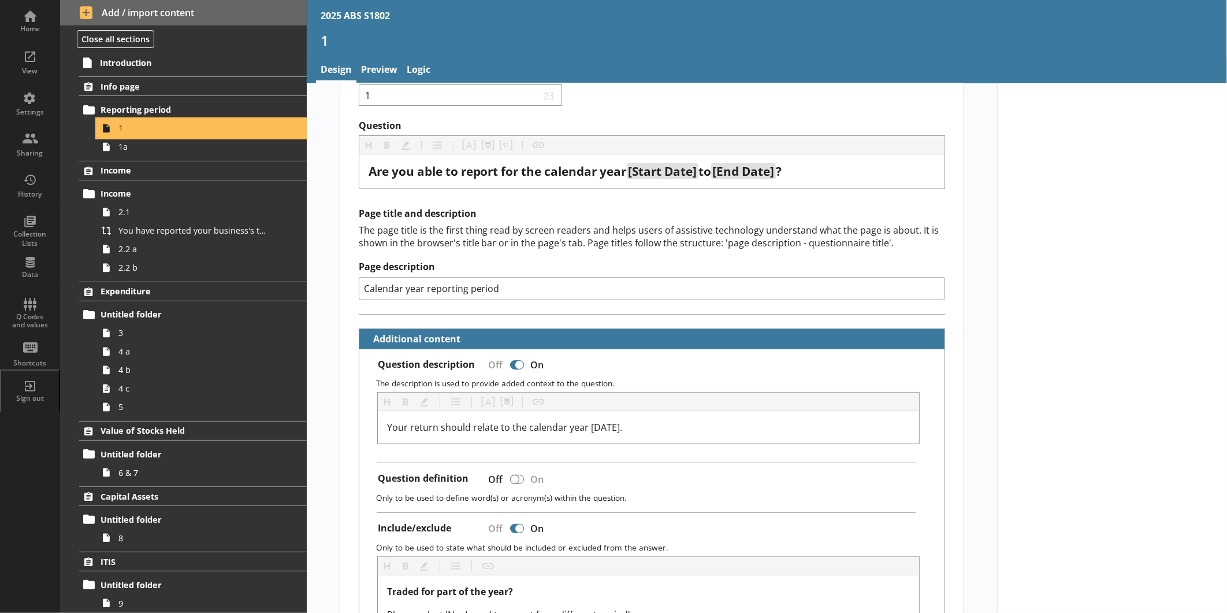
scroll to position [64, 0]
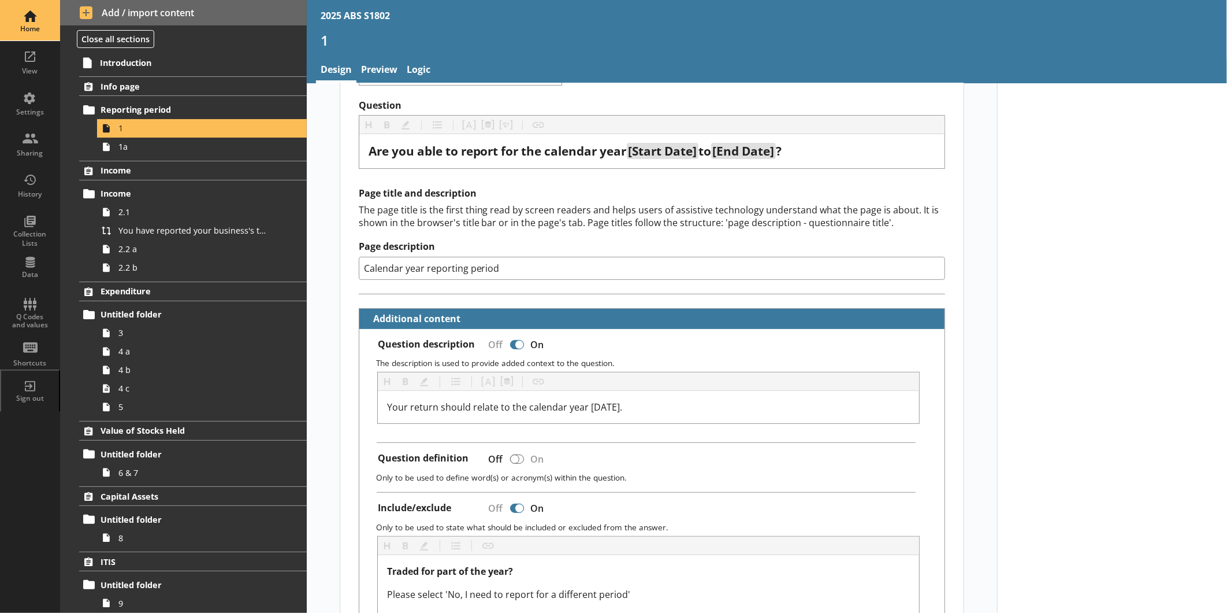
click at [5, 13] on link "Home" at bounding box center [30, 20] width 60 height 41
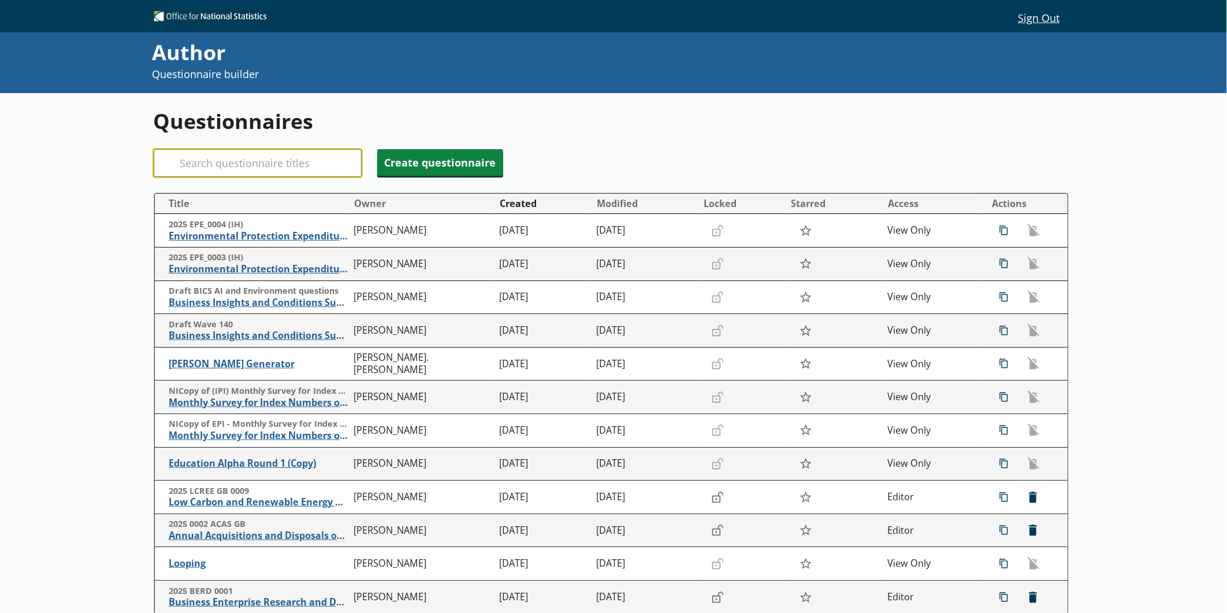
click at [193, 168] on input "Search" at bounding box center [258, 163] width 208 height 28
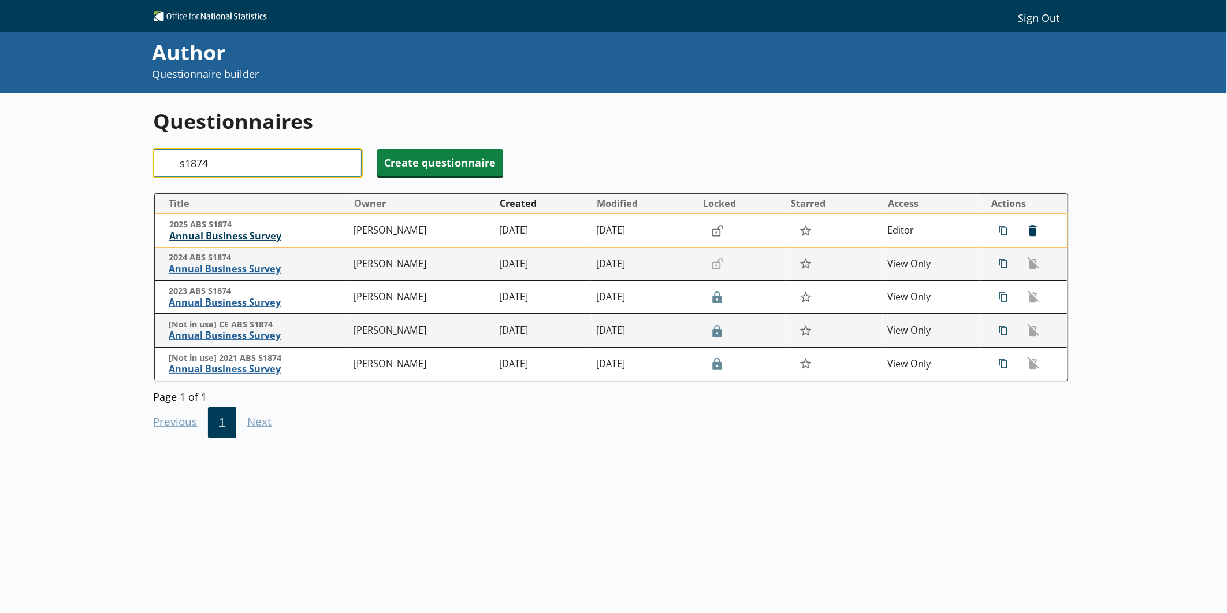
type input "s1874"
click at [177, 235] on span "Annual Business Survey" at bounding box center [258, 236] width 179 height 12
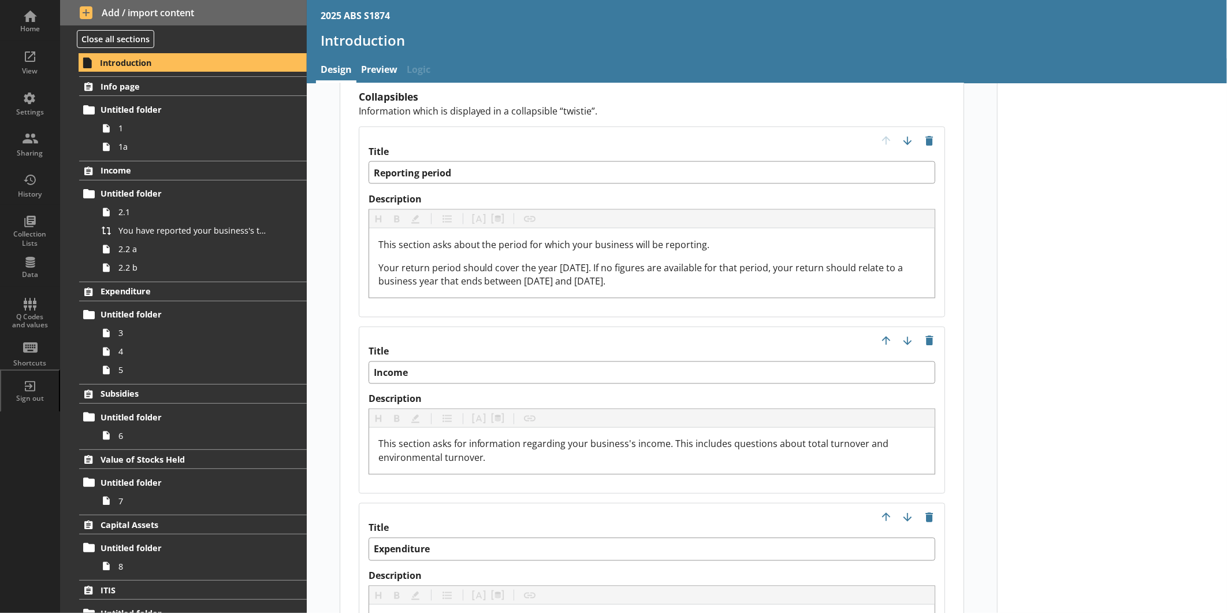
scroll to position [1220, 0]
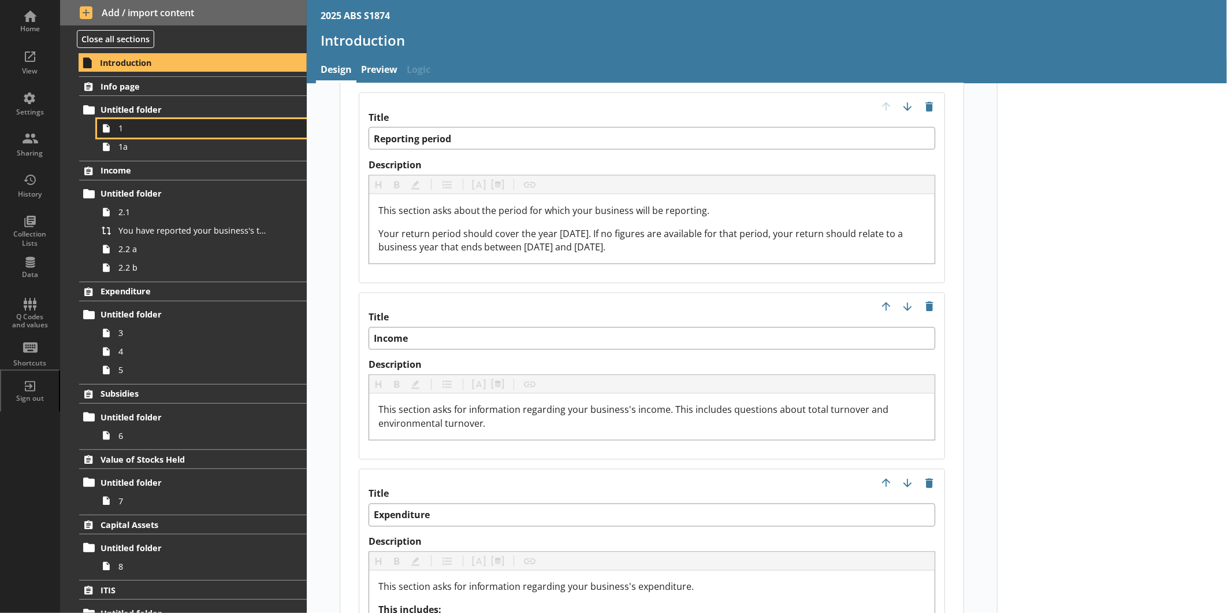
click at [153, 124] on span "1" at bounding box center [193, 128] width 151 height 11
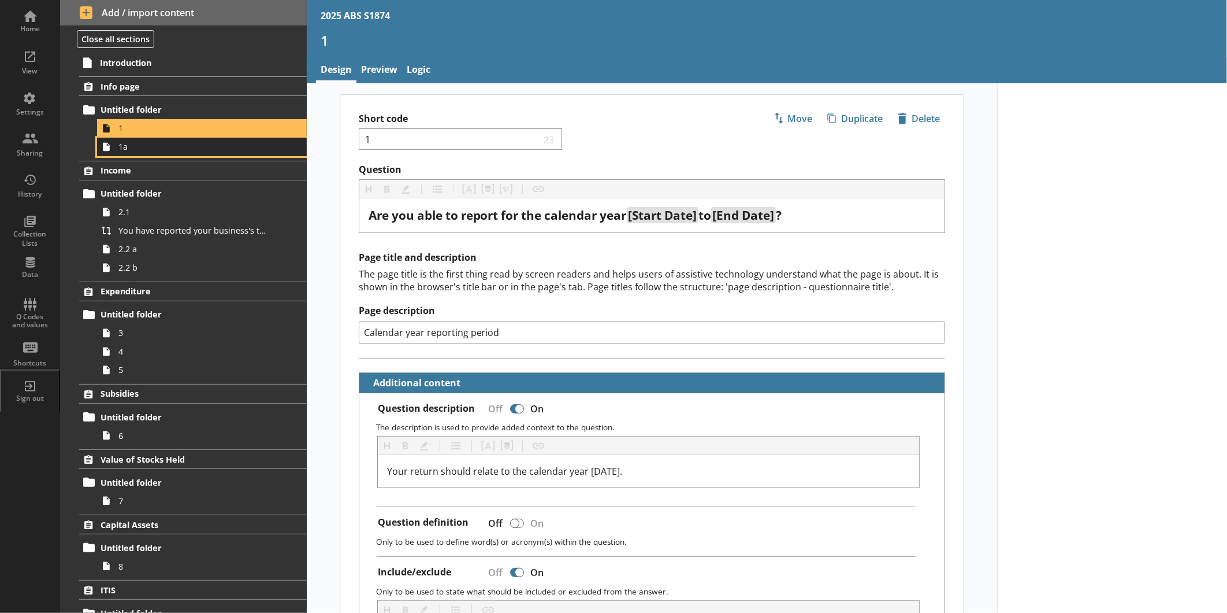
click at [120, 147] on span "1a" at bounding box center [193, 146] width 151 height 11
type textarea "x"
select select "ref_p_end_date"
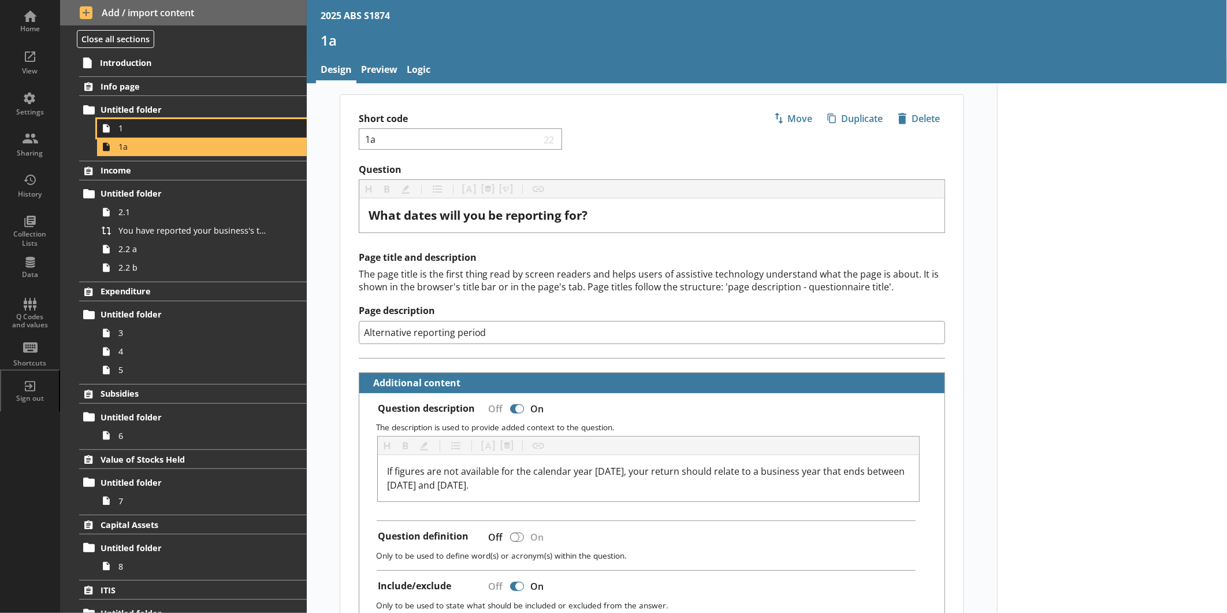
click at [176, 125] on span "1" at bounding box center [193, 128] width 151 height 11
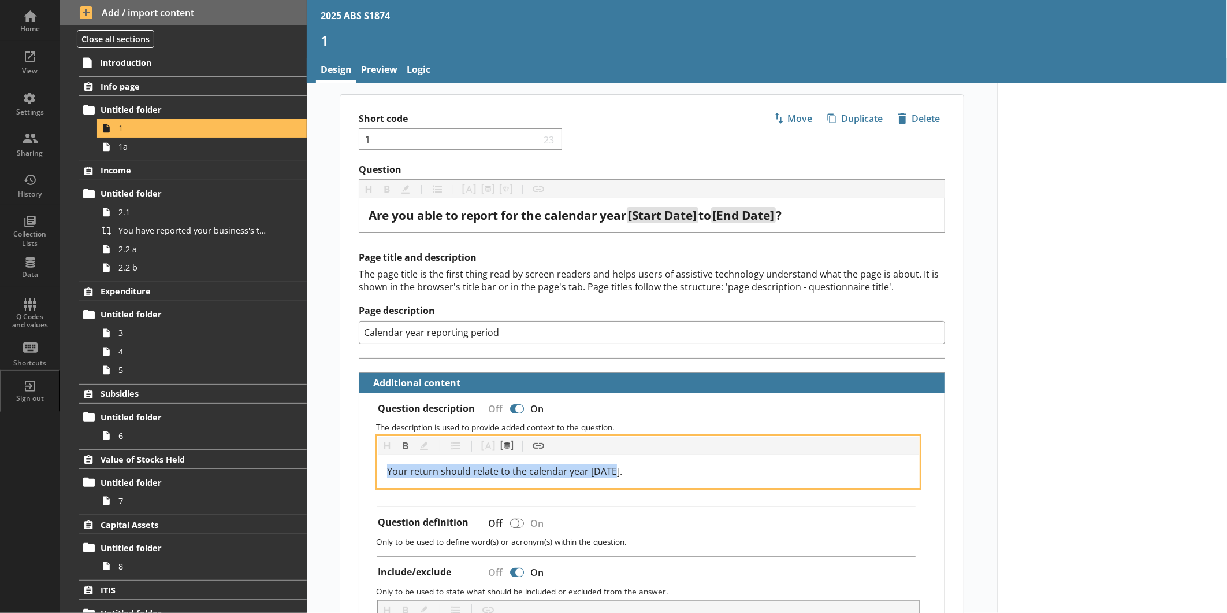
drag, startPoint x: 630, startPoint y: 472, endPoint x: 358, endPoint y: 469, distance: 272.2
click at [359, 469] on div "Question description Off On The description is used to provide added context to…" at bounding box center [652, 593] width 586 height 400
copy span "Your return should relate to the calendar year [DATE]."
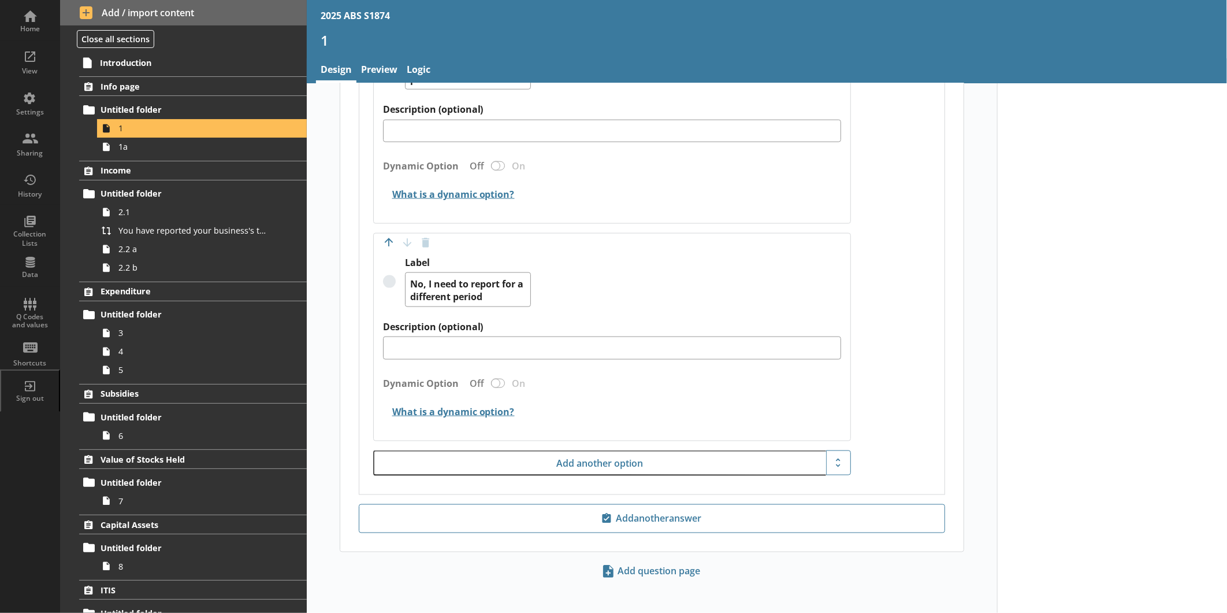
scroll to position [906, 0]
click at [206, 149] on span "1a" at bounding box center [193, 146] width 151 height 11
type textarea "x"
select select "ref_p_end_date"
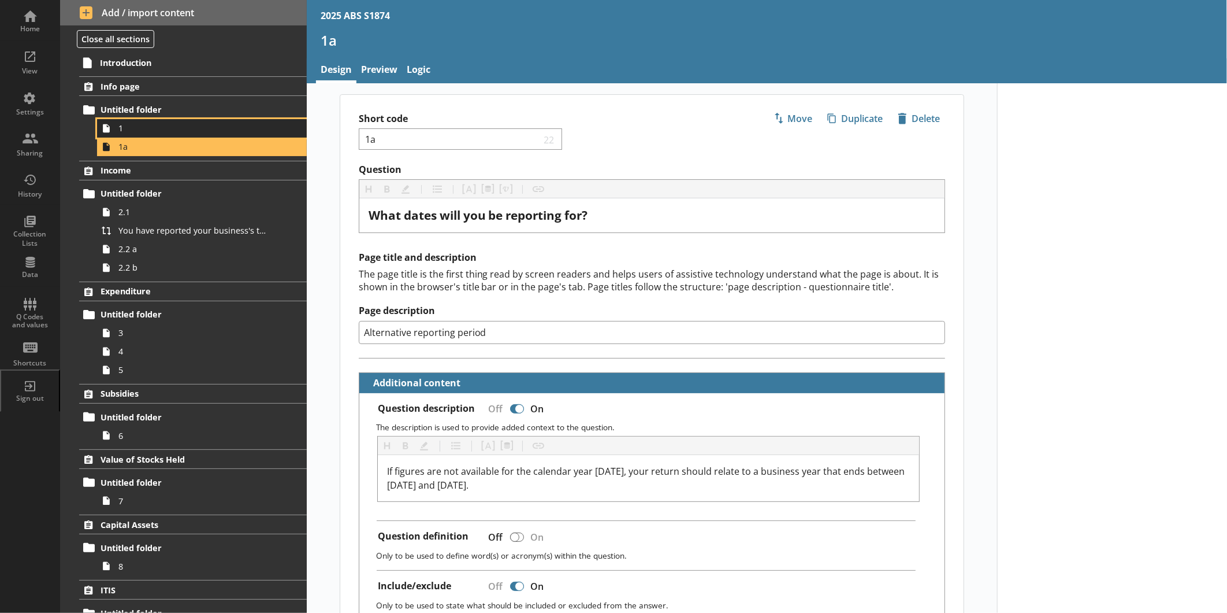
click at [201, 123] on span "1" at bounding box center [193, 128] width 151 height 11
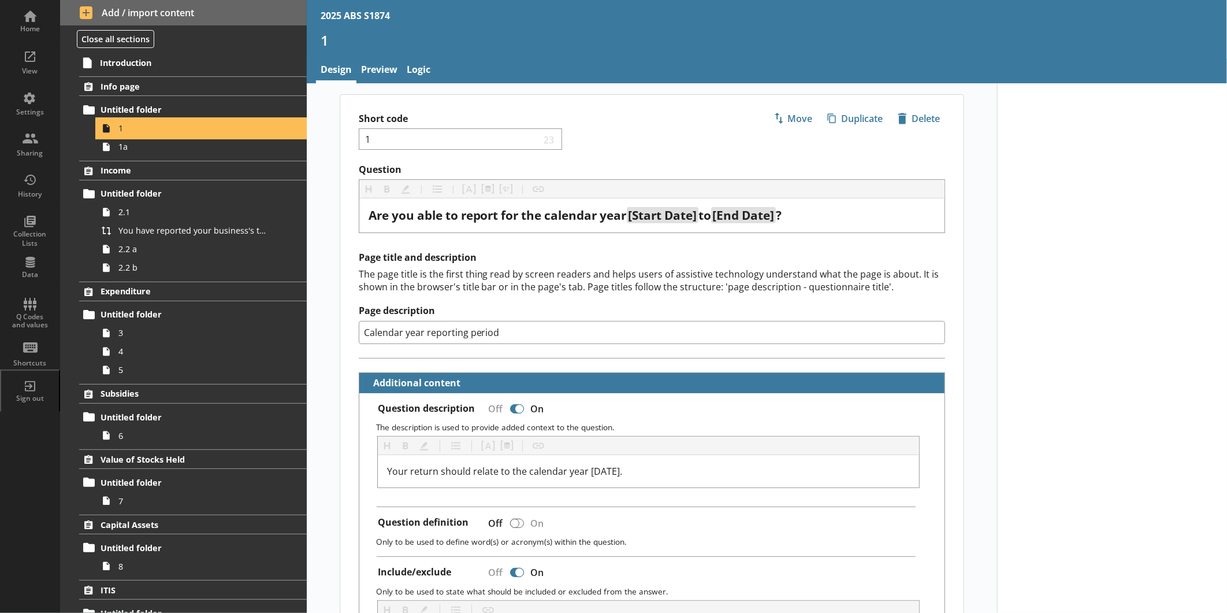
type textarea "x"
click at [32, 10] on div "Home" at bounding box center [30, 20] width 40 height 40
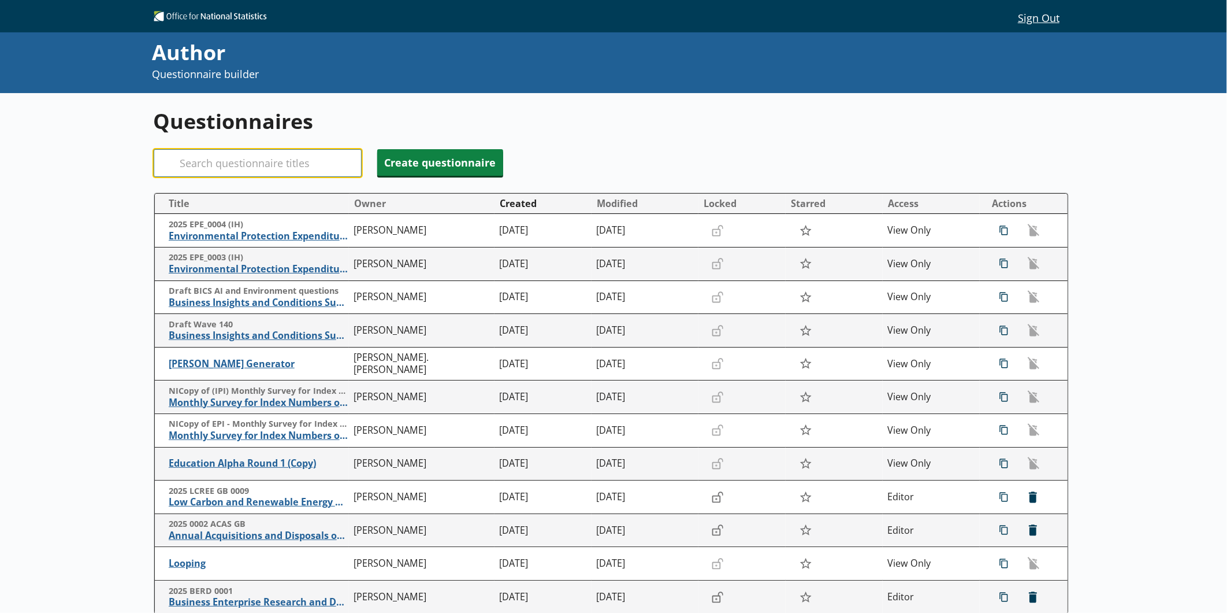
click at [286, 164] on input "Search" at bounding box center [258, 163] width 208 height 28
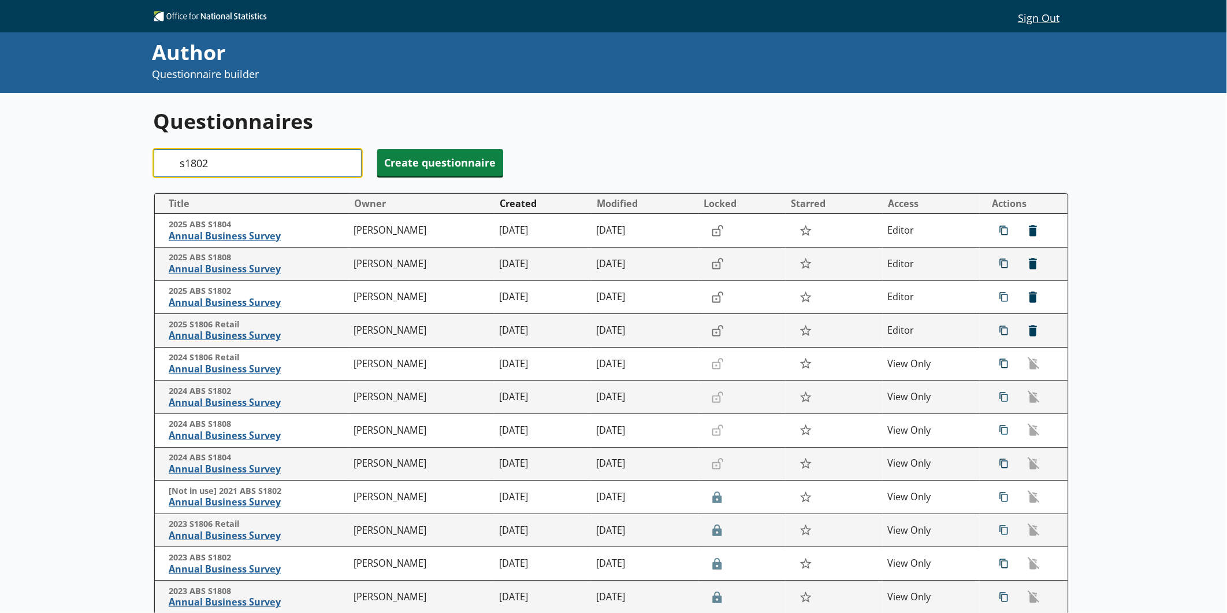
type input "s1802"
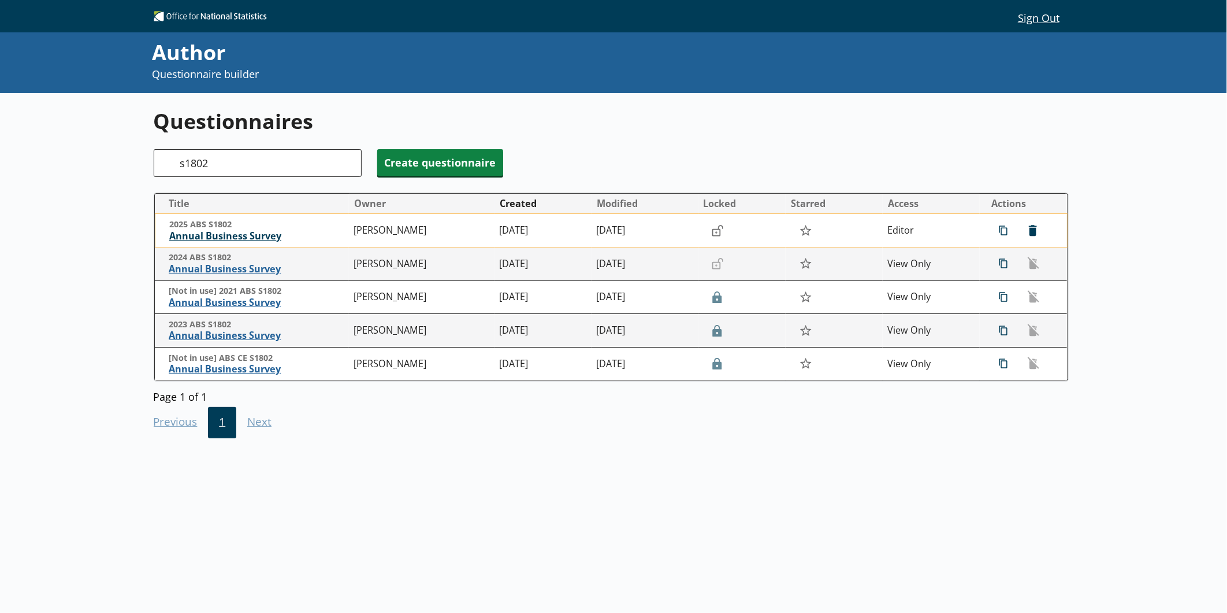
click at [266, 239] on span "Annual Business Survey" at bounding box center [258, 236] width 179 height 12
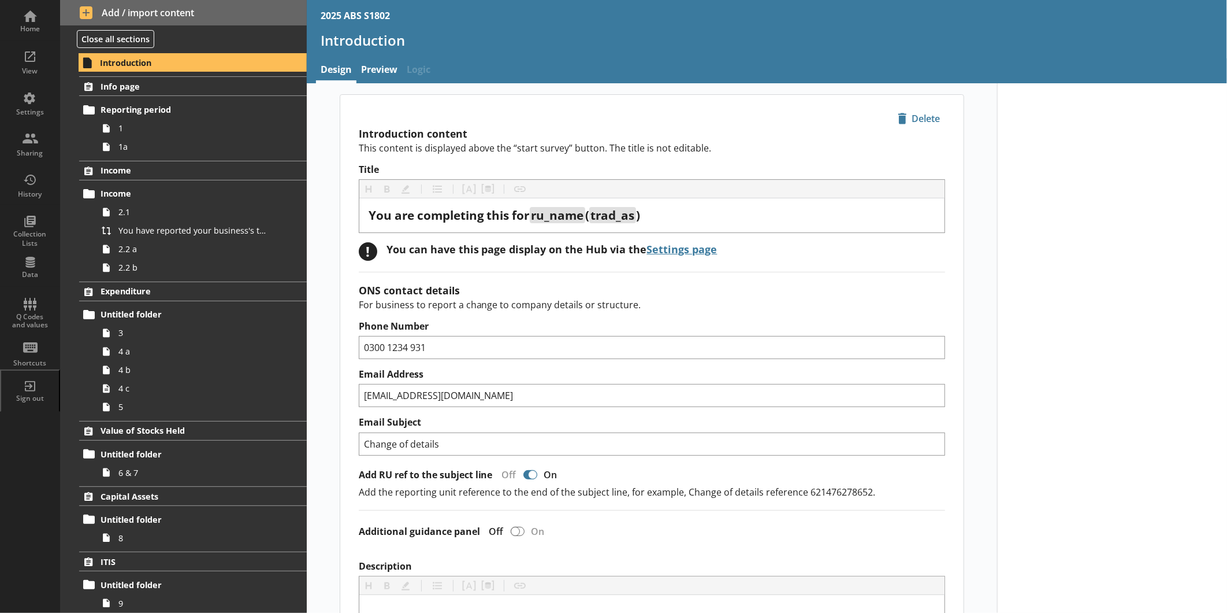
scroll to position [64, 0]
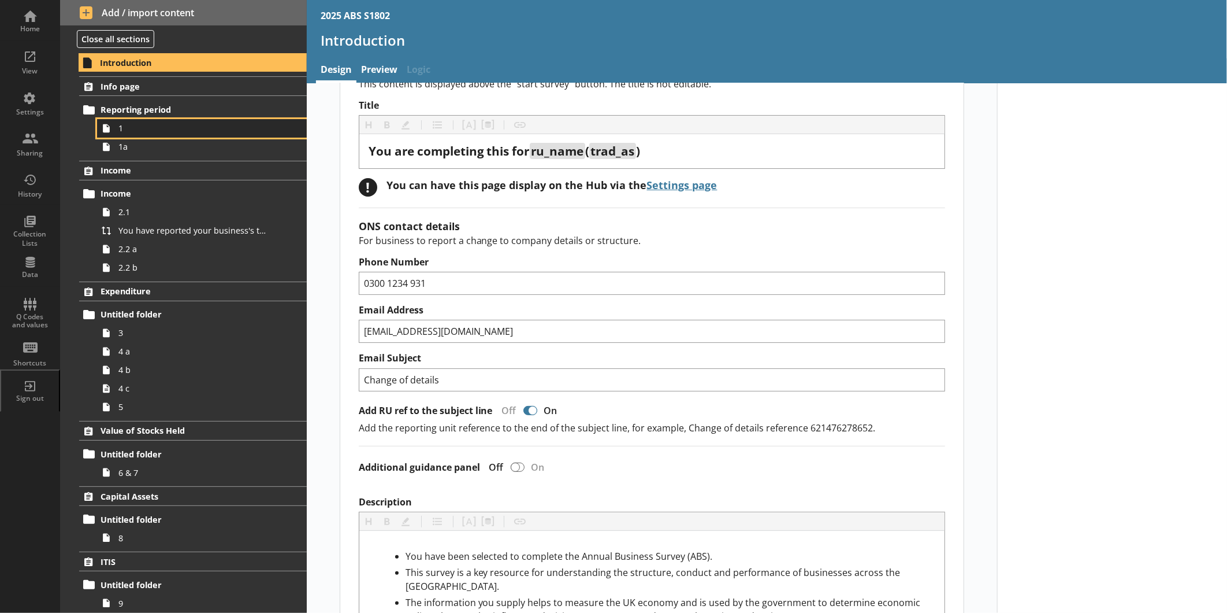
click at [182, 136] on link "1" at bounding box center [202, 128] width 210 height 18
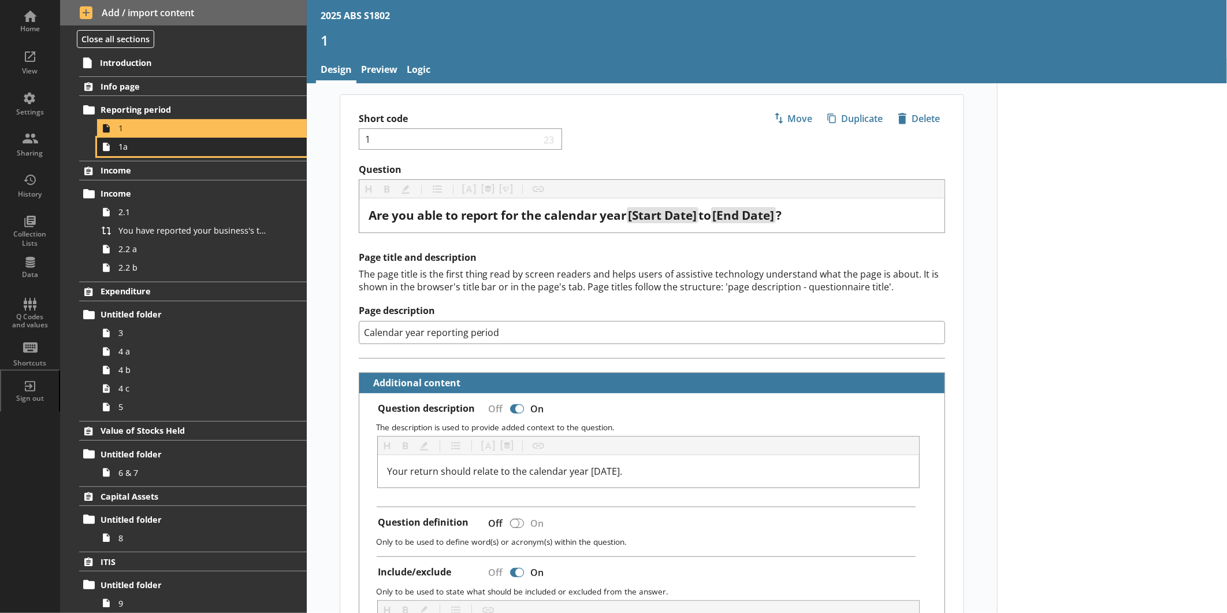
click at [126, 148] on span "1a" at bounding box center [193, 146] width 151 height 11
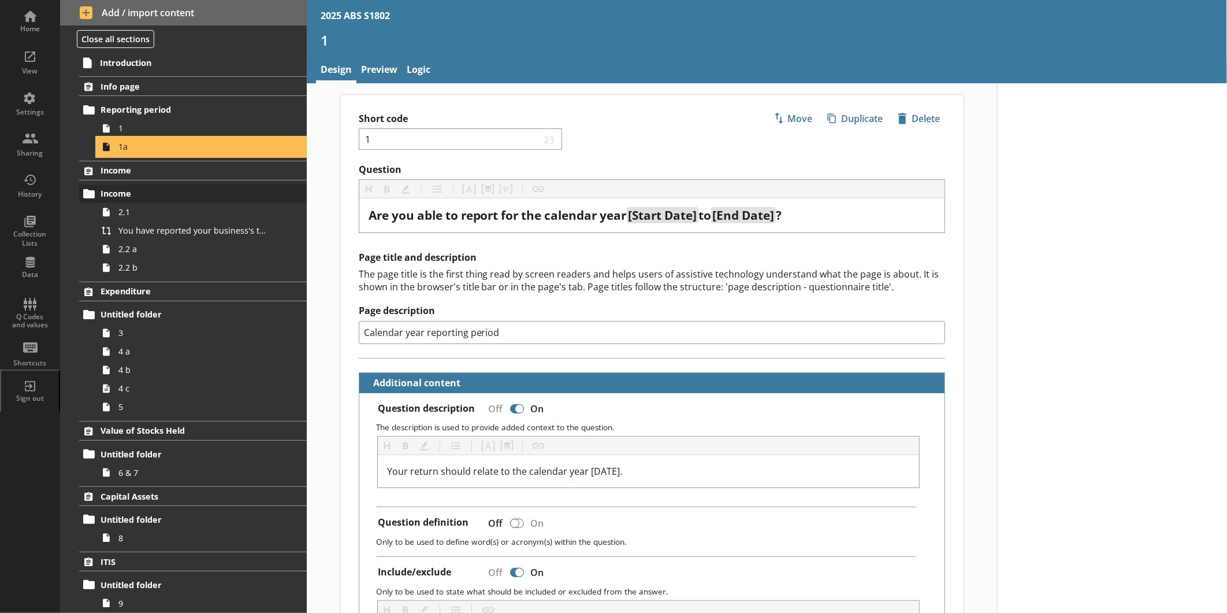
type textarea "x"
select select "ref_p_end_date"
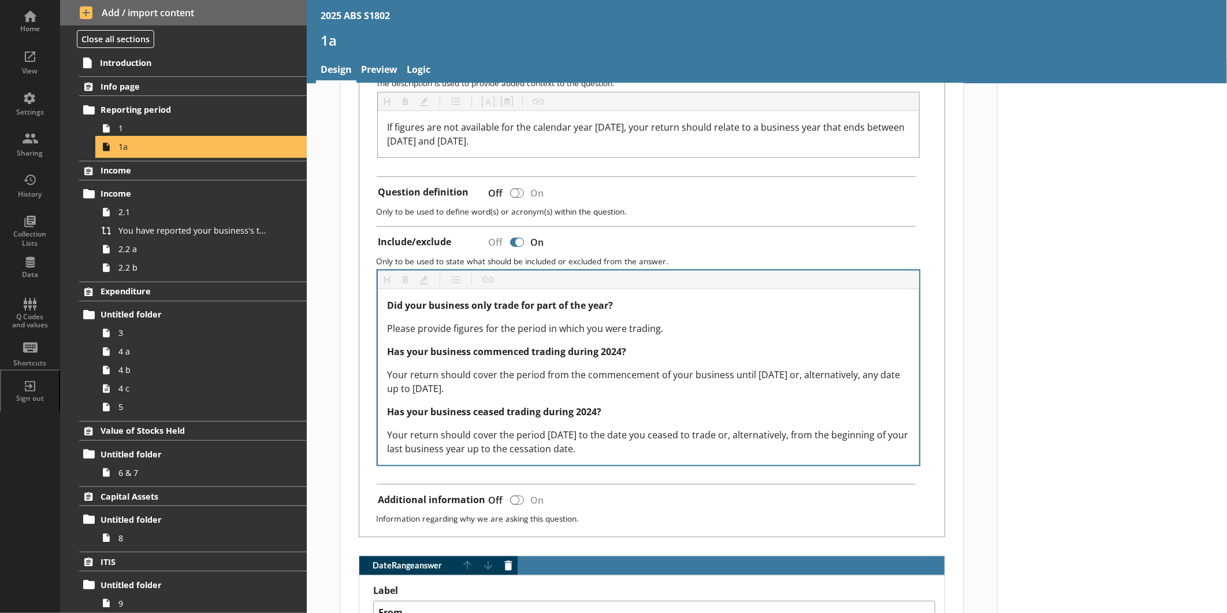
scroll to position [385, 0]
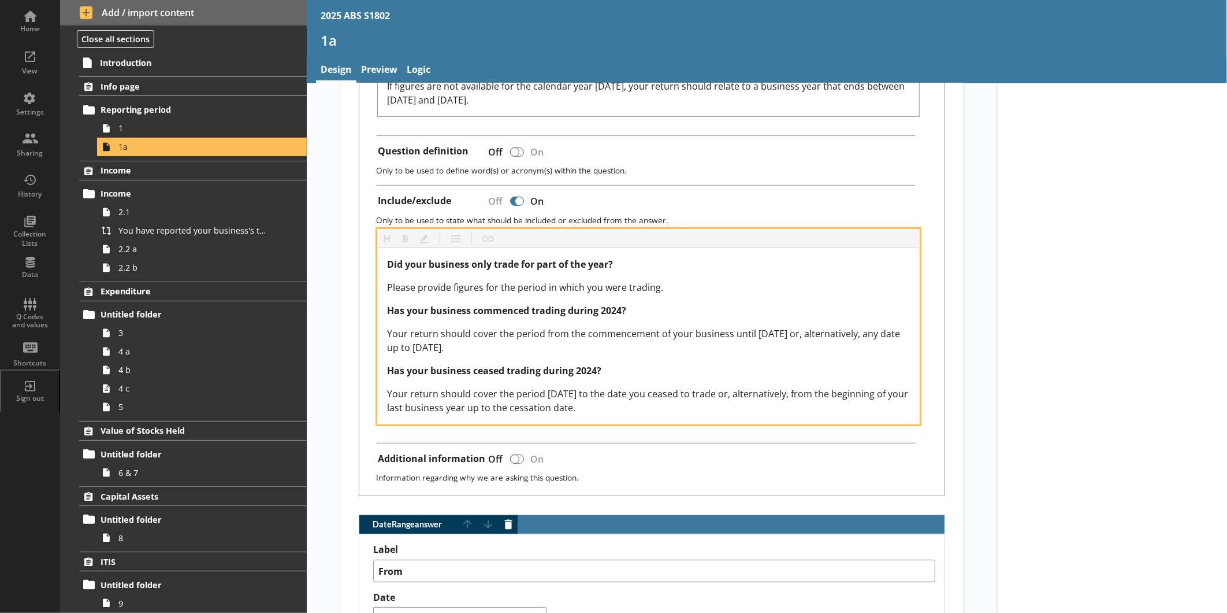
click at [830, 332] on span "Your return should cover the period from the commencement of your business unti…" at bounding box center [644, 340] width 515 height 27
click at [499, 350] on span "Your return should cover the period from the commencement of your business unti…" at bounding box center [644, 340] width 515 height 27
click at [620, 306] on span "Has your business commenced trading during 2024?" at bounding box center [506, 310] width 239 height 13
drag, startPoint x: 592, startPoint y: 366, endPoint x: 628, endPoint y: 379, distance: 37.5
click at [593, 366] on span "Has your business ceased trading during 2024?" at bounding box center [494, 370] width 214 height 13
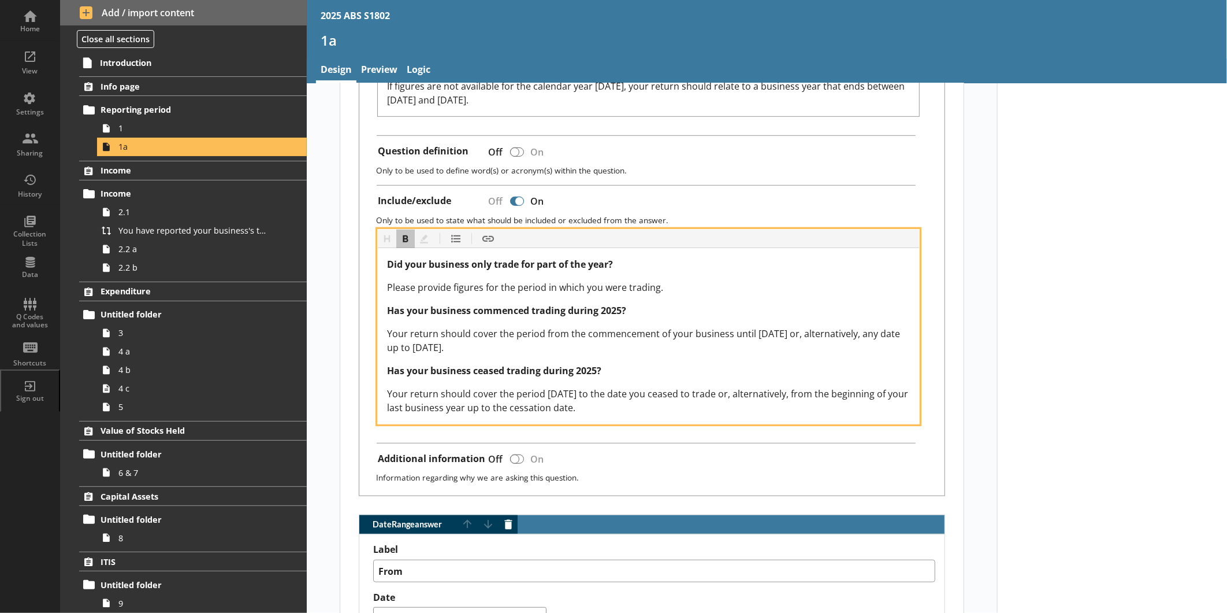
click at [604, 389] on span "Your return should cover the period [DATE] to the date you ceased to trade or, …" at bounding box center [649, 400] width 524 height 27
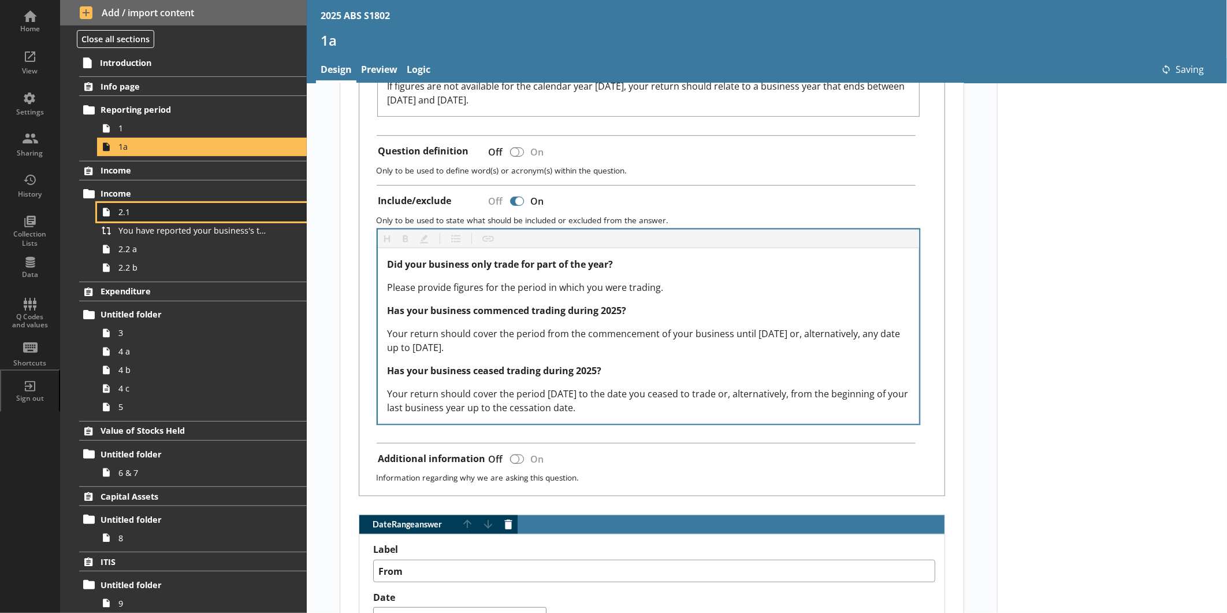
click at [165, 212] on span "2.1" at bounding box center [193, 211] width 151 height 11
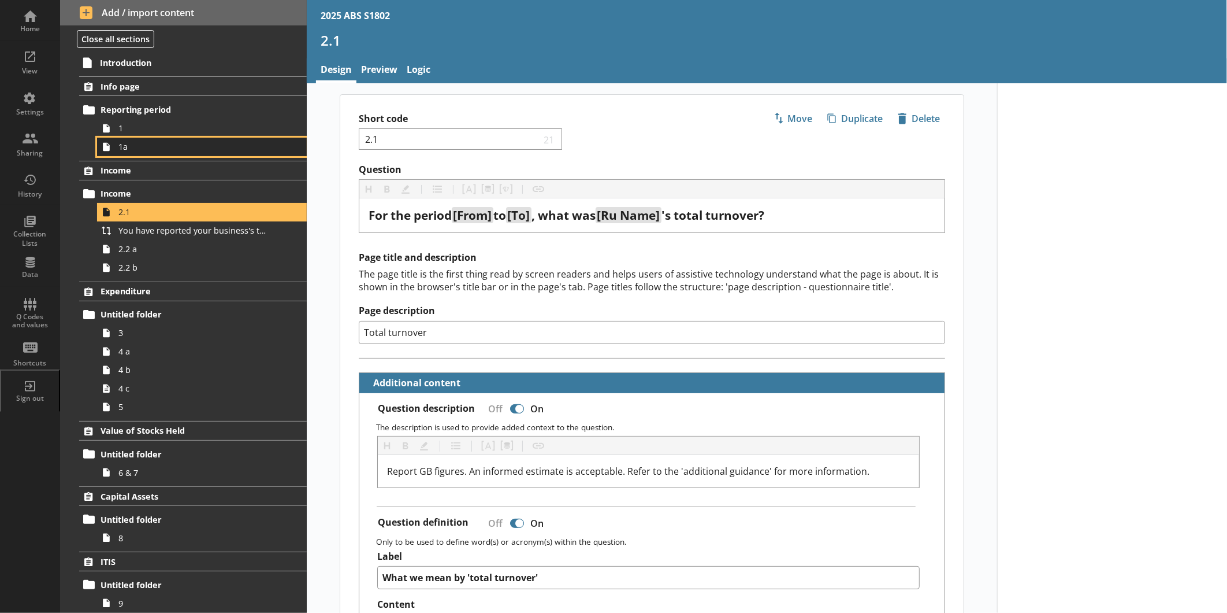
click at [151, 149] on span "1a" at bounding box center [193, 146] width 151 height 11
type textarea "x"
select select "ref_p_end_date"
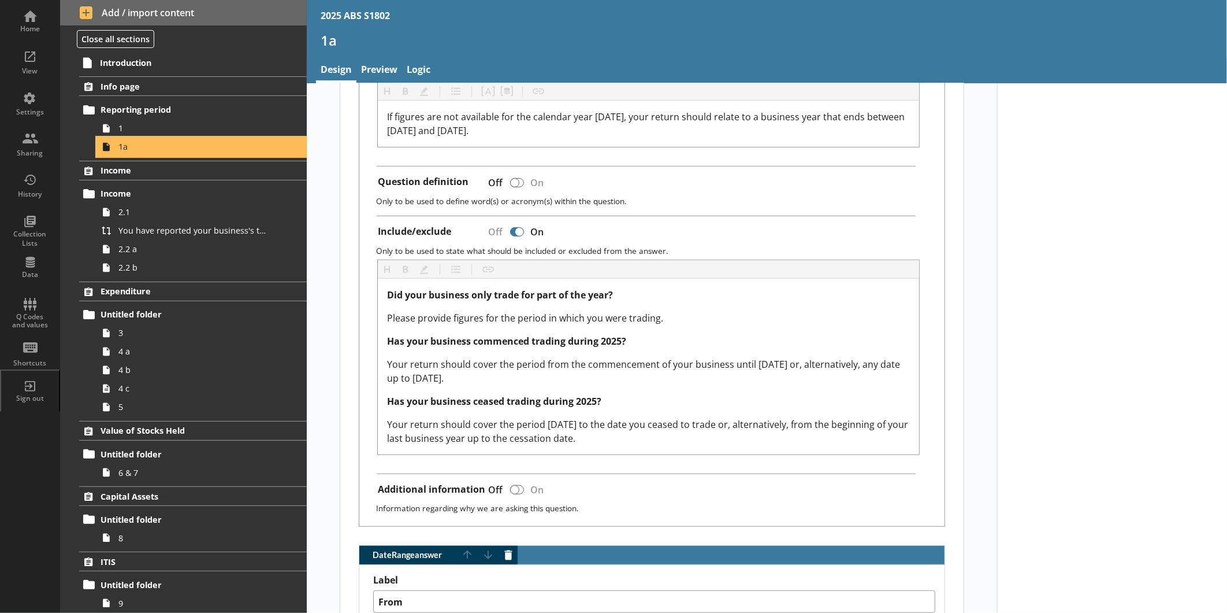
scroll to position [385, 0]
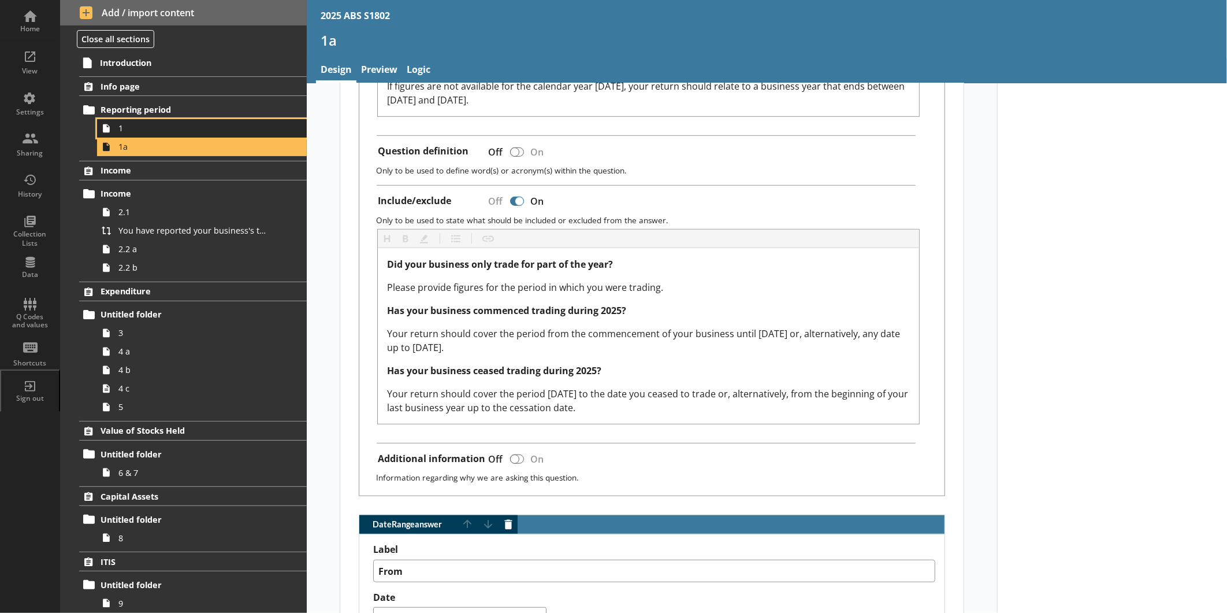
click at [203, 133] on span "1" at bounding box center [193, 128] width 151 height 11
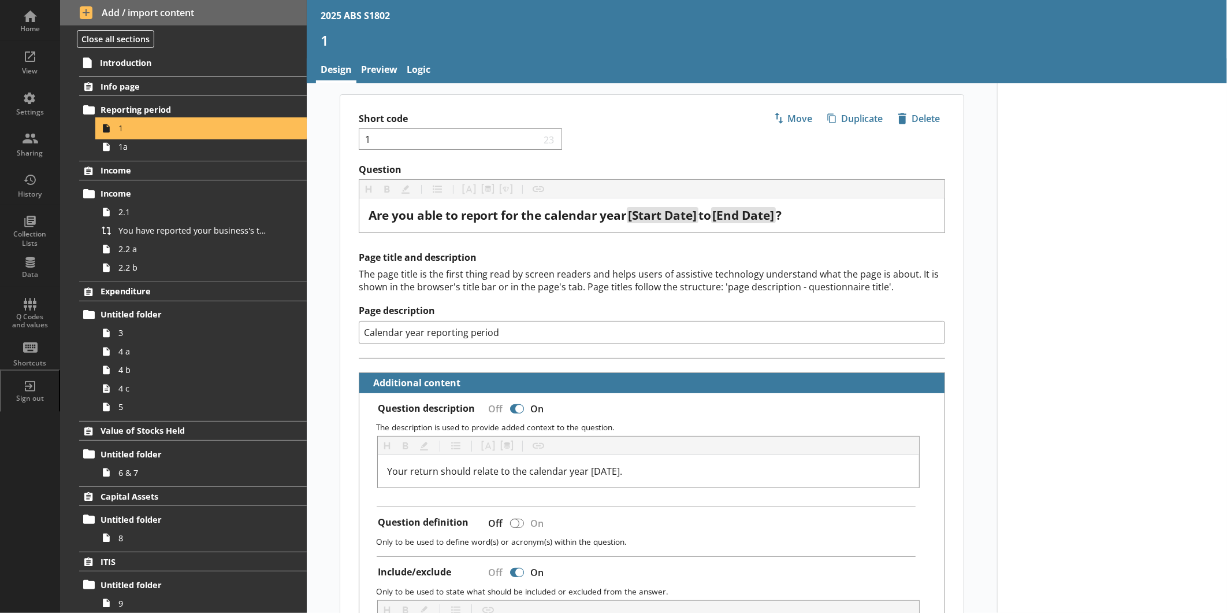
type textarea "x"
click at [31, 23] on div "Home" at bounding box center [30, 20] width 40 height 40
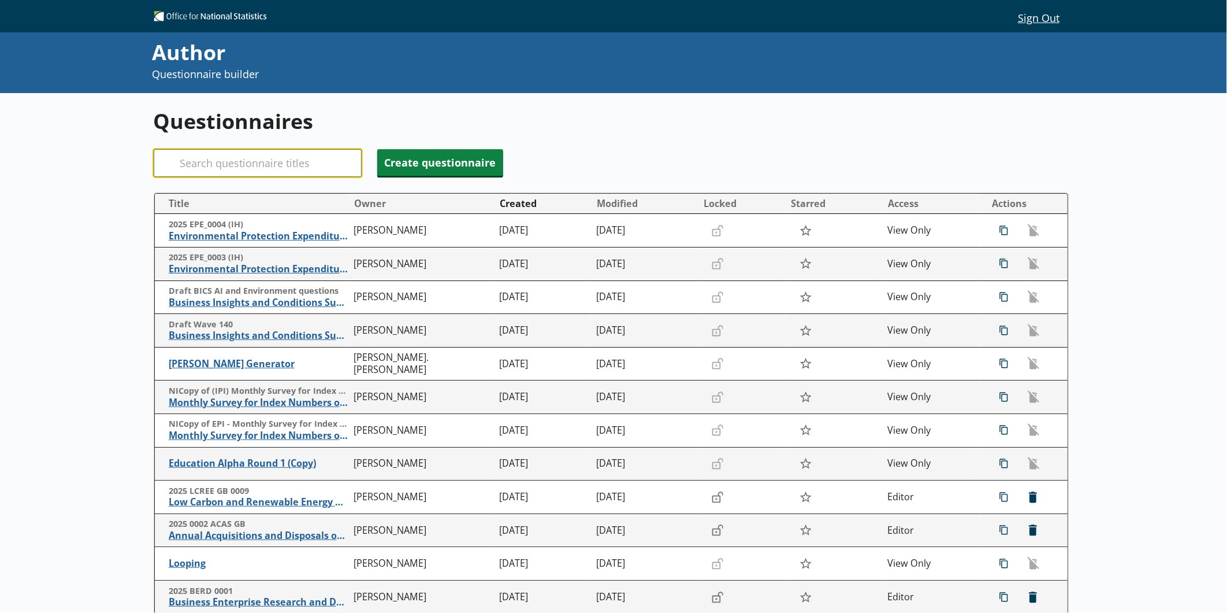
click at [220, 169] on input "Search" at bounding box center [258, 163] width 208 height 28
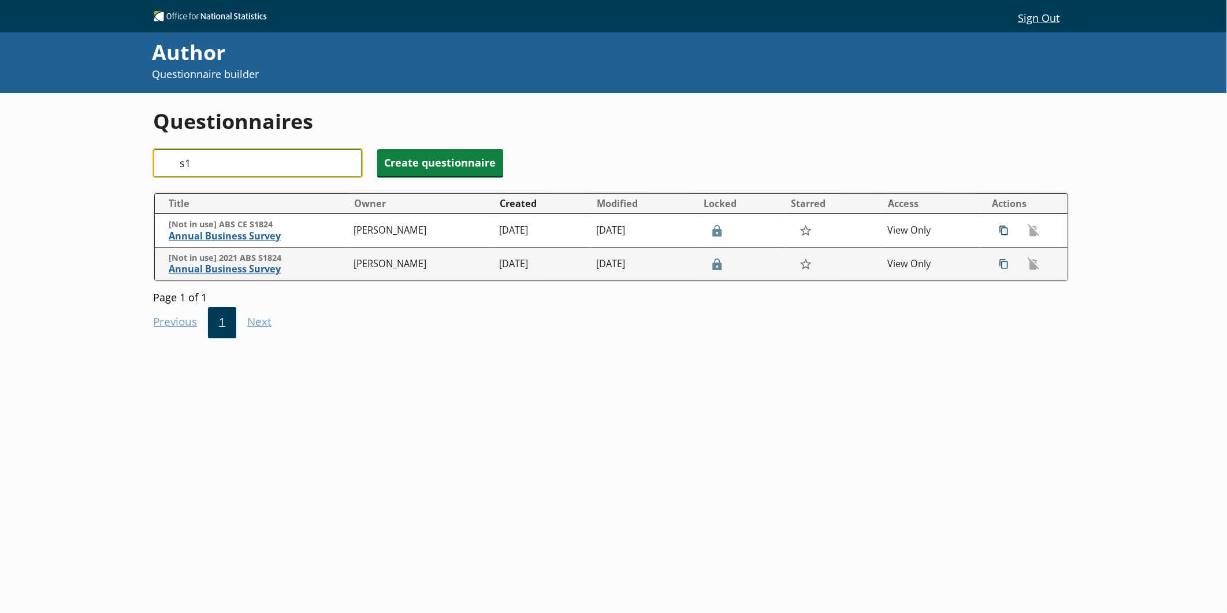
type input "s"
type input "S"
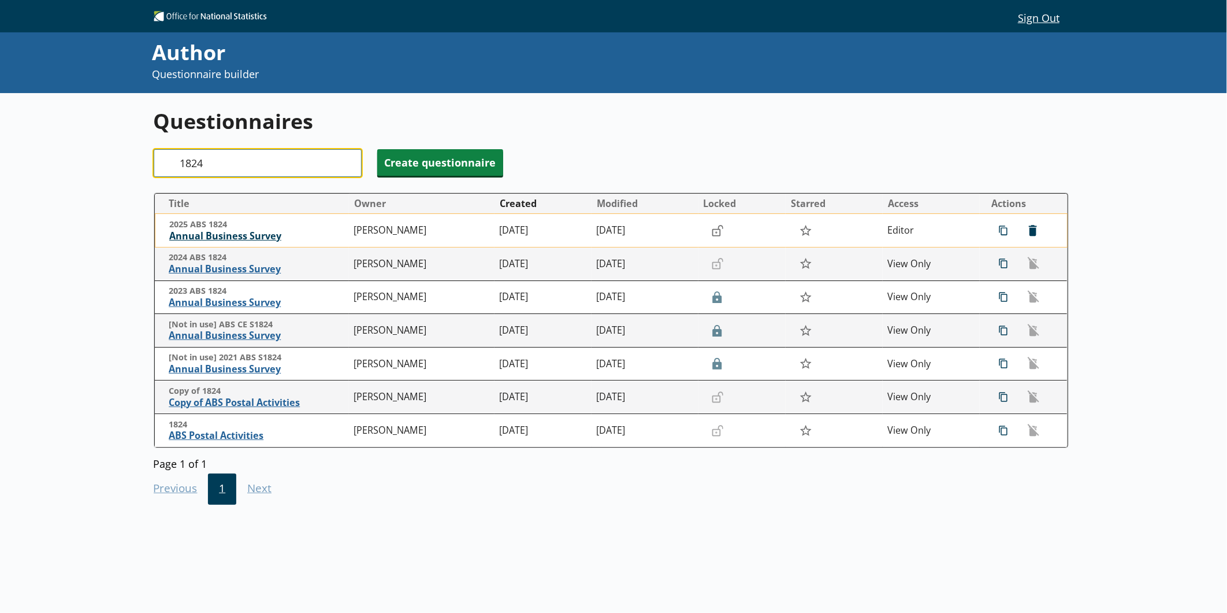
type input "1824"
click at [245, 239] on span "Annual Business Survey" at bounding box center [258, 236] width 179 height 12
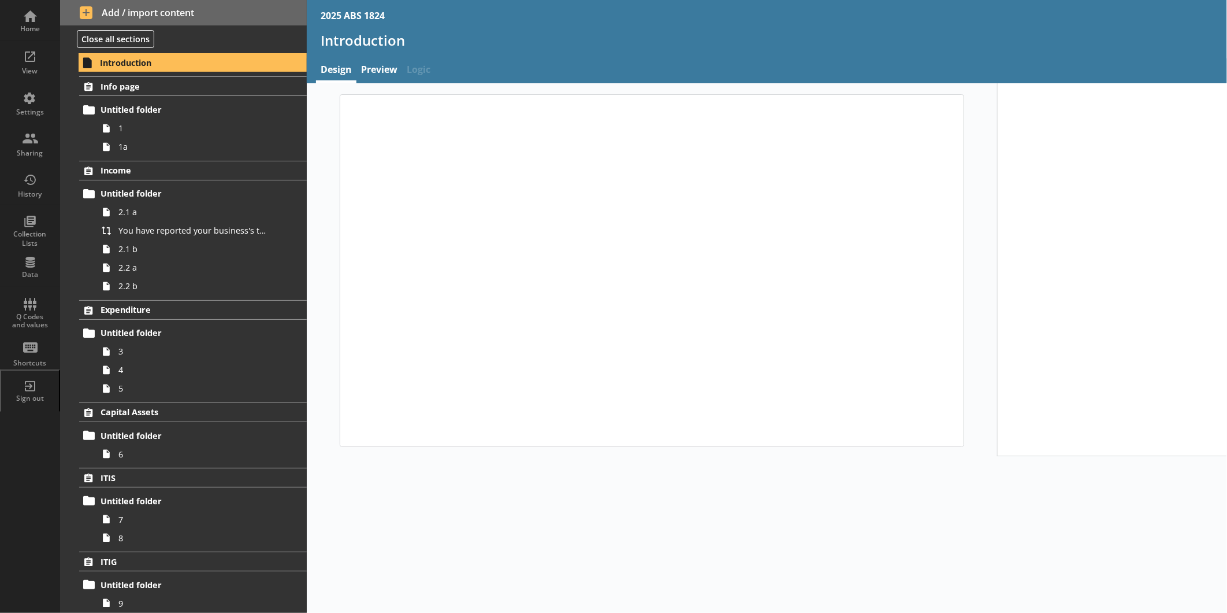
type textarea "x"
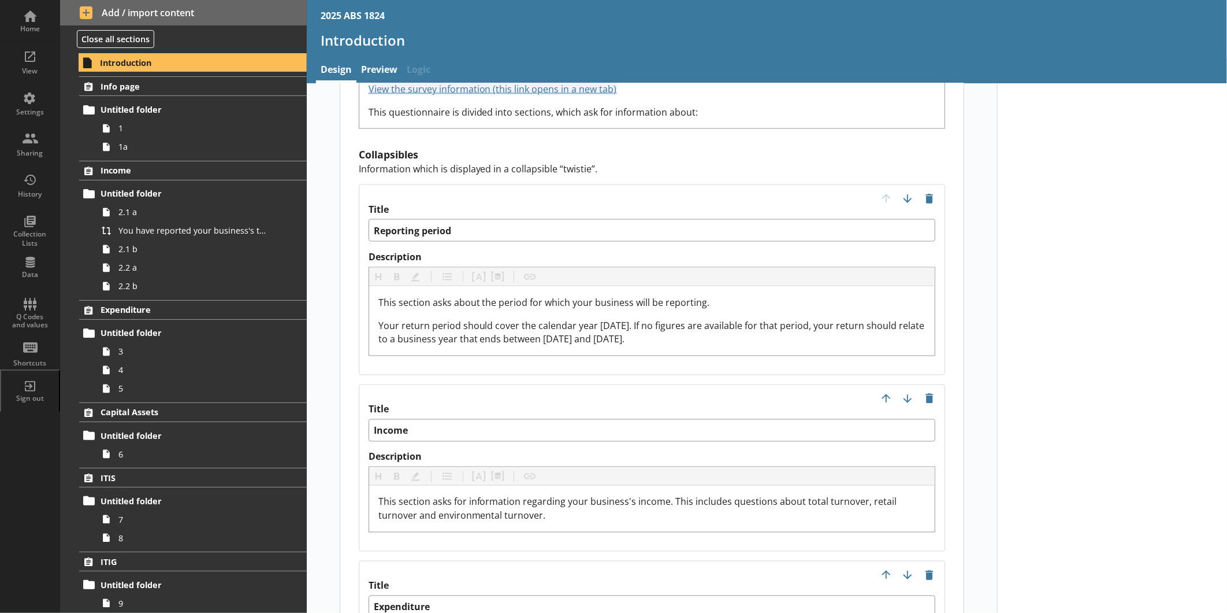
scroll to position [1156, 0]
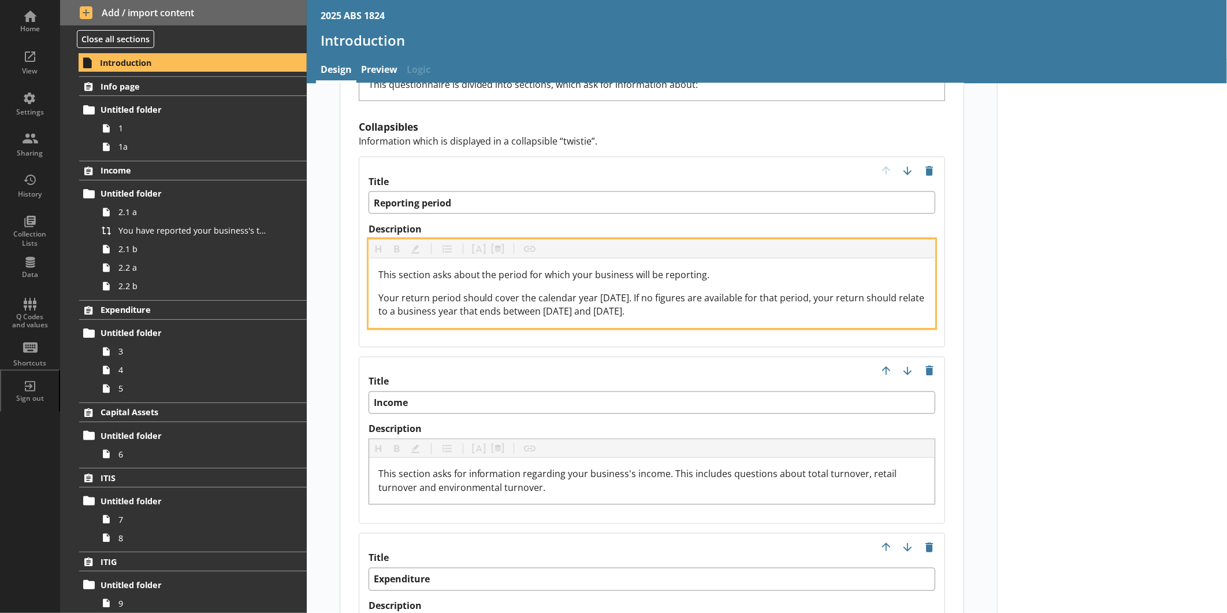
click at [613, 291] on span "Your return period should cover the calendar year [DATE]. If no figures are ava…" at bounding box center [653, 304] width 549 height 27
click at [576, 294] on span "Your return period should cover the calendar year [DATE]. If no figures are ava…" at bounding box center [653, 304] width 549 height 27
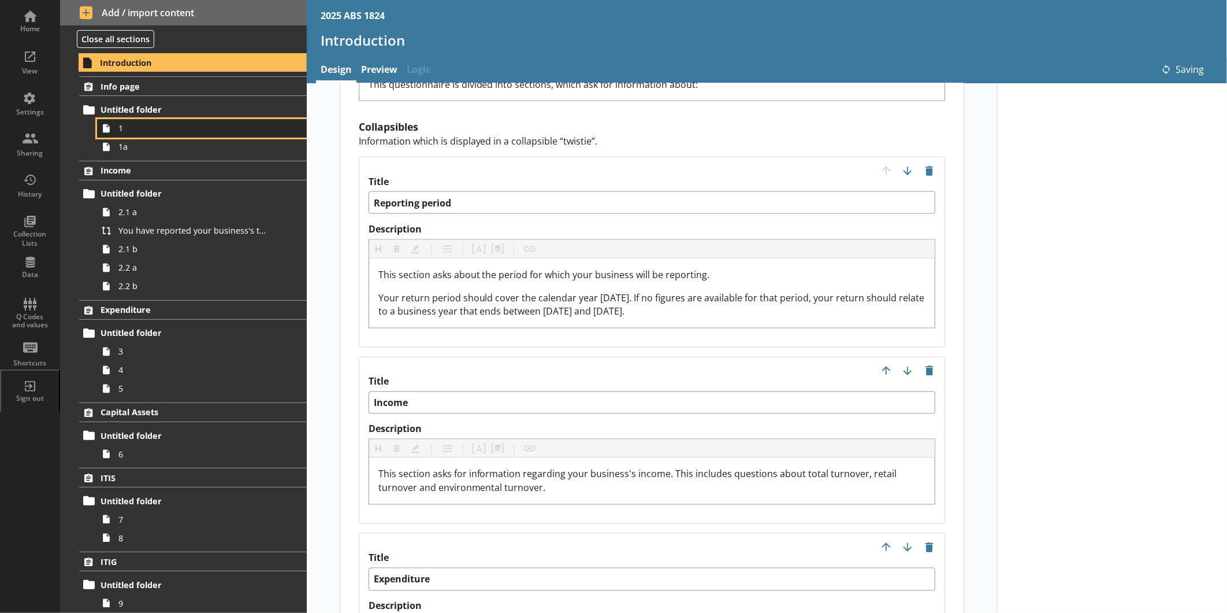
click at [133, 123] on span "1" at bounding box center [193, 128] width 151 height 11
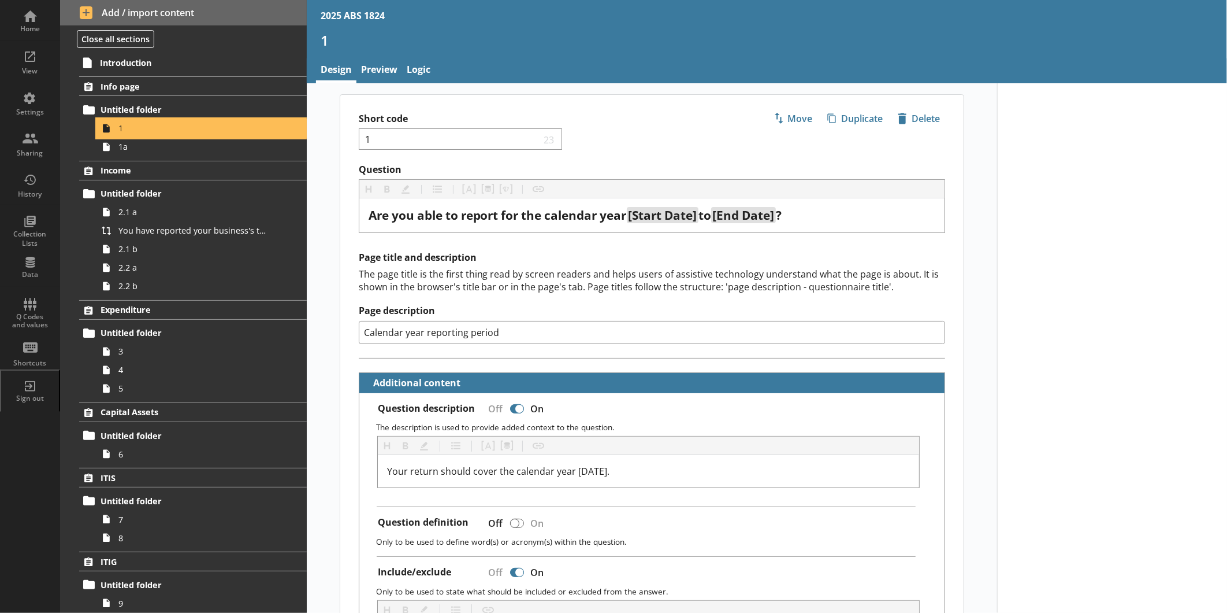
scroll to position [64, 0]
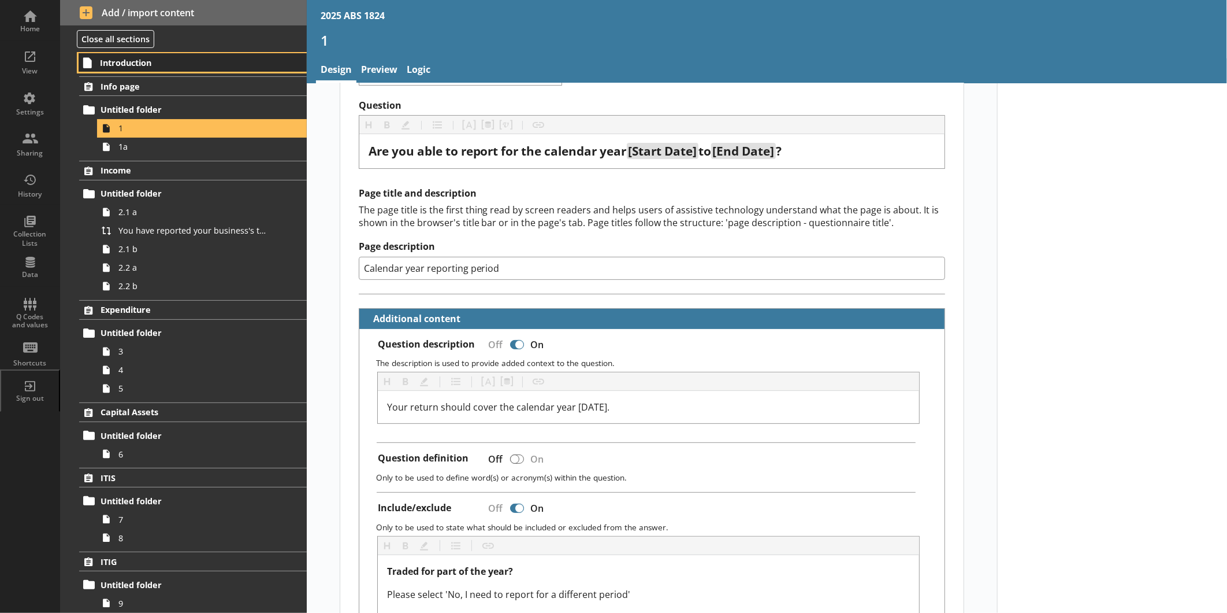
click at [146, 67] on span "Introduction" at bounding box center [182, 62] width 165 height 11
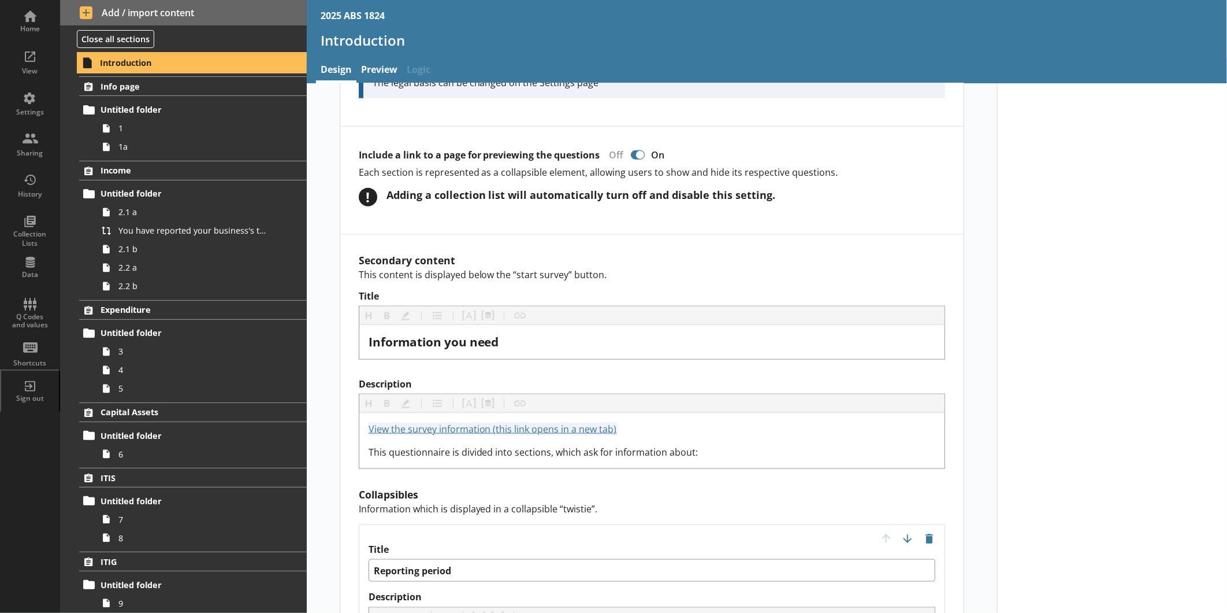
scroll to position [834, 0]
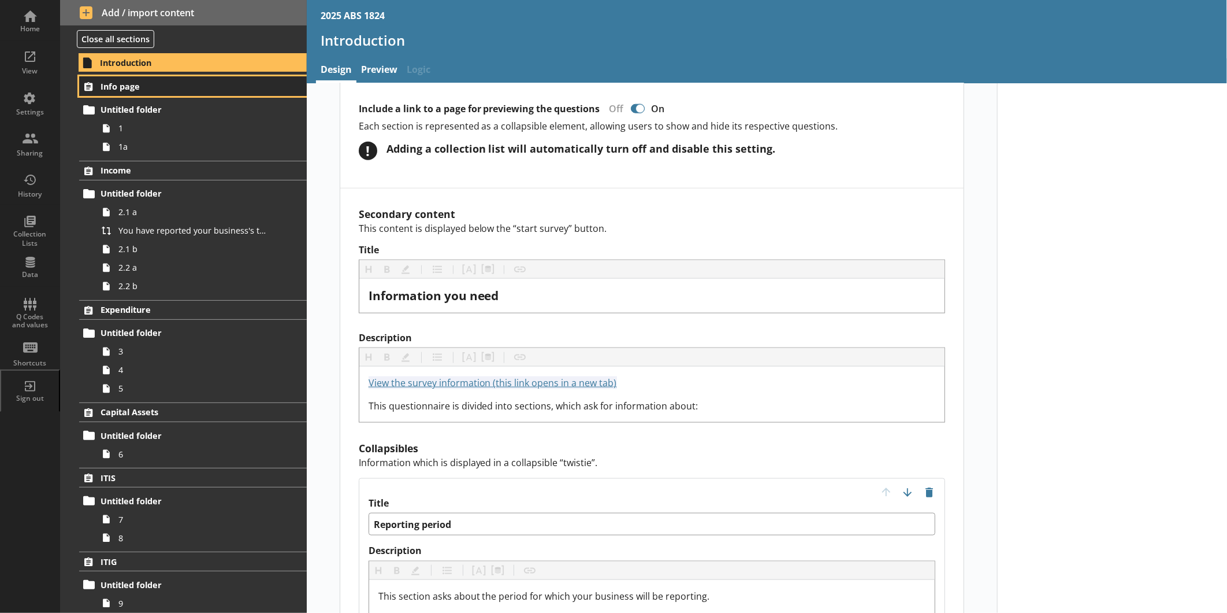
click at [151, 88] on span "Info page" at bounding box center [183, 86] width 165 height 11
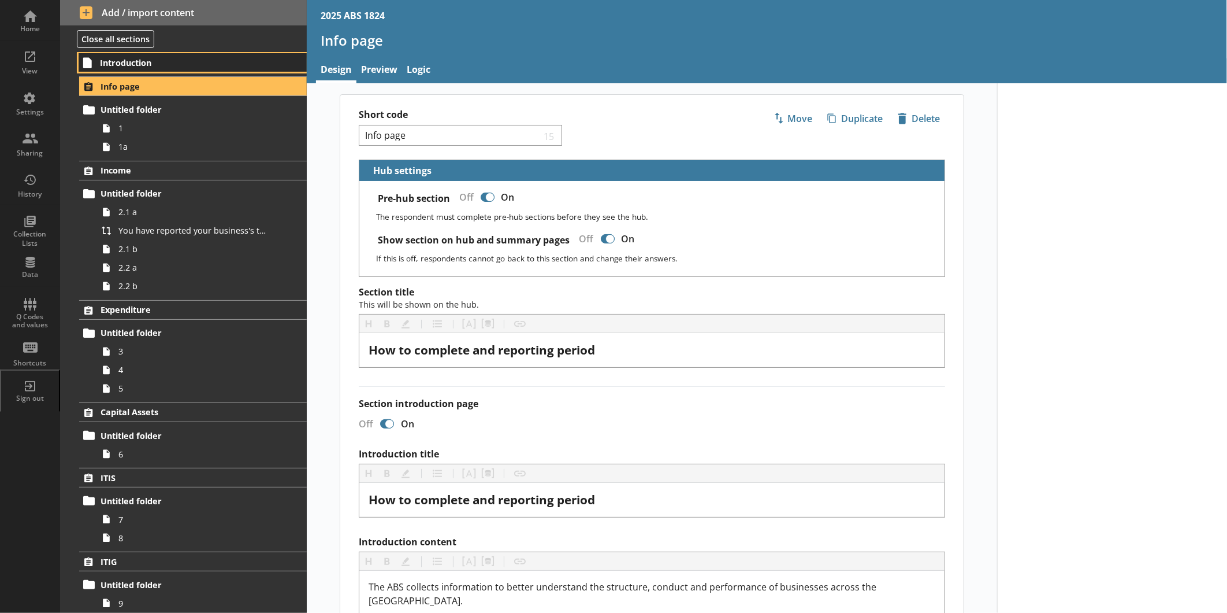
click at [162, 65] on span "Introduction" at bounding box center [182, 62] width 165 height 11
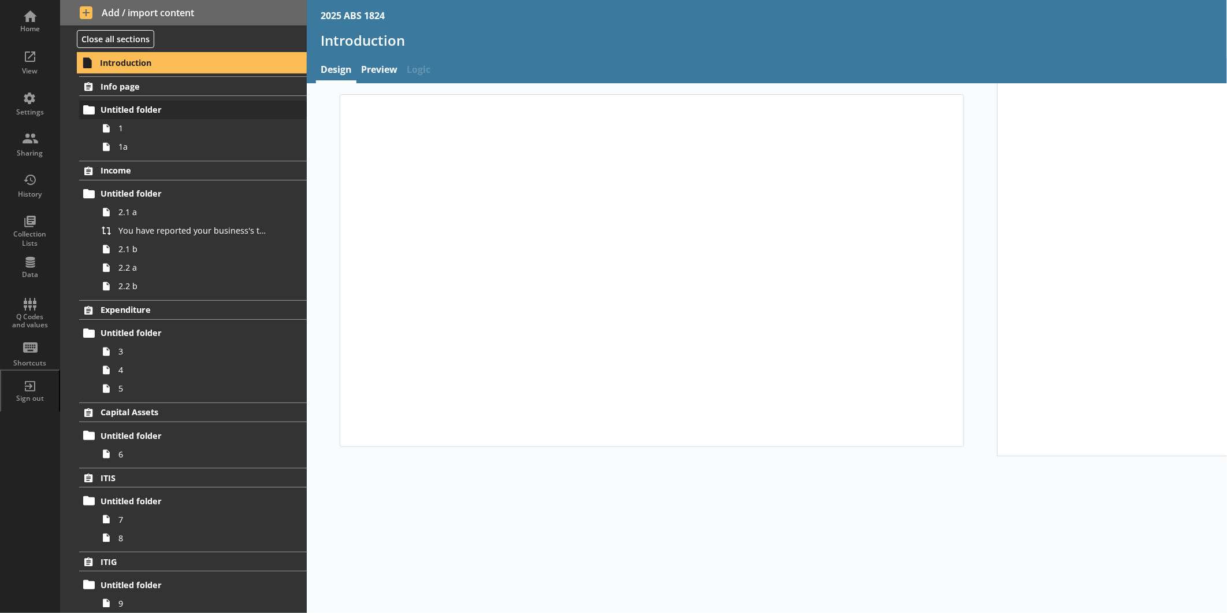
type textarea "x"
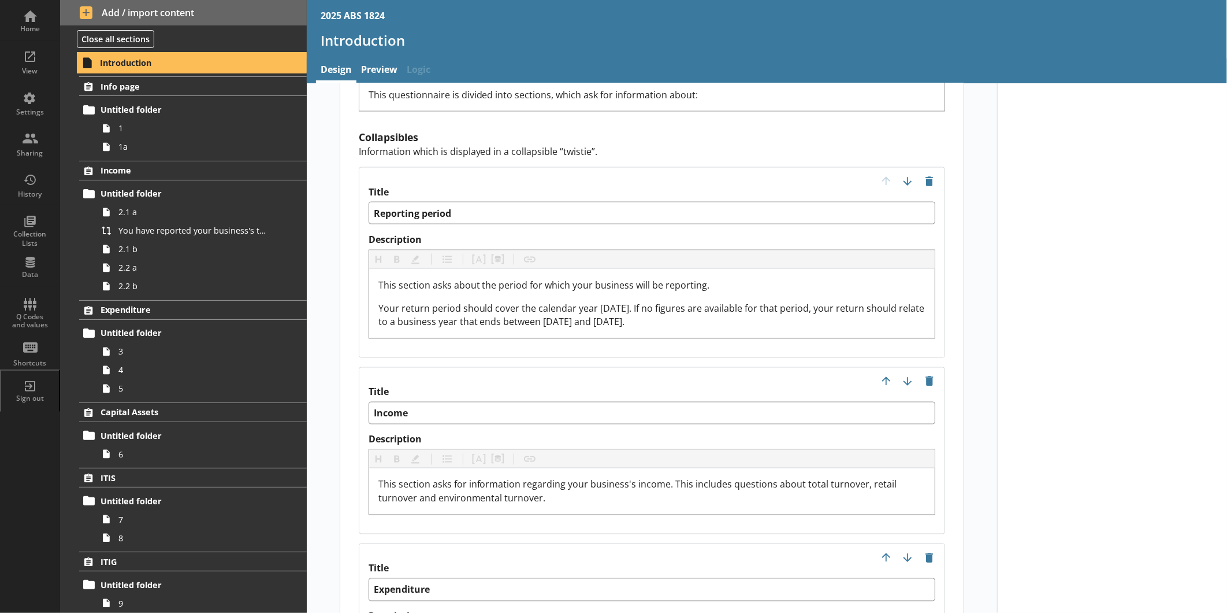
scroll to position [1220, 0]
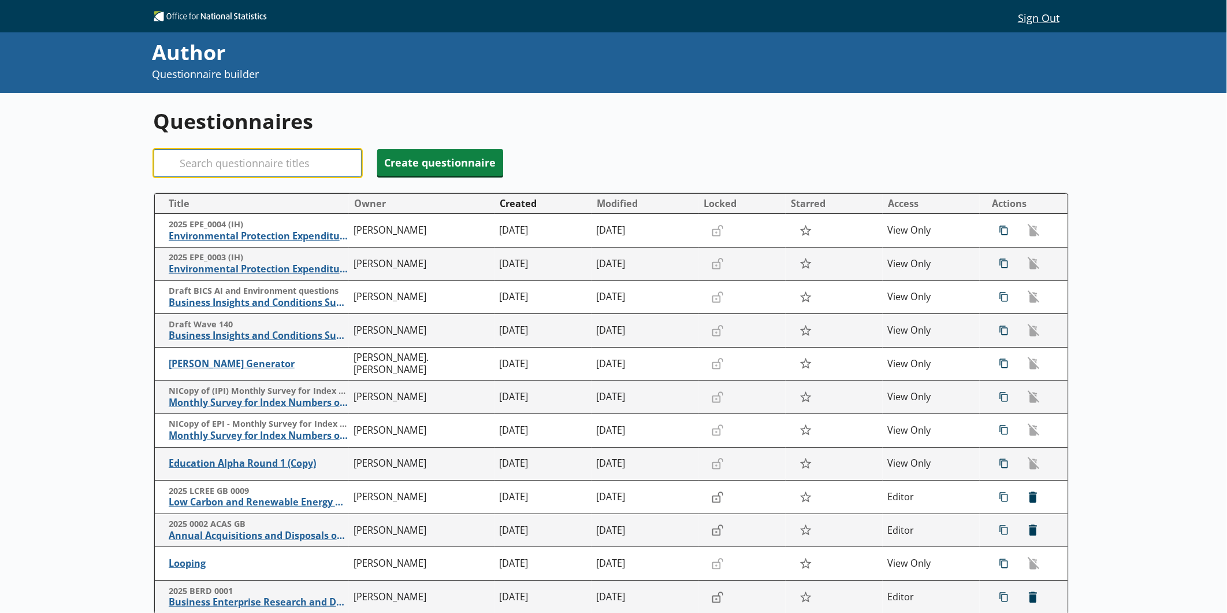
click at [254, 154] on input "Search" at bounding box center [258, 163] width 208 height 28
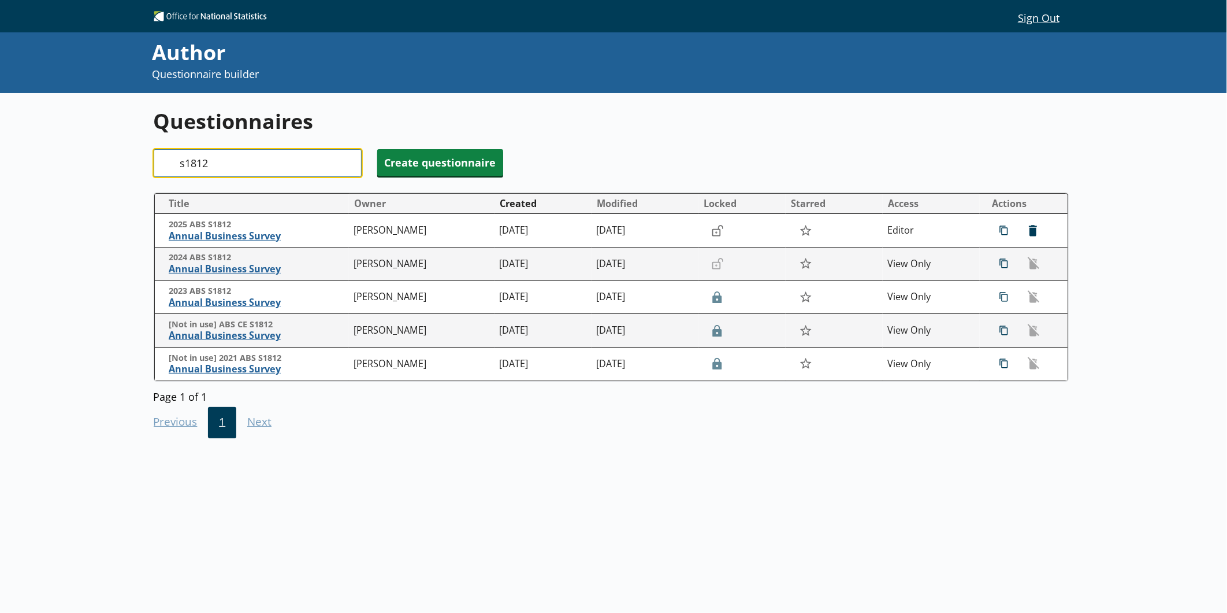
type input "s1812"
click at [233, 268] on span "Annual Business Survey" at bounding box center [258, 269] width 179 height 12
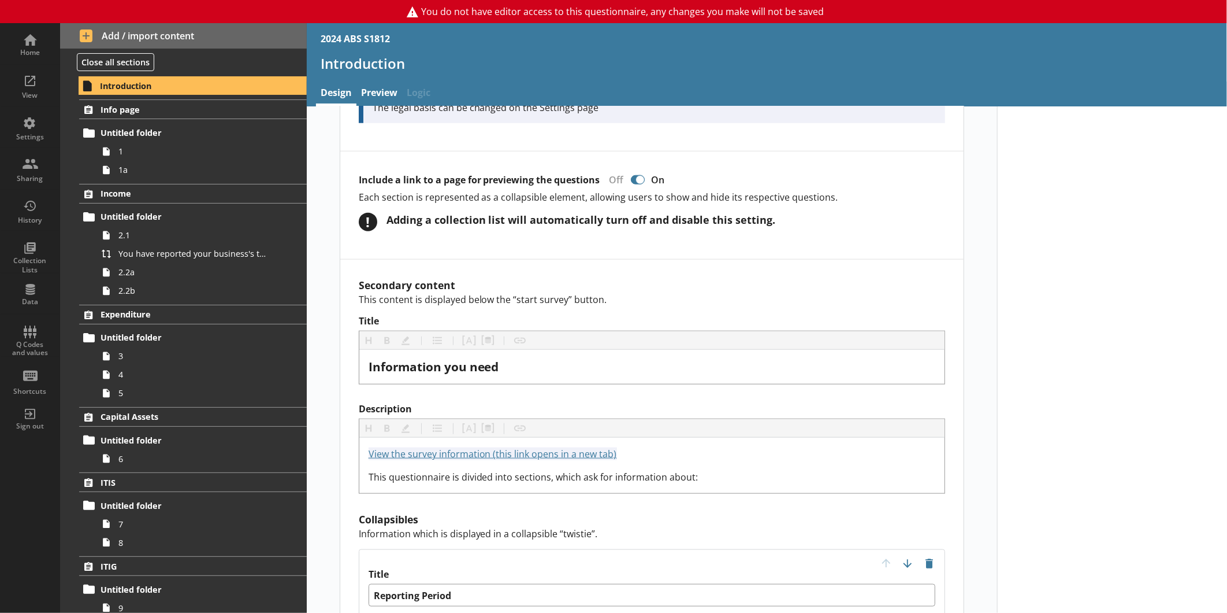
scroll to position [834, 0]
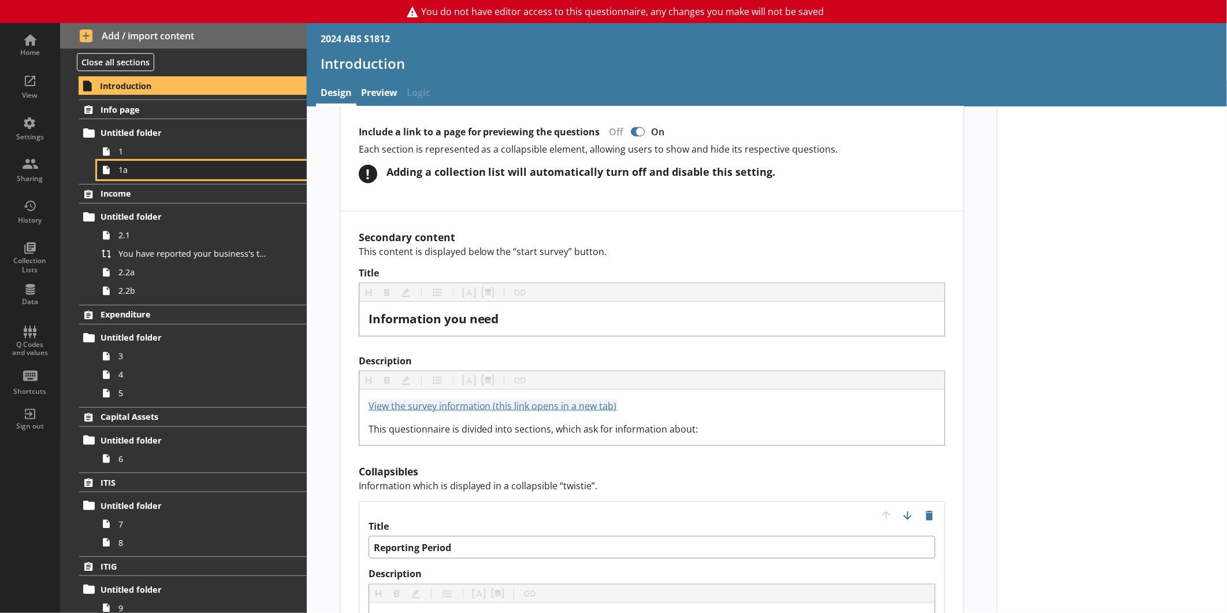
click at [145, 176] on link "1a" at bounding box center [202, 170] width 210 height 18
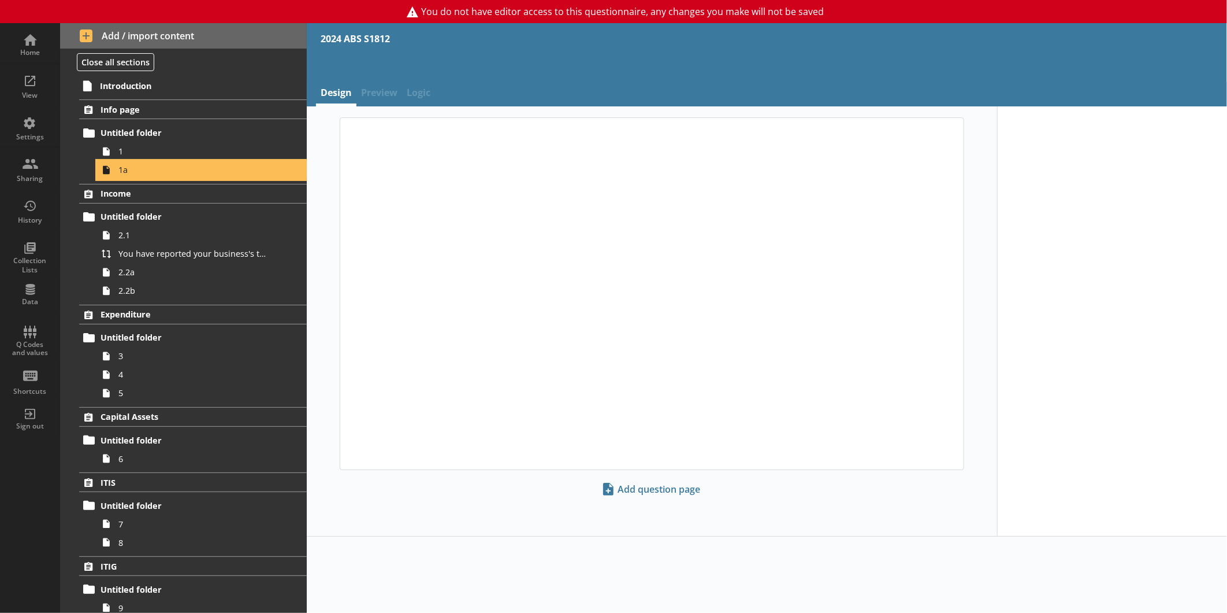
type textarea "x"
select select "ref_p_end_date"
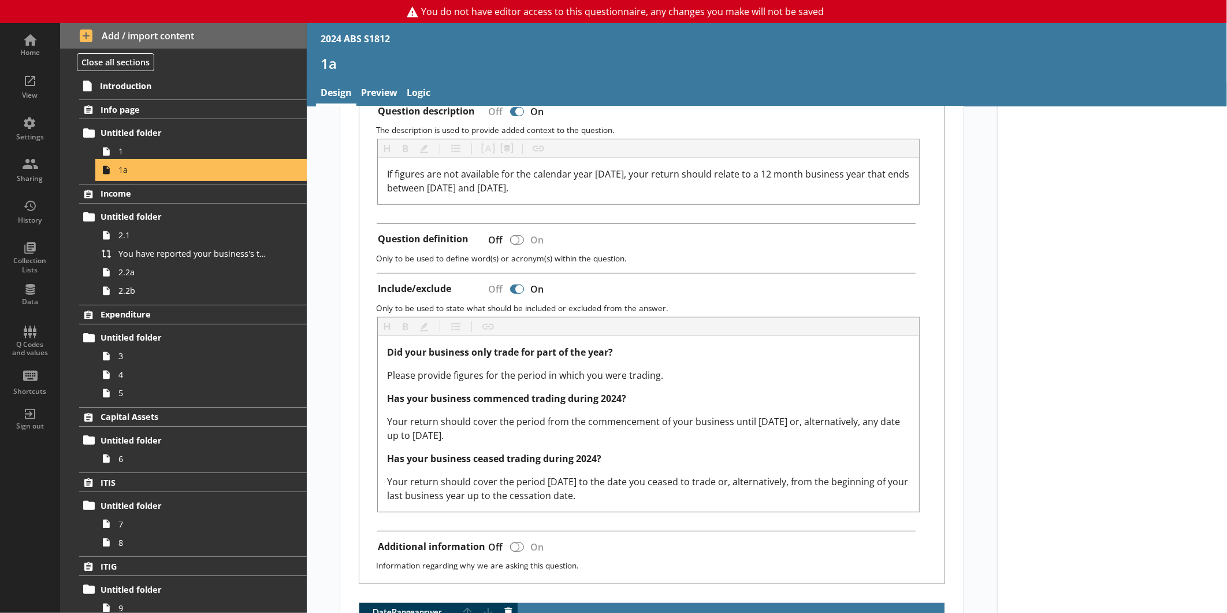
scroll to position [321, 0]
click at [157, 152] on span "1" at bounding box center [193, 151] width 151 height 11
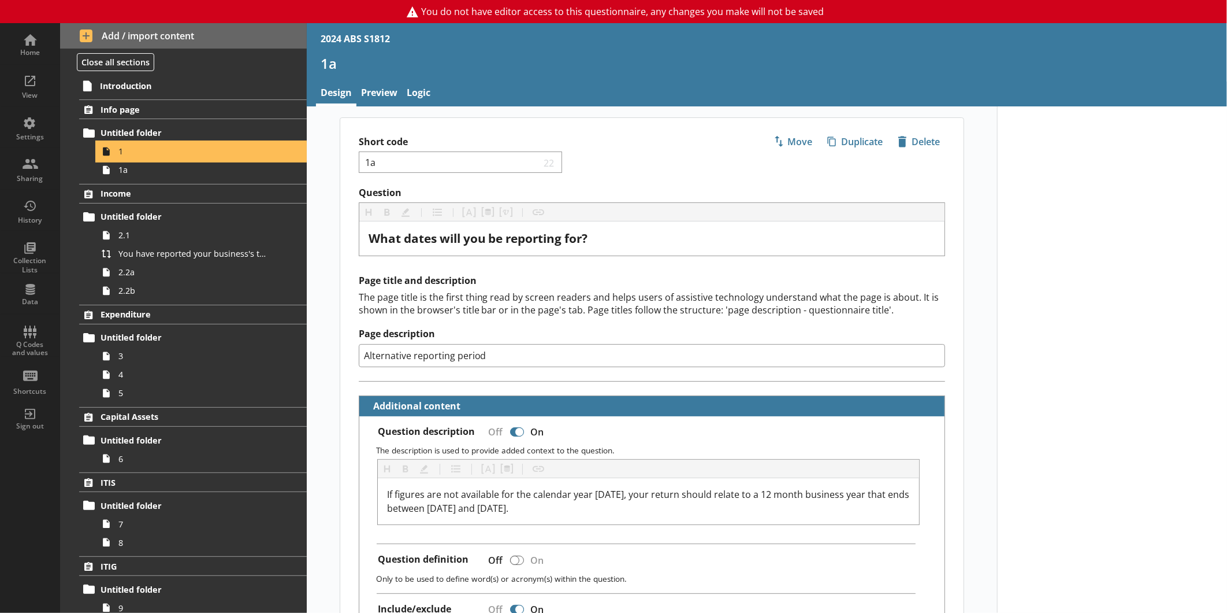
type textarea "x"
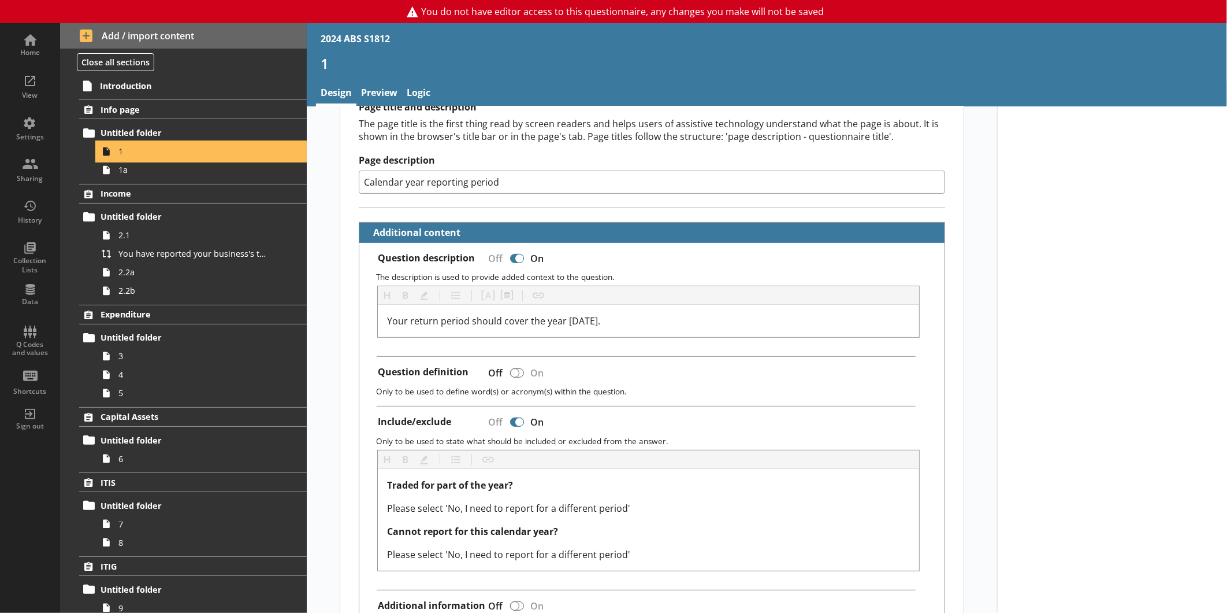
scroll to position [192, 0]
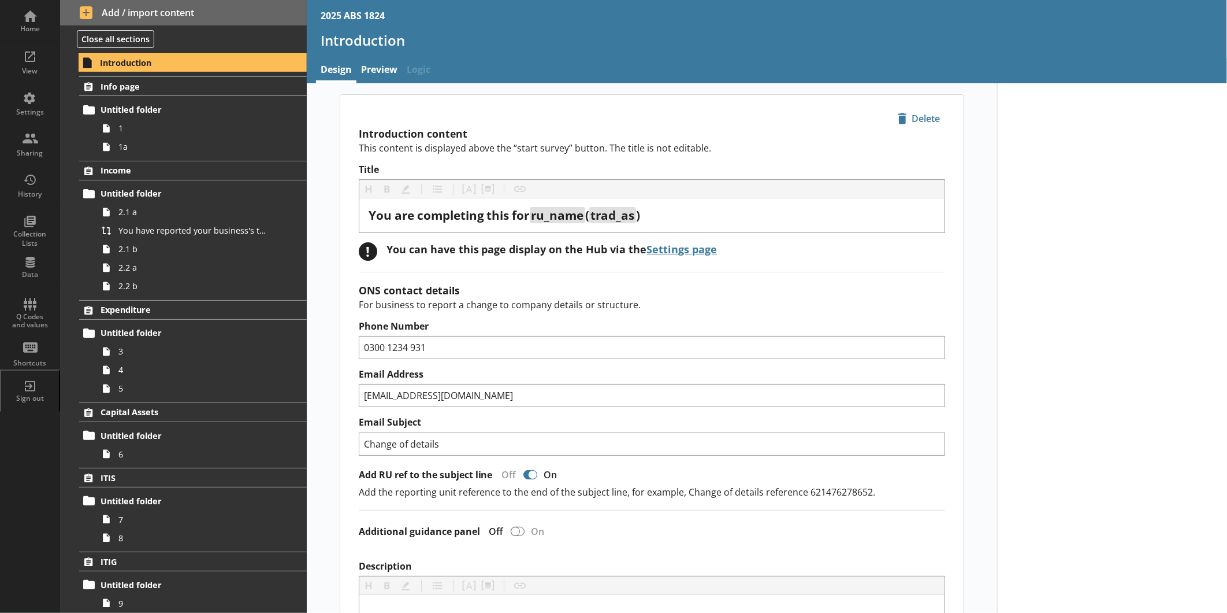
scroll to position [1091, 0]
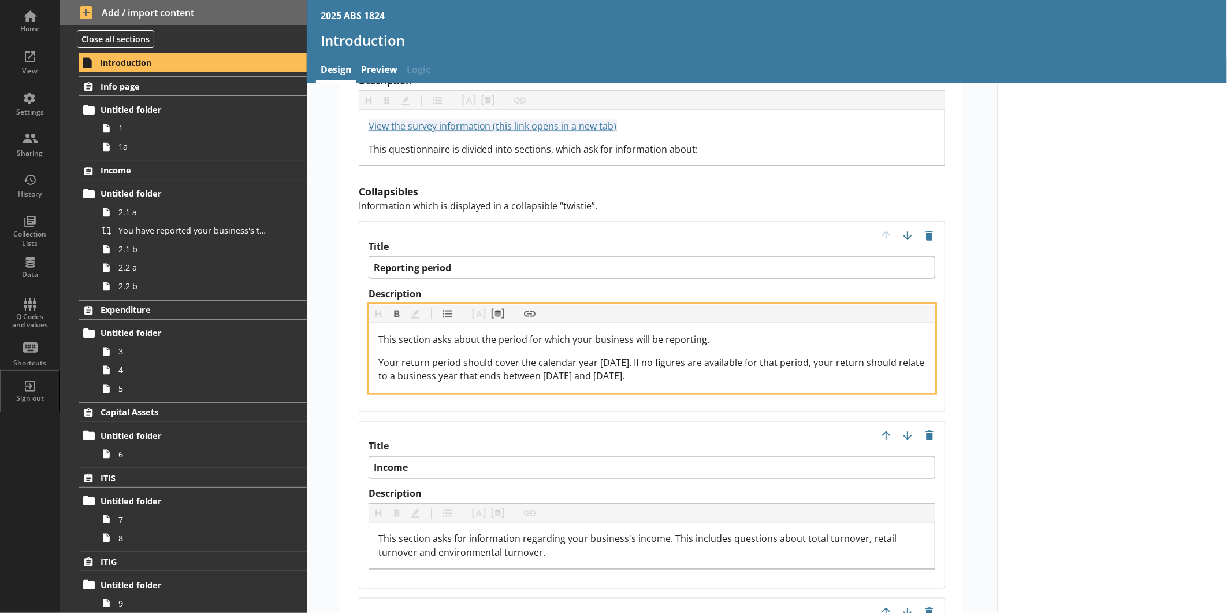
drag, startPoint x: 662, startPoint y: 359, endPoint x: 373, endPoint y: 334, distance: 290.6
click at [373, 334] on div "This section asks about the period for which your business will be reporting. Y…" at bounding box center [652, 357] width 566 height 69
copy span "Your return period should cover the calendar year [DATE]. If no figures are ava…"
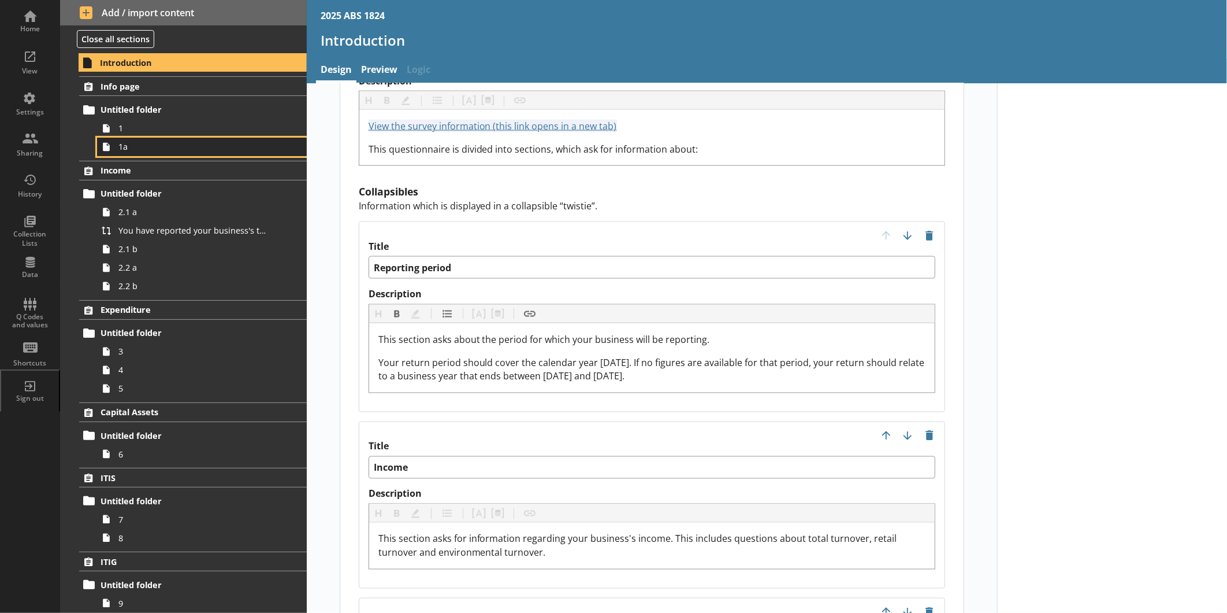
click at [136, 138] on link "1a" at bounding box center [202, 147] width 210 height 18
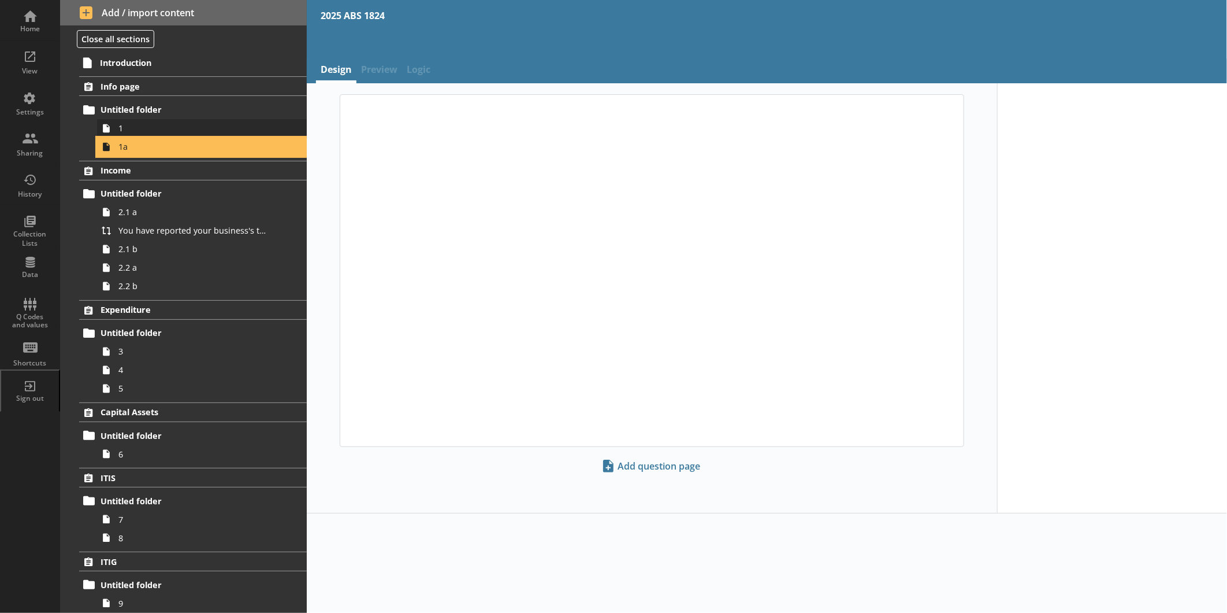
type textarea "x"
select select "ref_p_end_date"
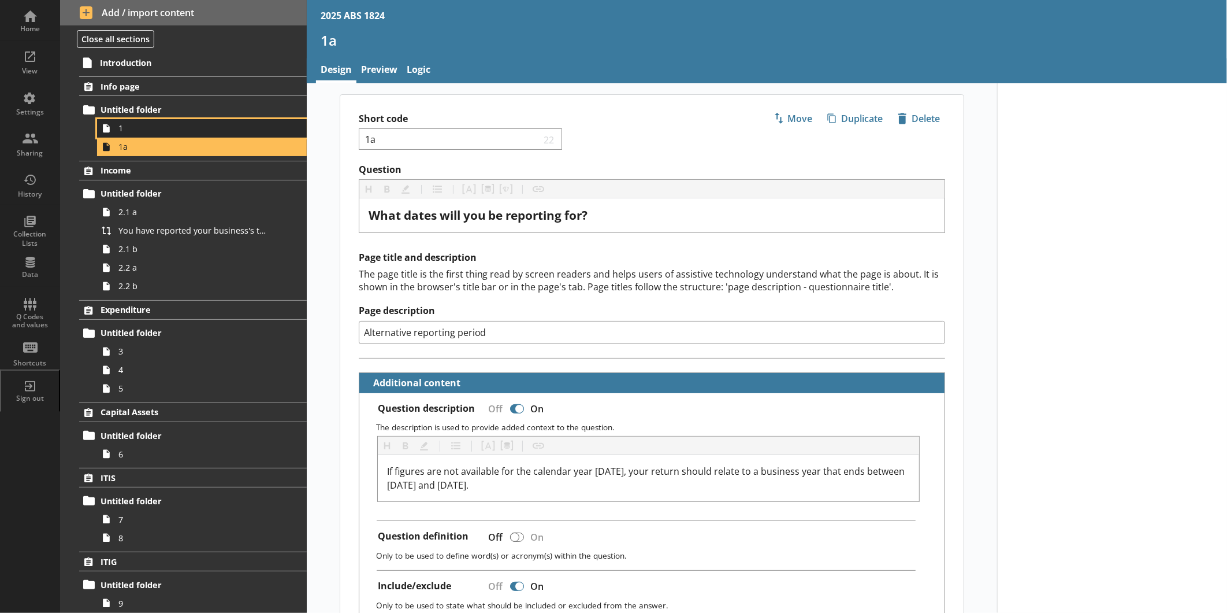
click at [141, 132] on span "1" at bounding box center [193, 128] width 151 height 11
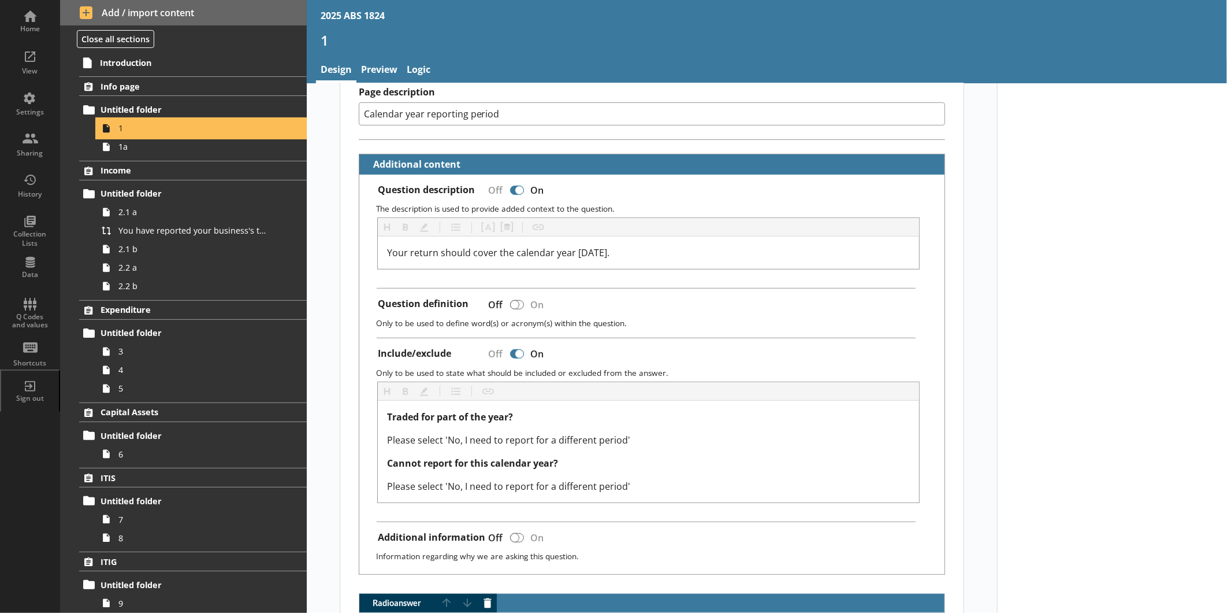
scroll to position [128, 0]
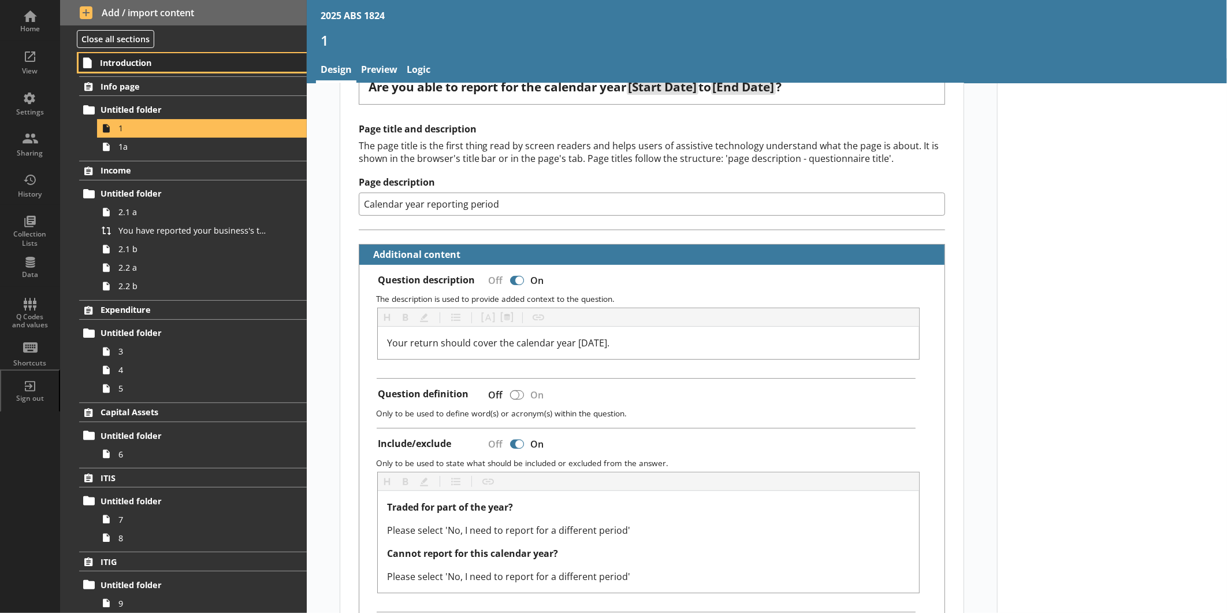
click at [163, 62] on span "Introduction" at bounding box center [182, 62] width 165 height 11
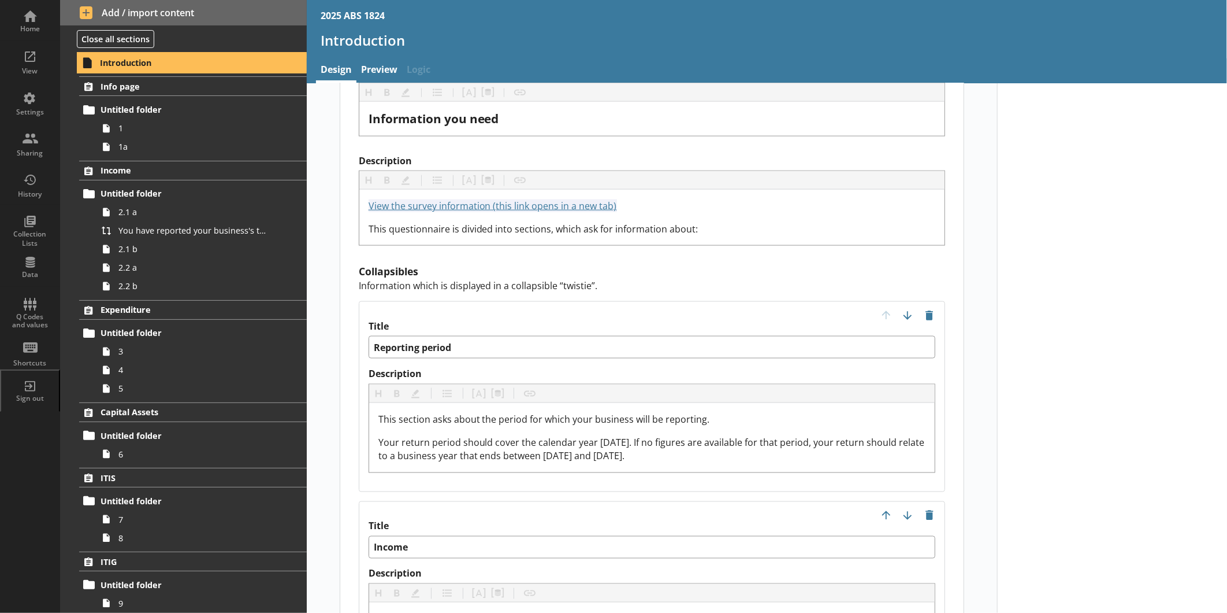
scroll to position [1091, 0]
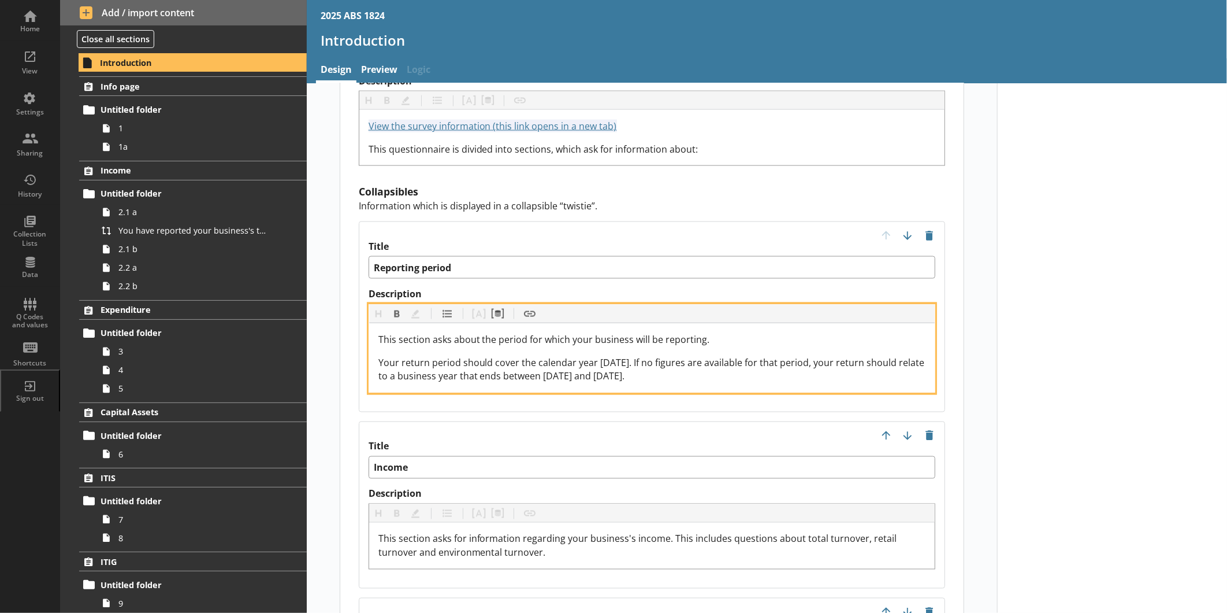
drag, startPoint x: 679, startPoint y: 355, endPoint x: 358, endPoint y: 345, distance: 320.9
click at [359, 345] on div "Title Reporting period Description Heading Heading Bold Bold Highlight Highligh…" at bounding box center [652, 316] width 587 height 191
copy span "Your return period should cover the calendar year [DATE]. If no figures are ava…"
click at [822, 361] on div "Your return period should cover the calendar year [DATE]. If no figures are ava…" at bounding box center [653, 369] width 548 height 28
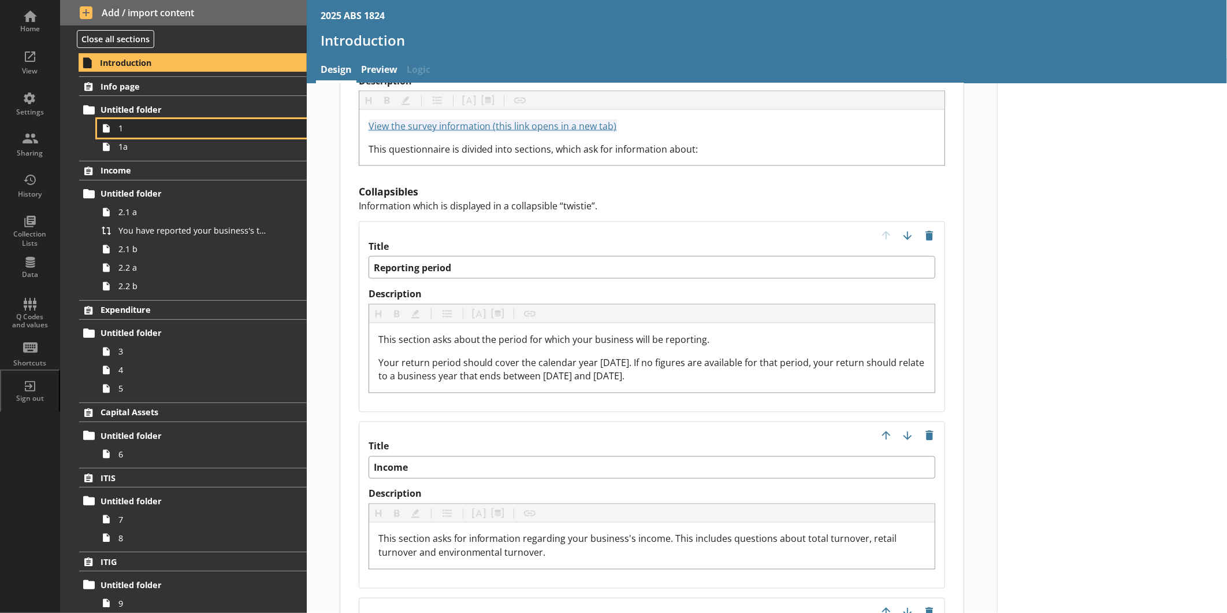
click at [139, 131] on span "1" at bounding box center [193, 128] width 151 height 11
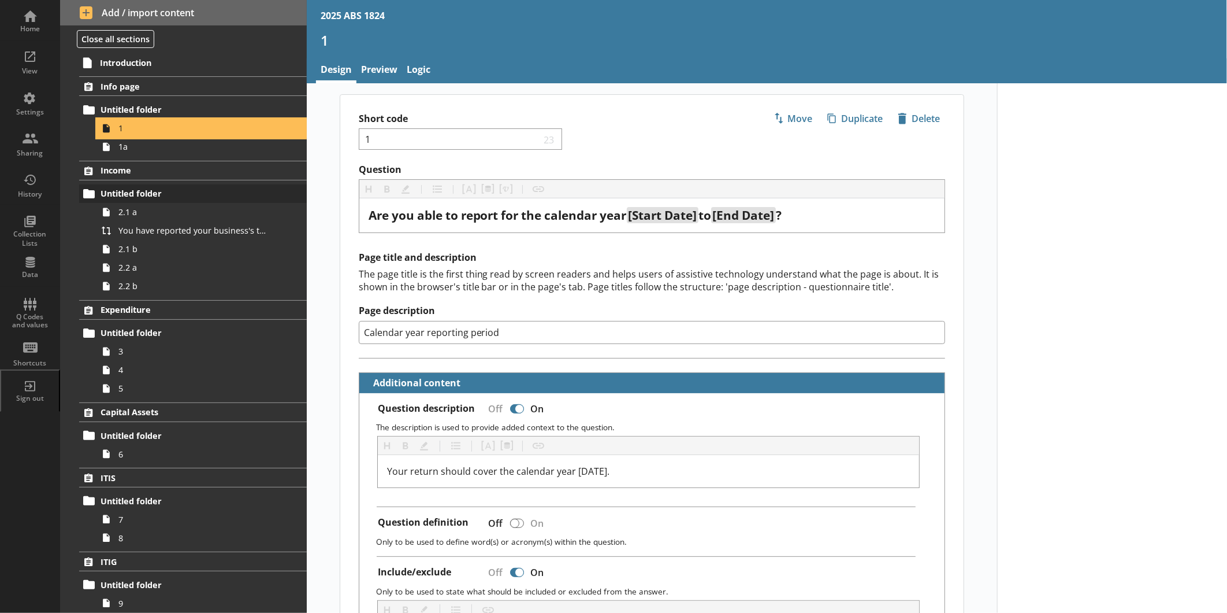
type textarea "x"
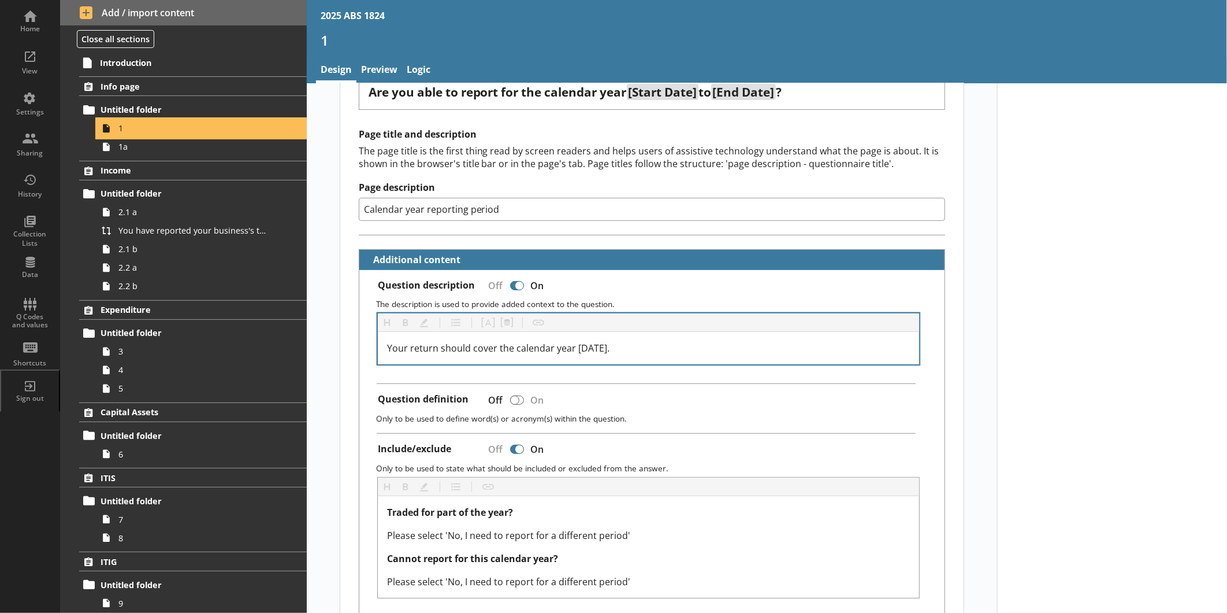
scroll to position [128, 0]
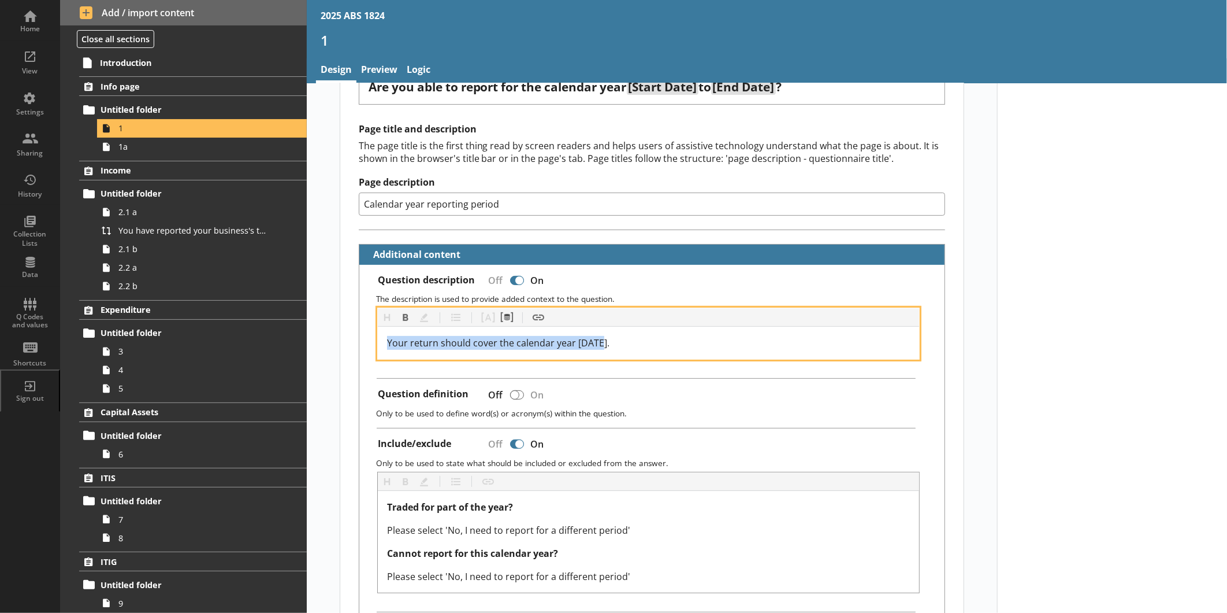
drag, startPoint x: 610, startPoint y: 344, endPoint x: 360, endPoint y: 331, distance: 250.0
click at [360, 331] on div "Question description Off On The description is used to provide added context to…" at bounding box center [652, 465] width 586 height 400
copy span "Your return should cover the calendar year [DATE]."
click at [604, 346] on div "Your return should cover the calendar year [DATE]." at bounding box center [648, 343] width 523 height 14
